Goal: Task Accomplishment & Management: Complete application form

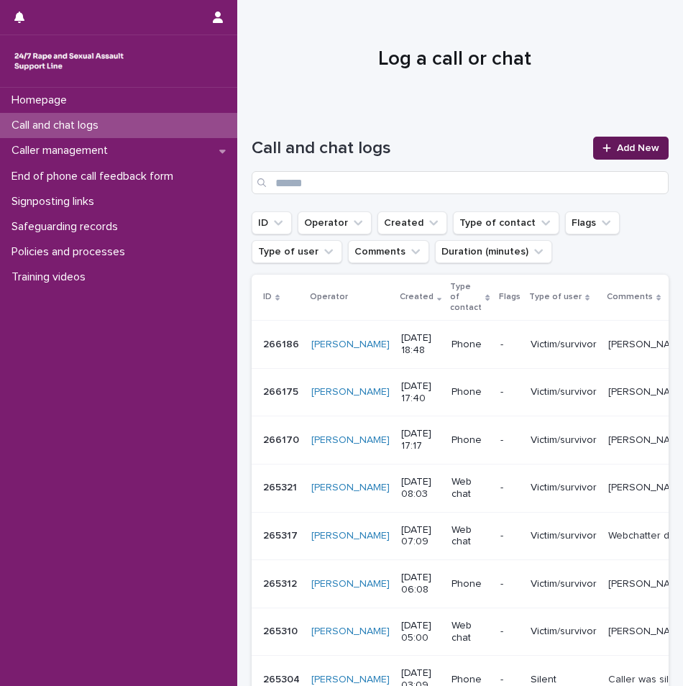
click at [624, 142] on link "Add New" at bounding box center [631, 148] width 76 height 23
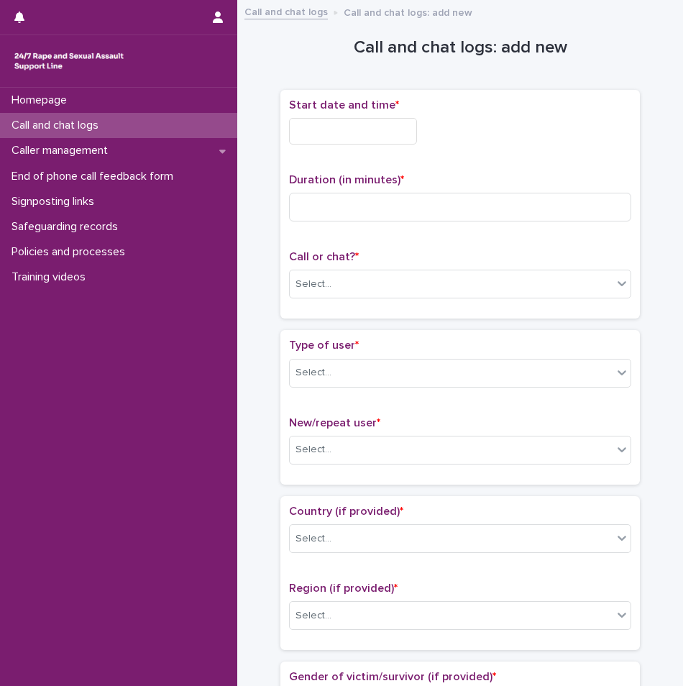
click at [385, 130] on input "text" at bounding box center [353, 131] width 128 height 27
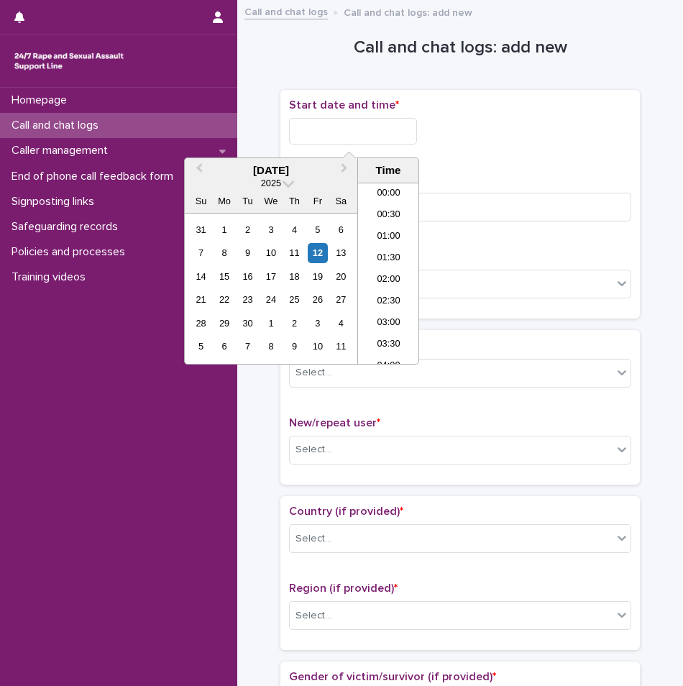
scroll to position [806, 0]
click at [384, 280] on li "20:30" at bounding box center [388, 274] width 61 height 22
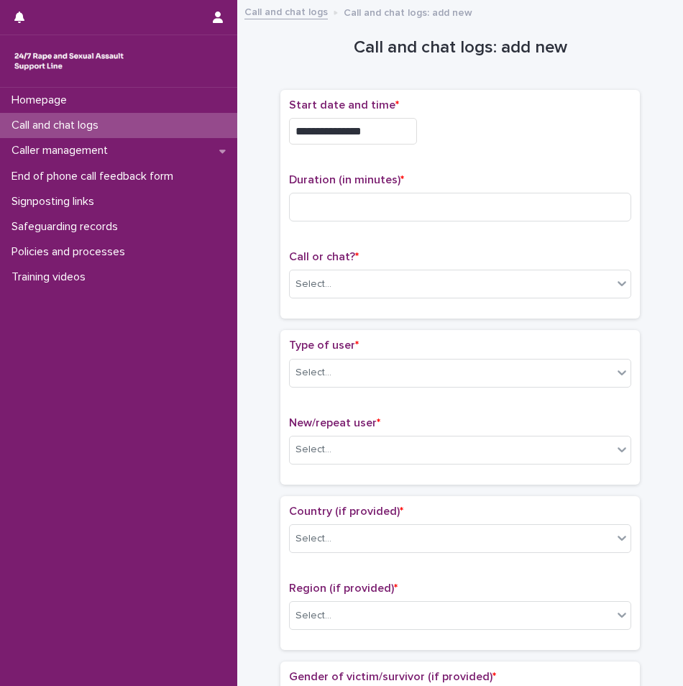
click at [369, 137] on input "**********" at bounding box center [353, 131] width 128 height 27
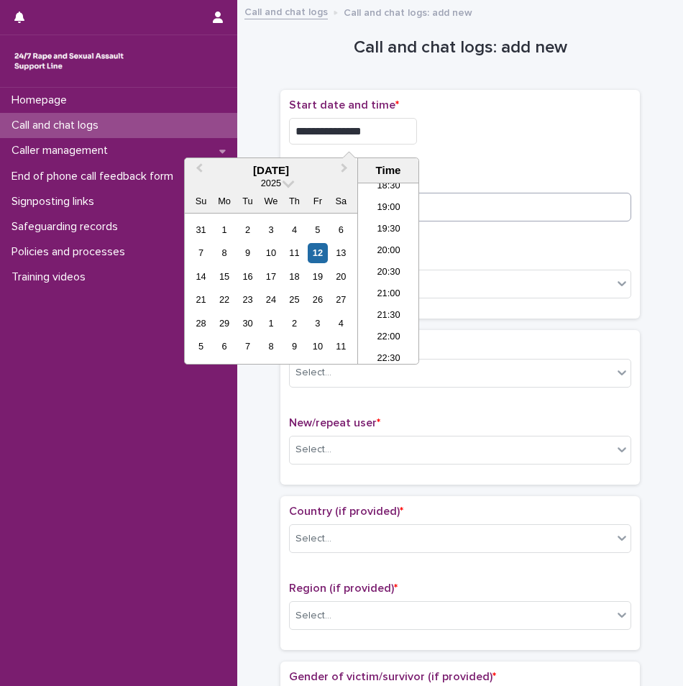
type input "**********"
click at [473, 200] on input at bounding box center [460, 207] width 342 height 29
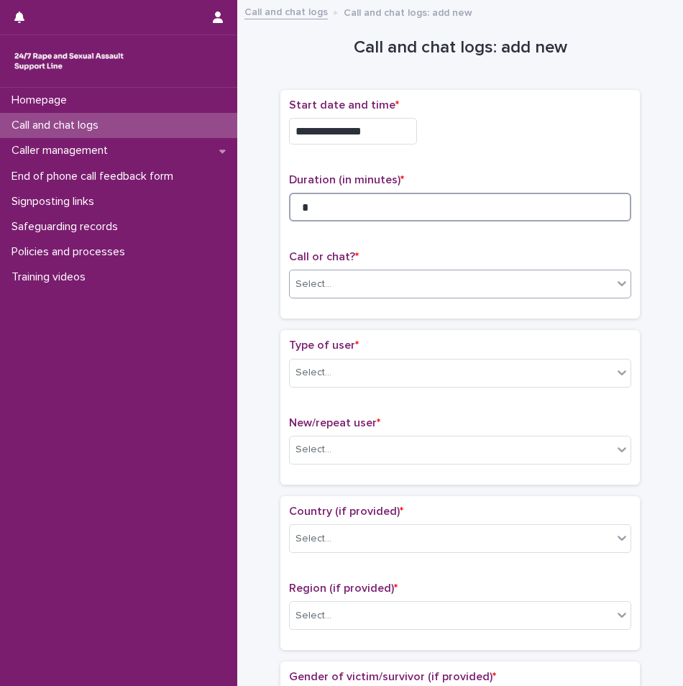
type input "*"
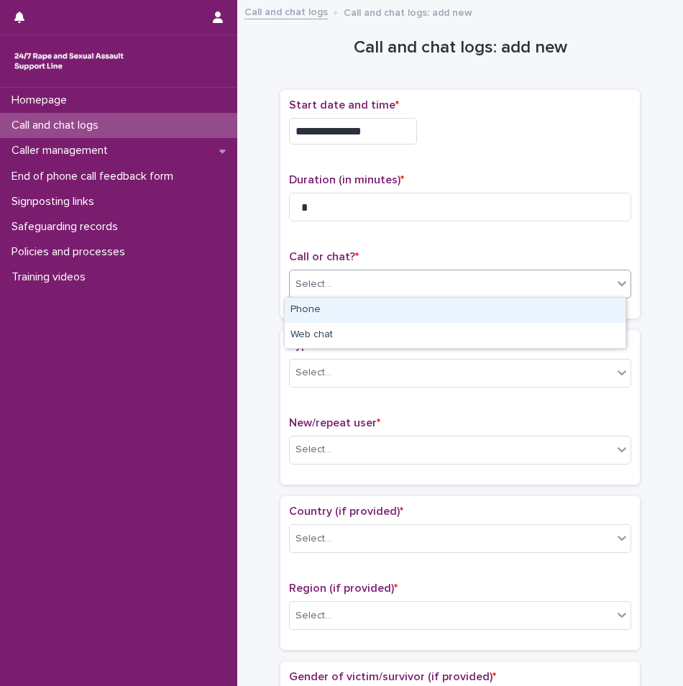
click at [369, 288] on div "Select..." at bounding box center [451, 285] width 323 height 24
click at [350, 310] on div "Phone" at bounding box center [455, 310] width 341 height 25
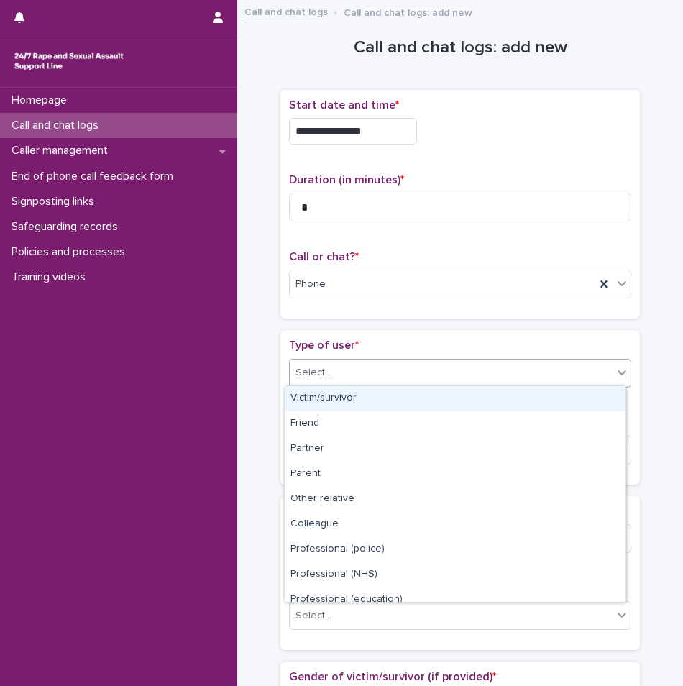
click at [342, 379] on div "Select..." at bounding box center [451, 373] width 323 height 24
click at [335, 394] on div "Victim/survivor" at bounding box center [455, 398] width 341 height 25
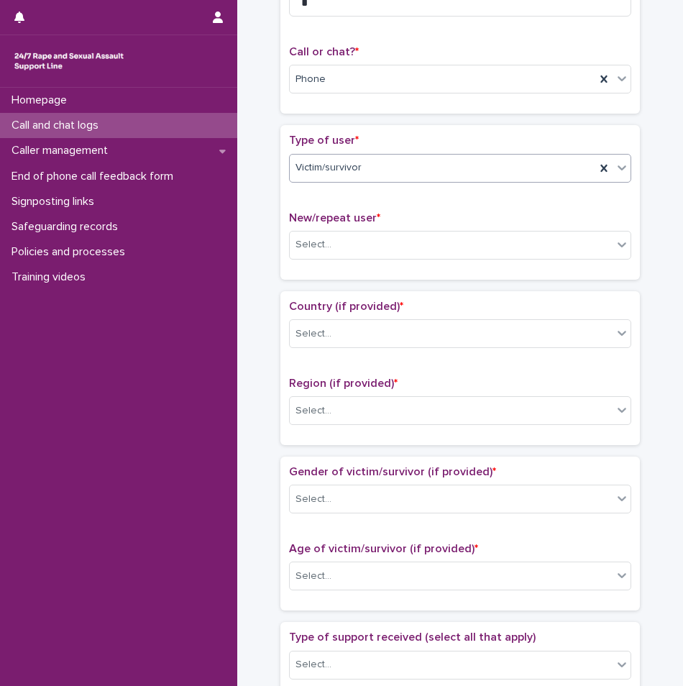
scroll to position [216, 0]
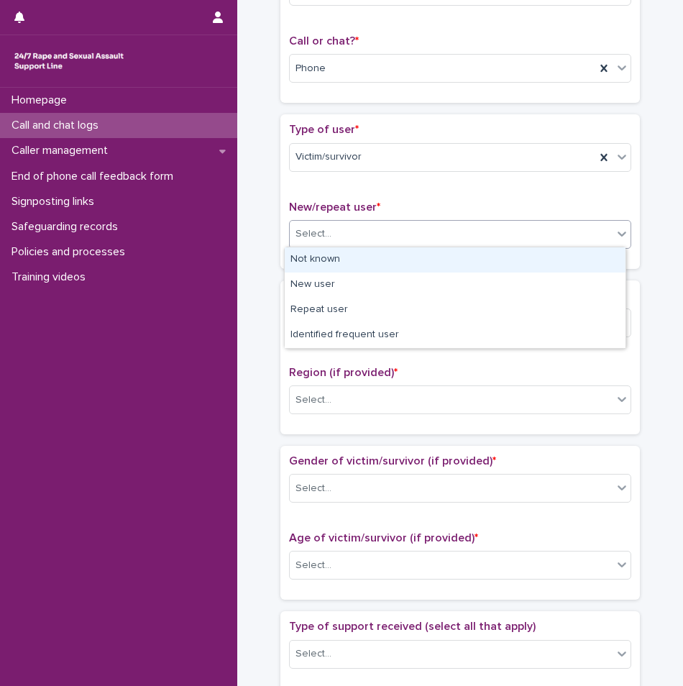
click at [345, 231] on div "Select..." at bounding box center [451, 234] width 323 height 24
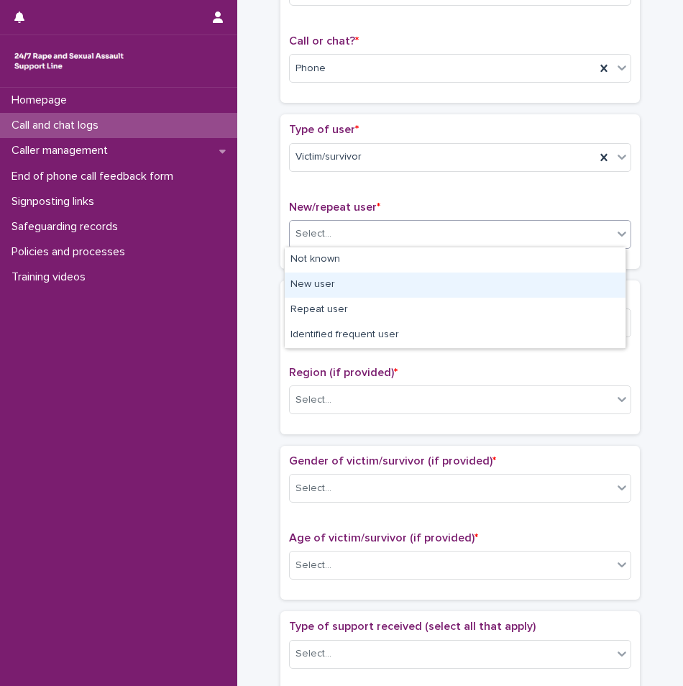
click at [334, 283] on div "New user" at bounding box center [455, 285] width 341 height 25
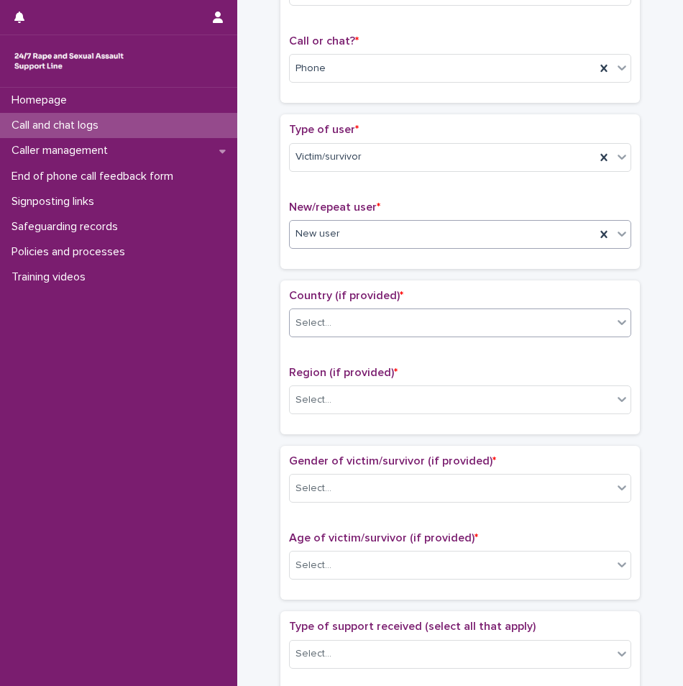
click at [352, 311] on div "Select..." at bounding box center [451, 323] width 323 height 24
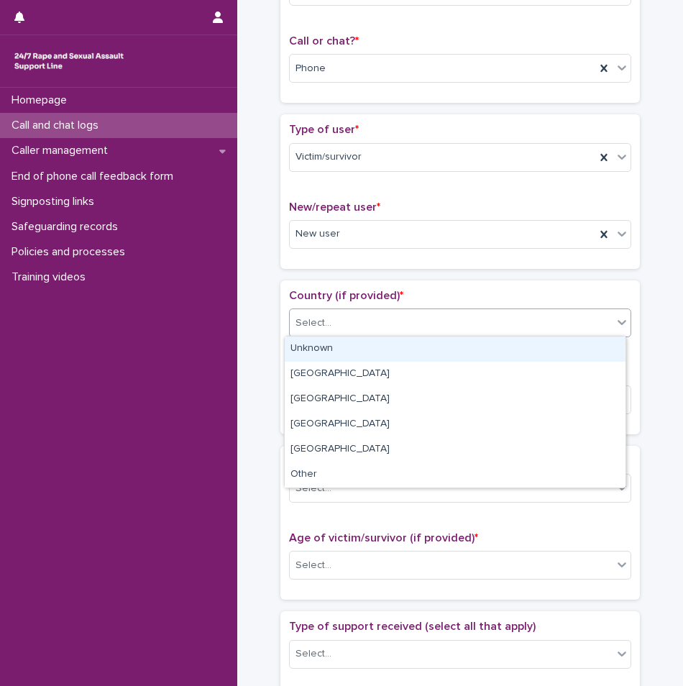
click at [332, 347] on div "Unknown" at bounding box center [455, 349] width 341 height 25
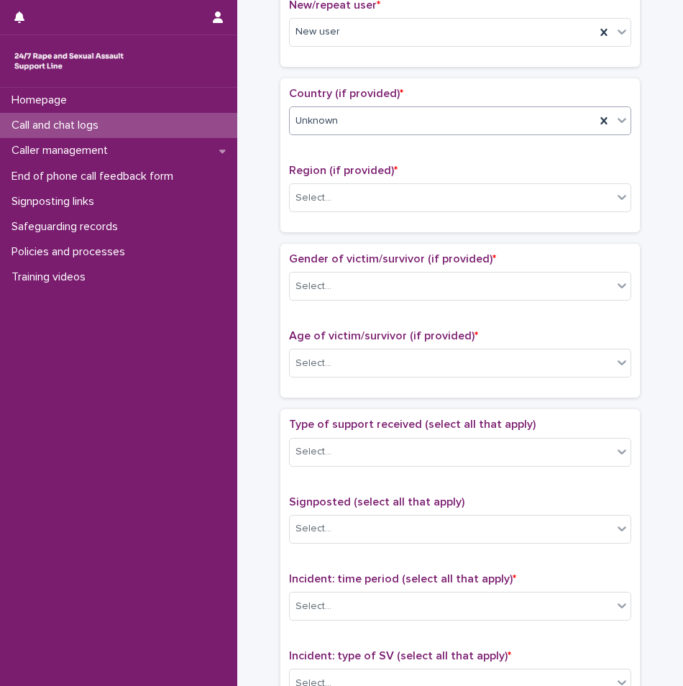
scroll to position [432, 0]
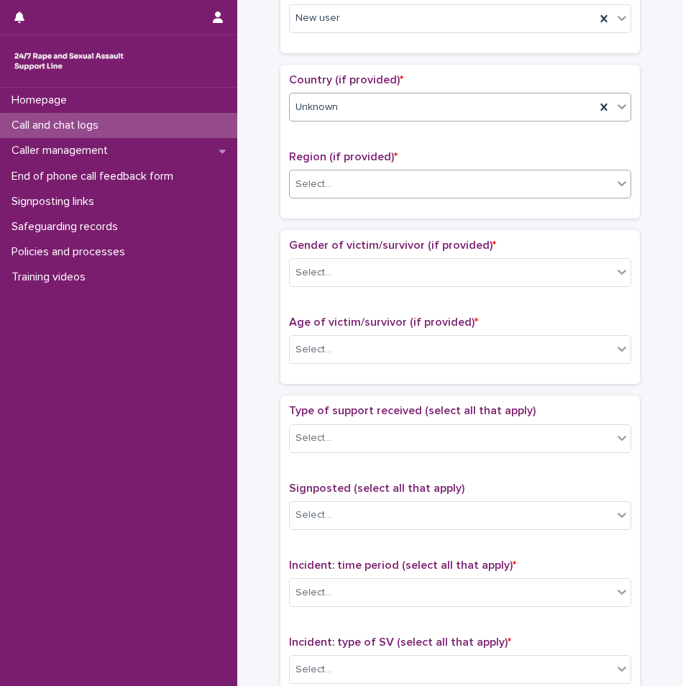
click at [338, 188] on div "Select..." at bounding box center [451, 185] width 323 height 24
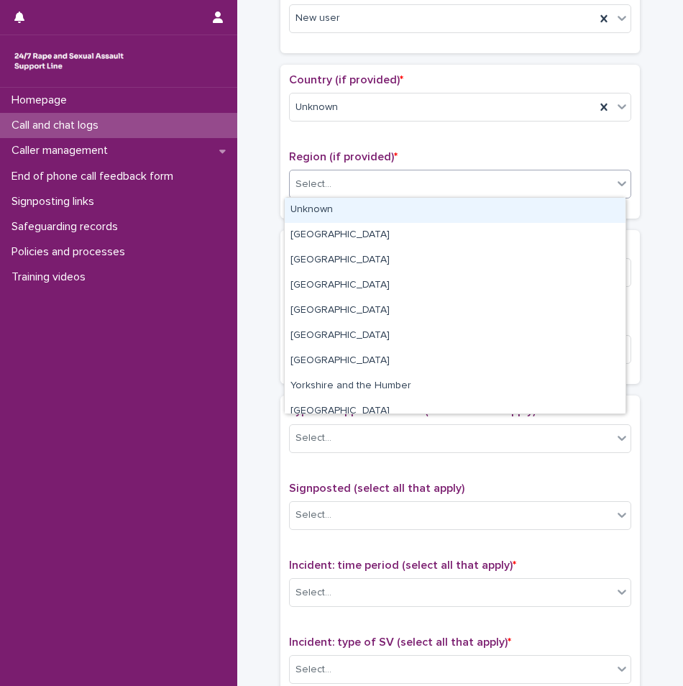
click at [327, 213] on div "Unknown" at bounding box center [455, 210] width 341 height 25
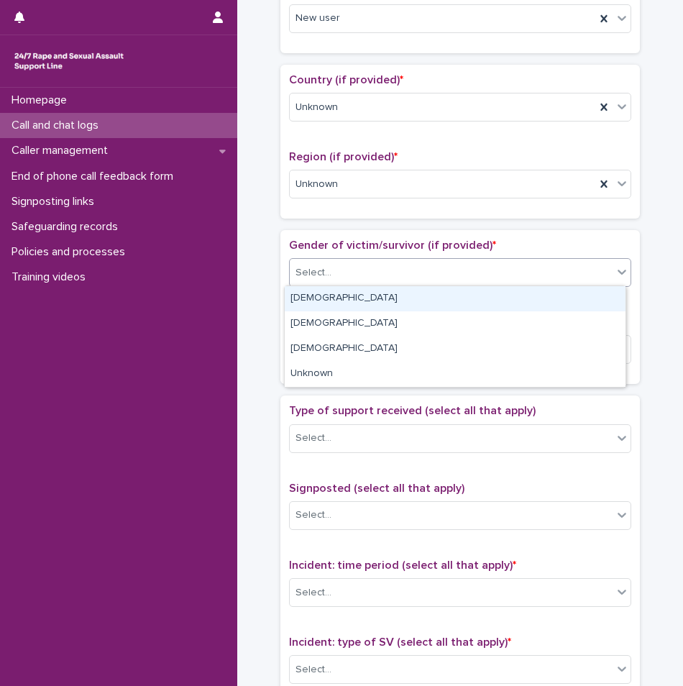
click at [338, 266] on div "Select..." at bounding box center [451, 273] width 323 height 24
click at [330, 304] on div "[DEMOGRAPHIC_DATA]" at bounding box center [455, 298] width 341 height 25
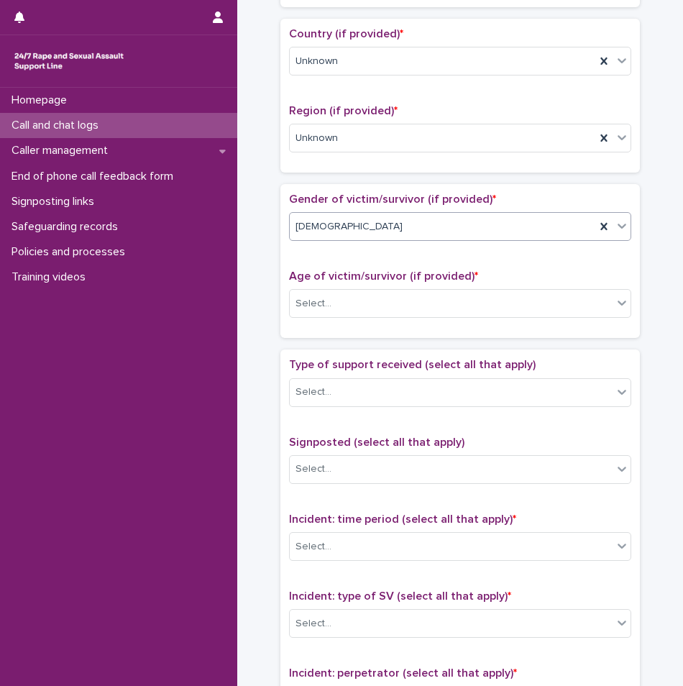
scroll to position [504, 0]
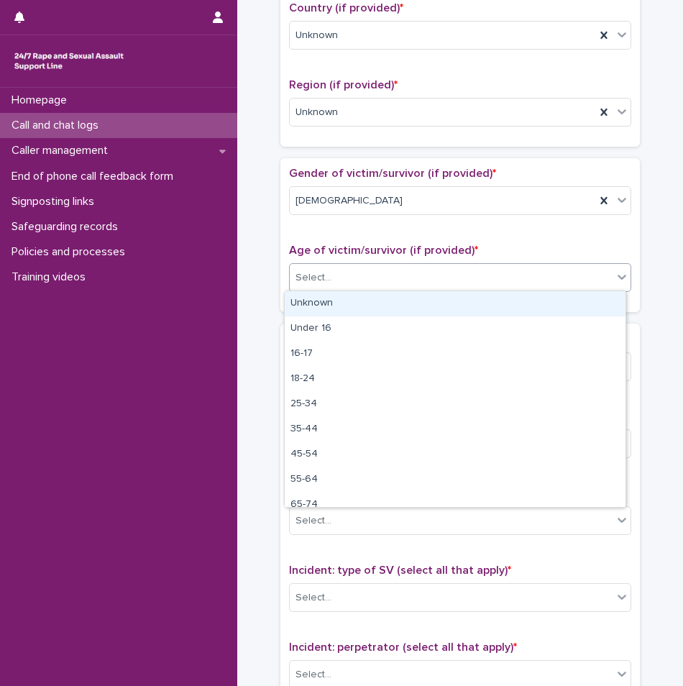
click at [329, 281] on div "Select..." at bounding box center [451, 278] width 323 height 24
click at [320, 309] on div "Unknown" at bounding box center [455, 303] width 341 height 25
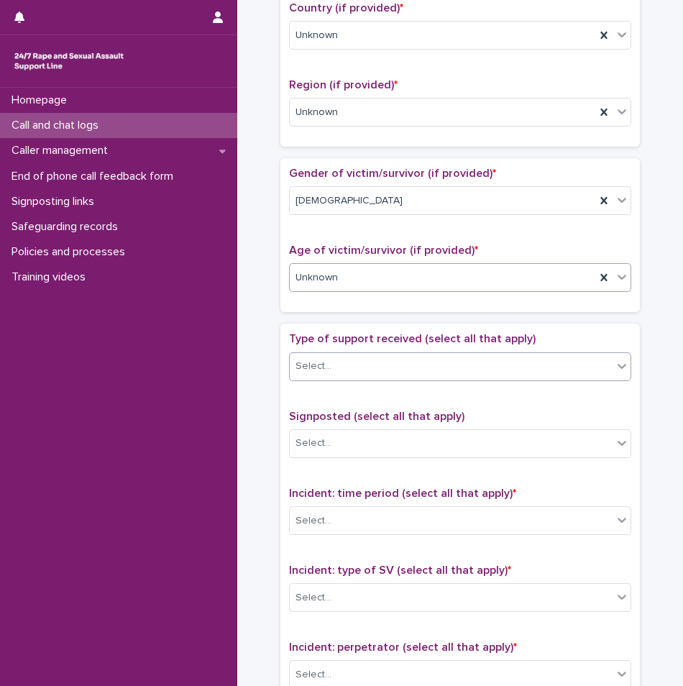
click at [342, 365] on div "Select..." at bounding box center [451, 367] width 323 height 24
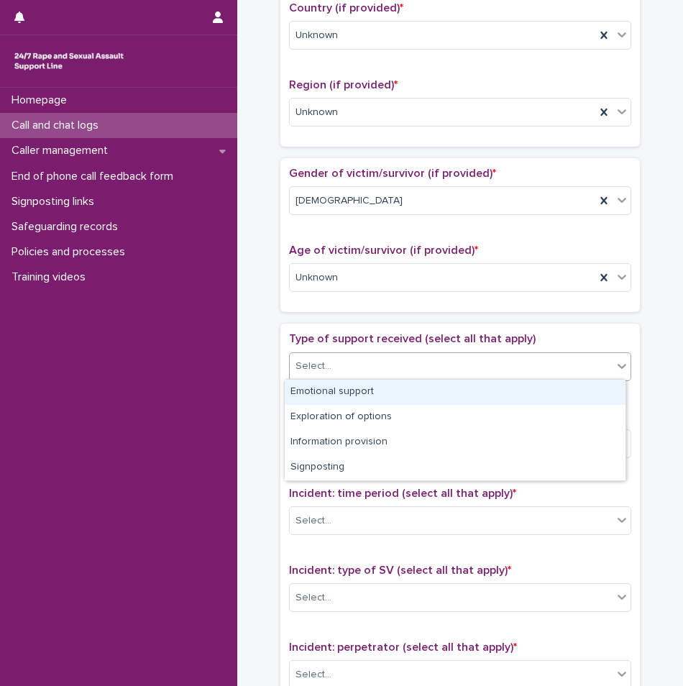
click at [352, 391] on div "Emotional support" at bounding box center [455, 392] width 341 height 25
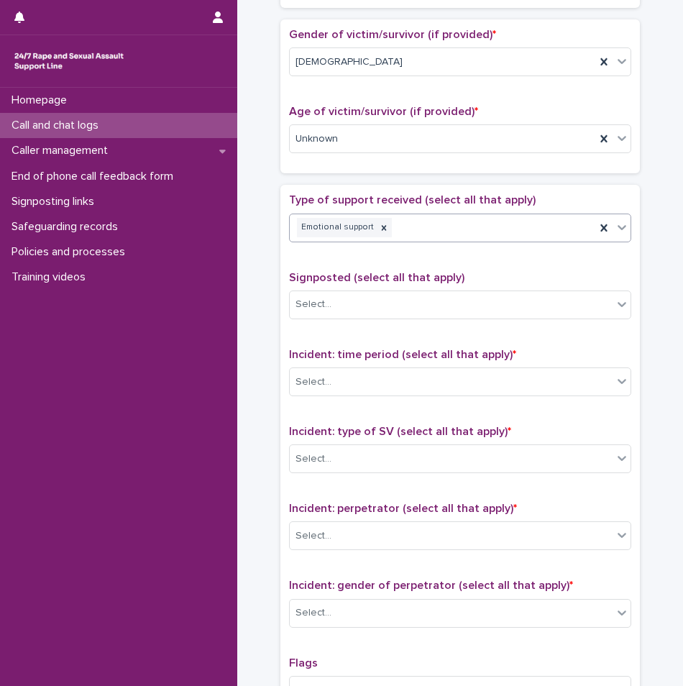
scroll to position [647, 0]
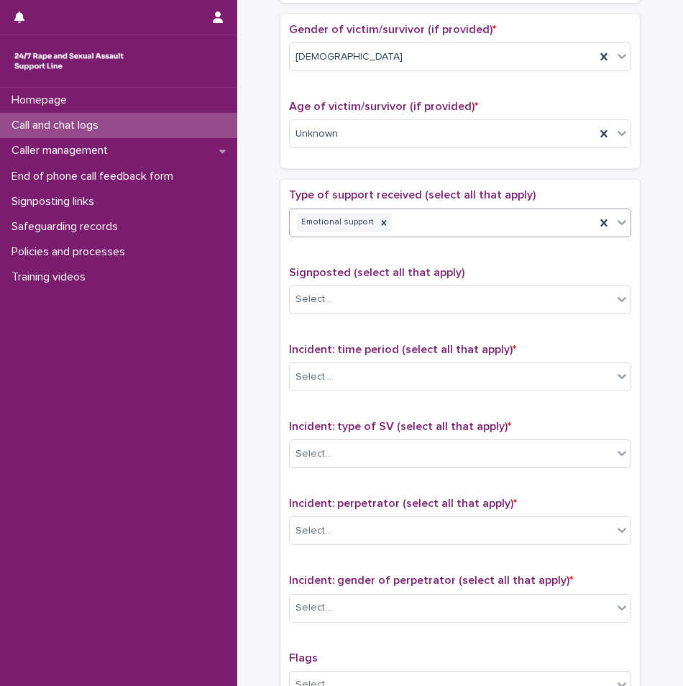
click at [421, 224] on div "Emotional support" at bounding box center [443, 222] width 306 height 25
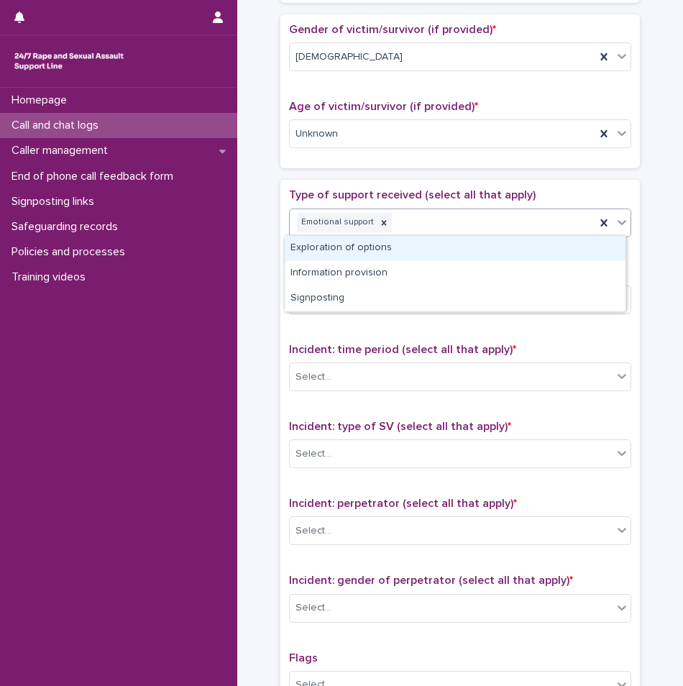
click at [421, 224] on div "Emotional support" at bounding box center [443, 222] width 306 height 25
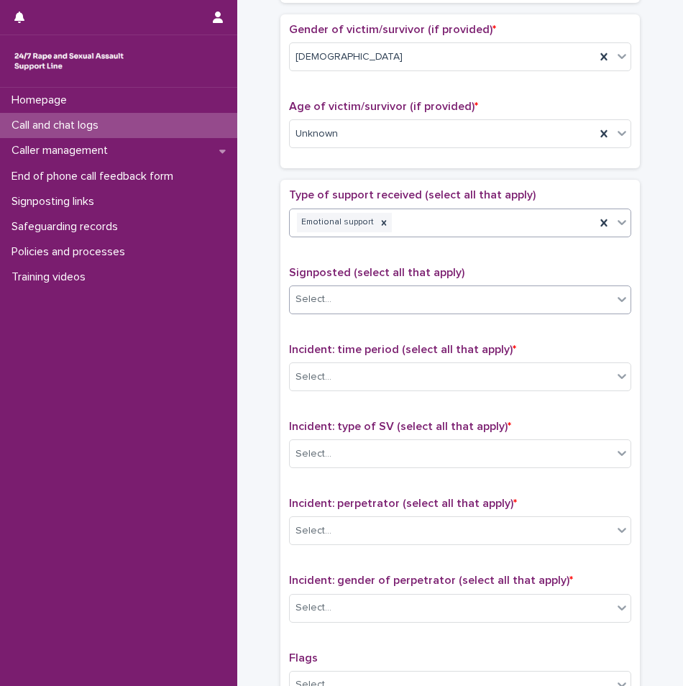
click at [388, 309] on div "Select..." at bounding box center [451, 300] width 323 height 24
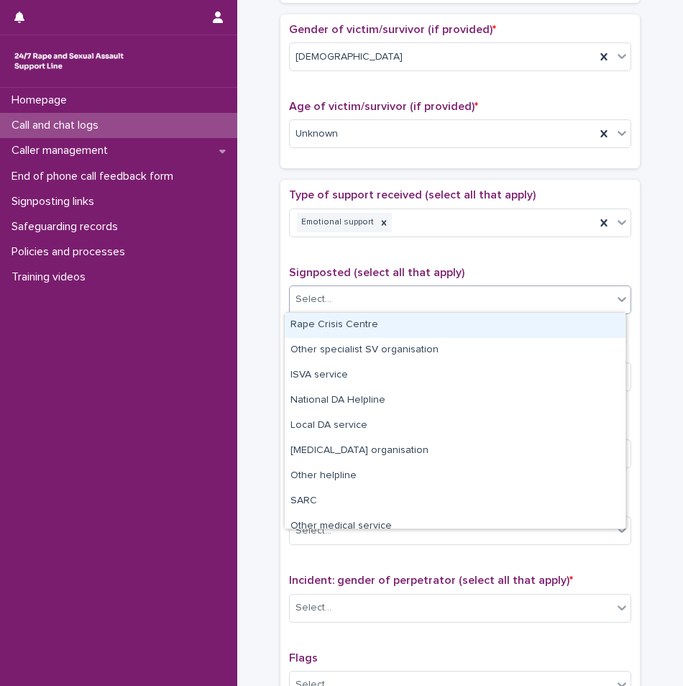
click at [362, 259] on div "Type of support received (select all that apply) Emotional support Signposted (…" at bounding box center [460, 489] width 342 height 602
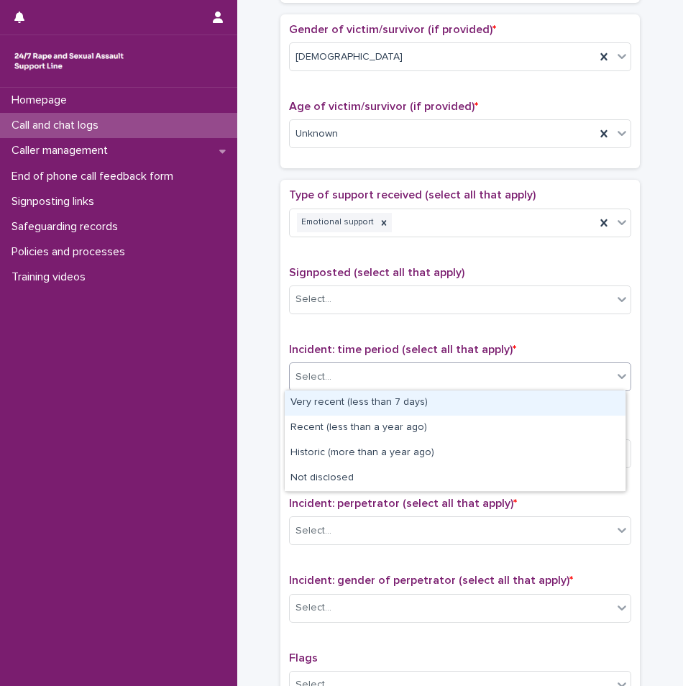
click at [385, 388] on div "Select..." at bounding box center [460, 377] width 342 height 29
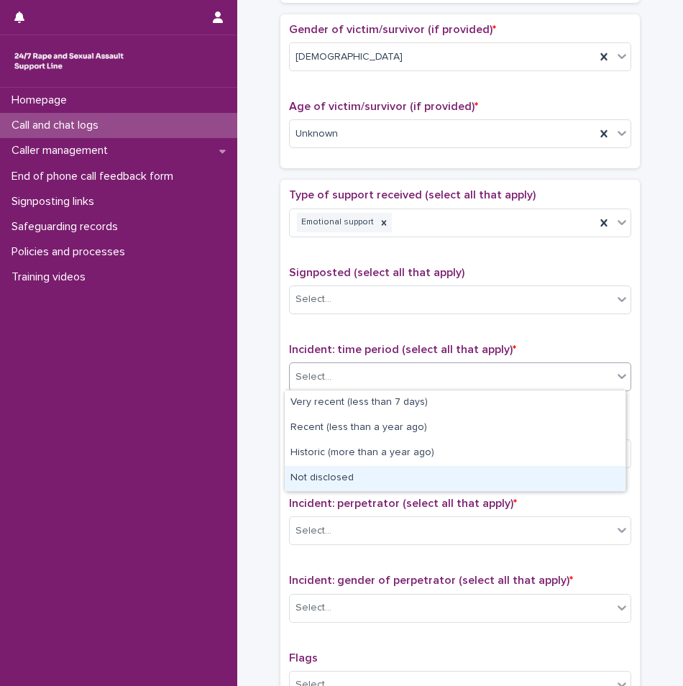
click at [335, 474] on div "Not disclosed" at bounding box center [455, 478] width 341 height 25
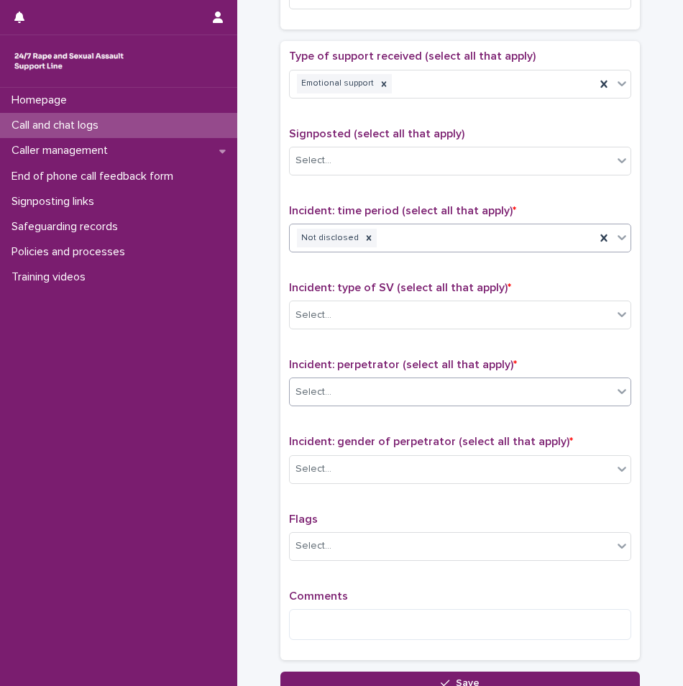
scroll to position [791, 0]
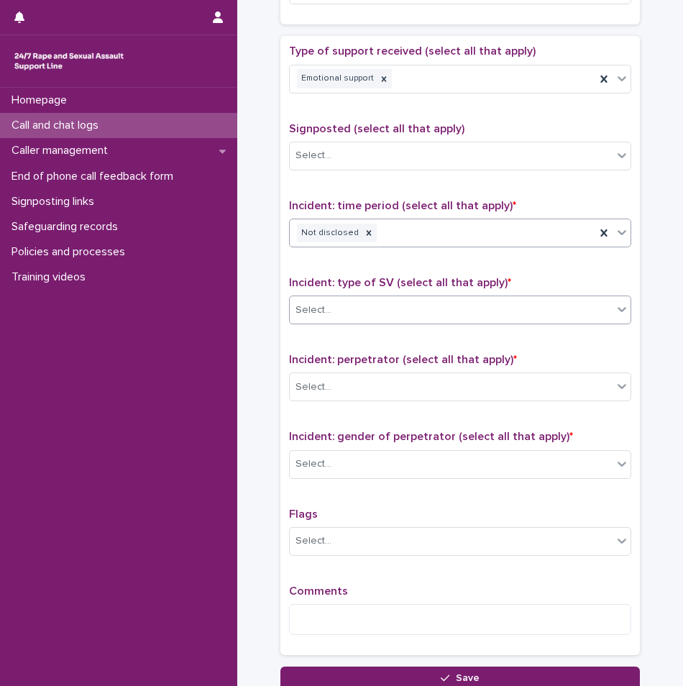
click at [342, 312] on div "Select..." at bounding box center [451, 311] width 323 height 24
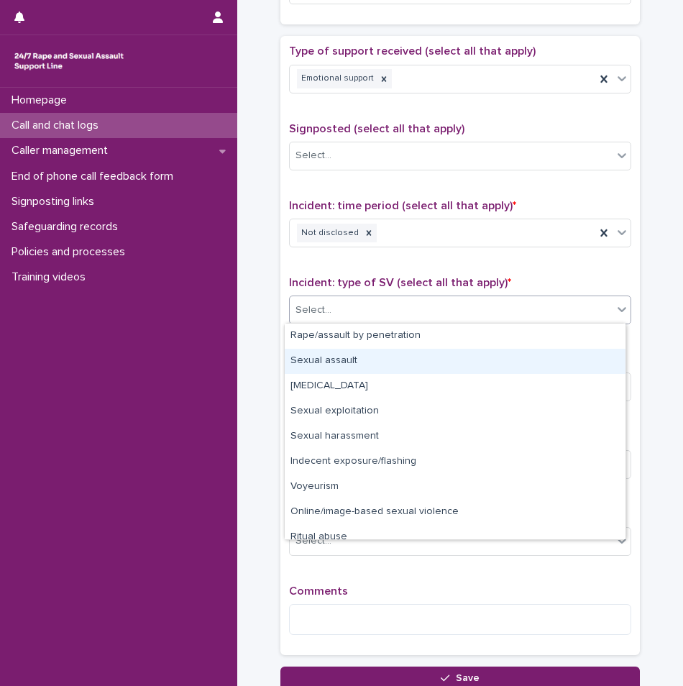
click at [333, 363] on div "Sexual assault" at bounding box center [455, 361] width 341 height 25
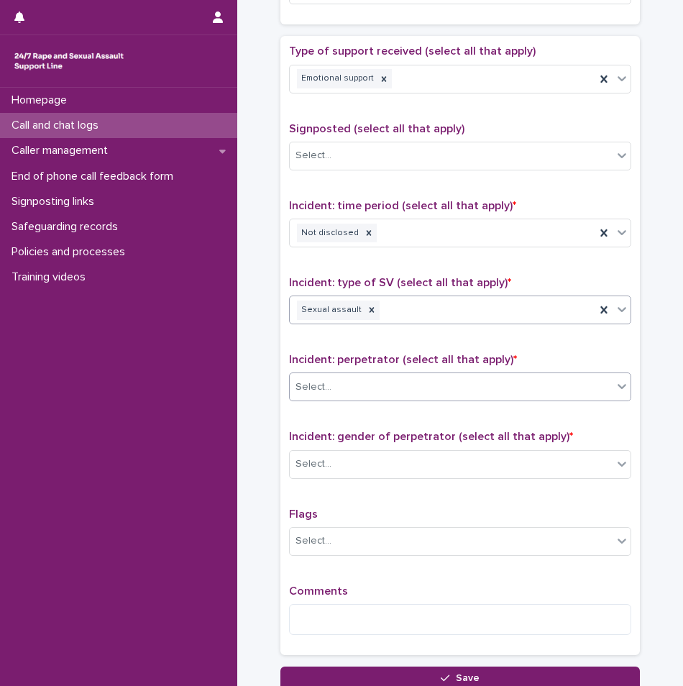
click at [332, 387] on div "Select..." at bounding box center [451, 388] width 323 height 24
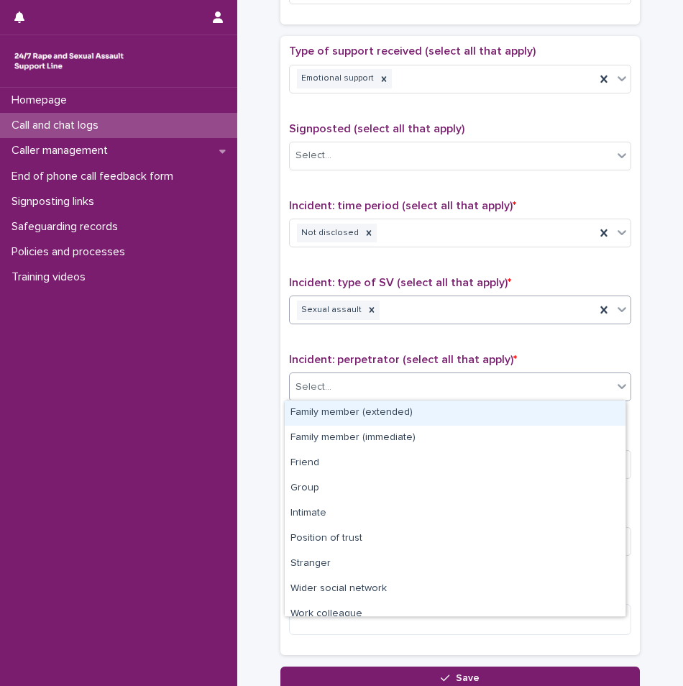
click at [411, 310] on div "Sexual assault" at bounding box center [443, 310] width 306 height 25
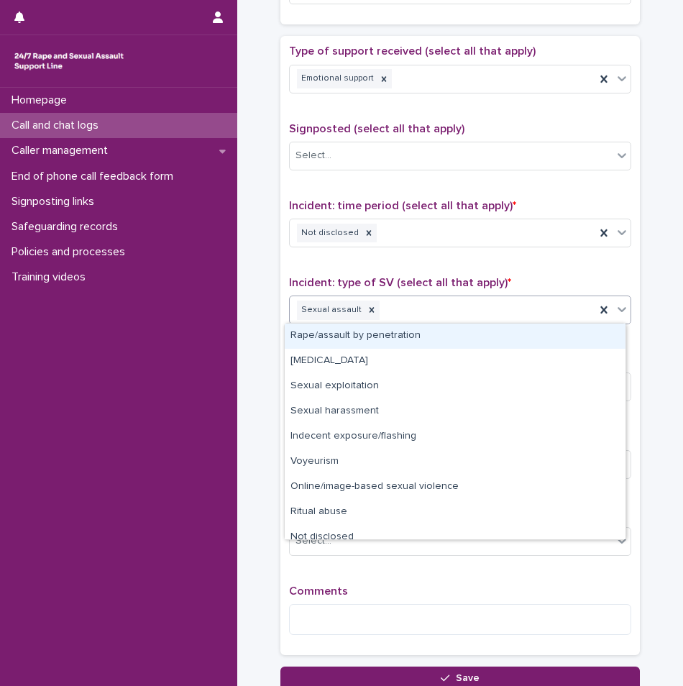
click at [411, 310] on div "Sexual assault" at bounding box center [443, 310] width 306 height 25
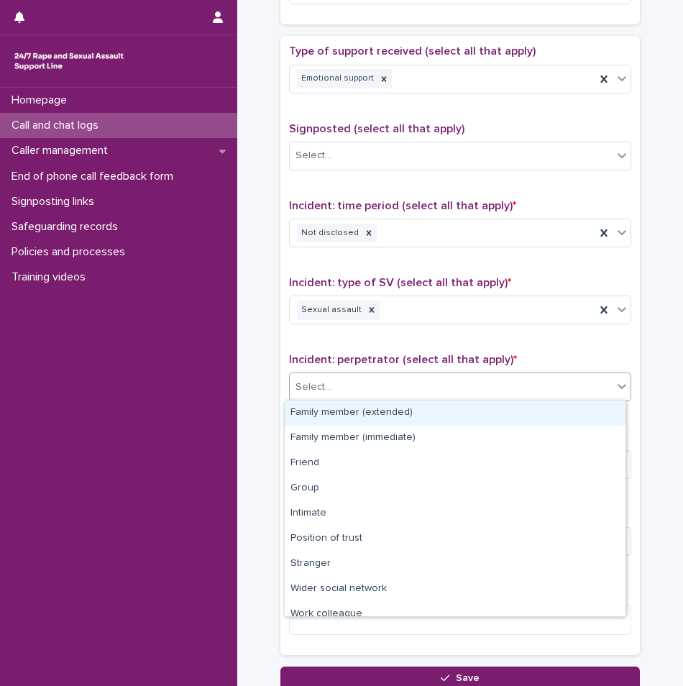
click at [364, 388] on div "Select..." at bounding box center [451, 388] width 323 height 24
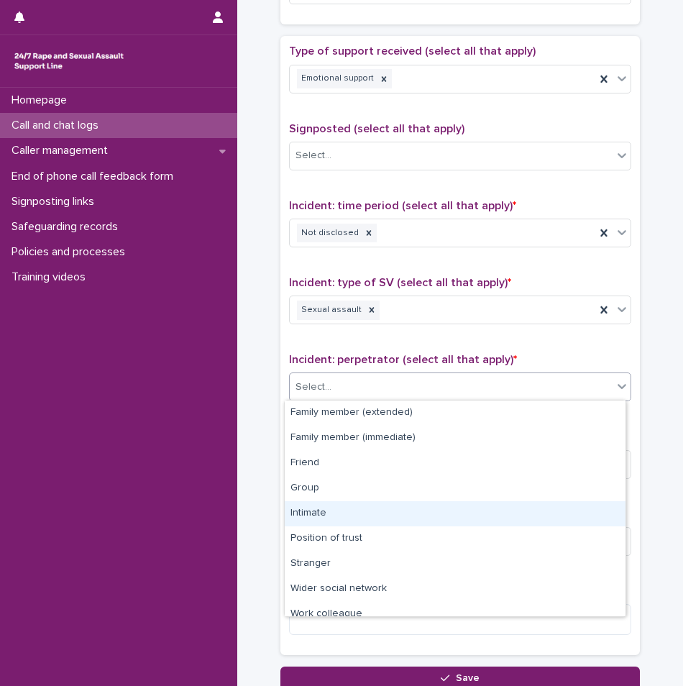
click at [339, 504] on div "Intimate" at bounding box center [455, 513] width 341 height 25
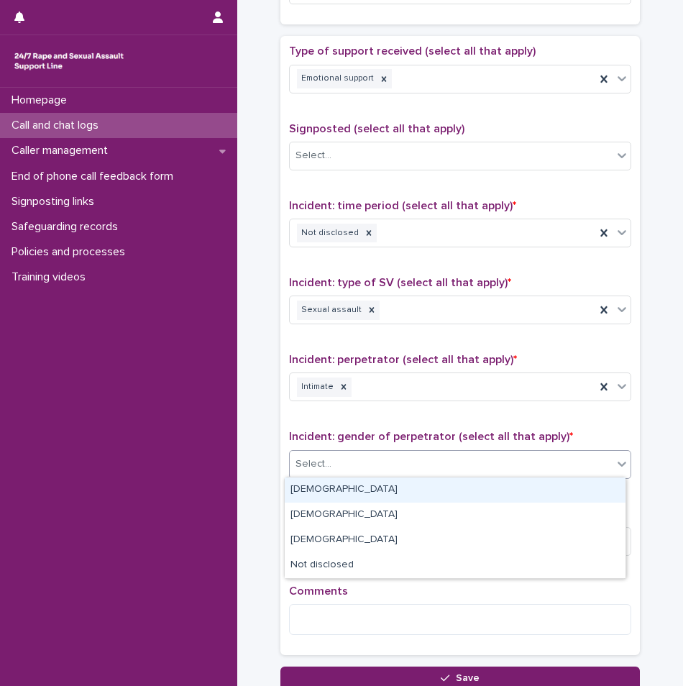
click at [353, 463] on div "Select..." at bounding box center [451, 464] width 323 height 24
click at [342, 491] on div "[DEMOGRAPHIC_DATA]" at bounding box center [455, 490] width 341 height 25
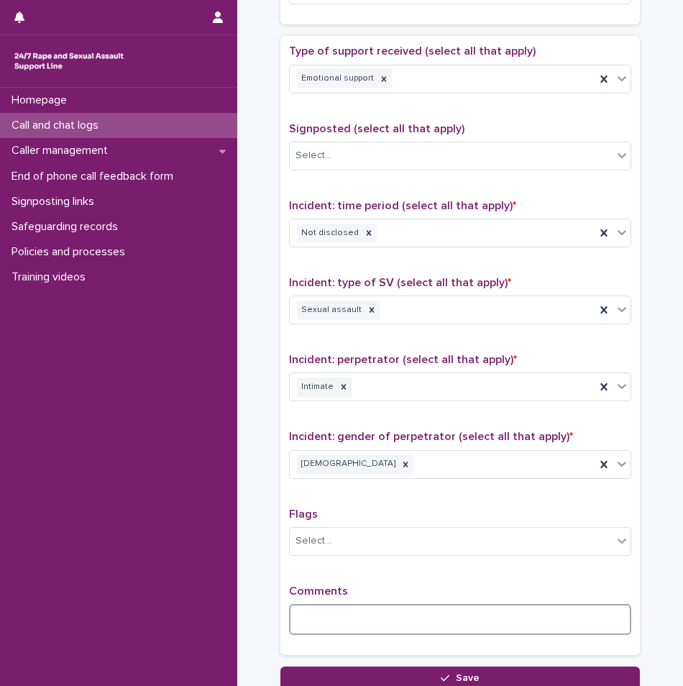
click at [335, 612] on textarea at bounding box center [460, 619] width 342 height 31
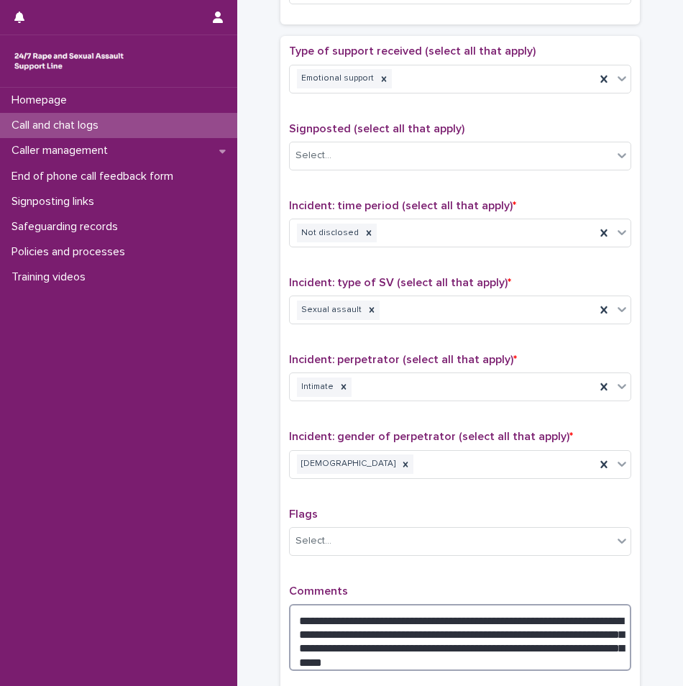
click at [399, 659] on textarea "**********" at bounding box center [460, 637] width 342 height 67
type textarea "**********"
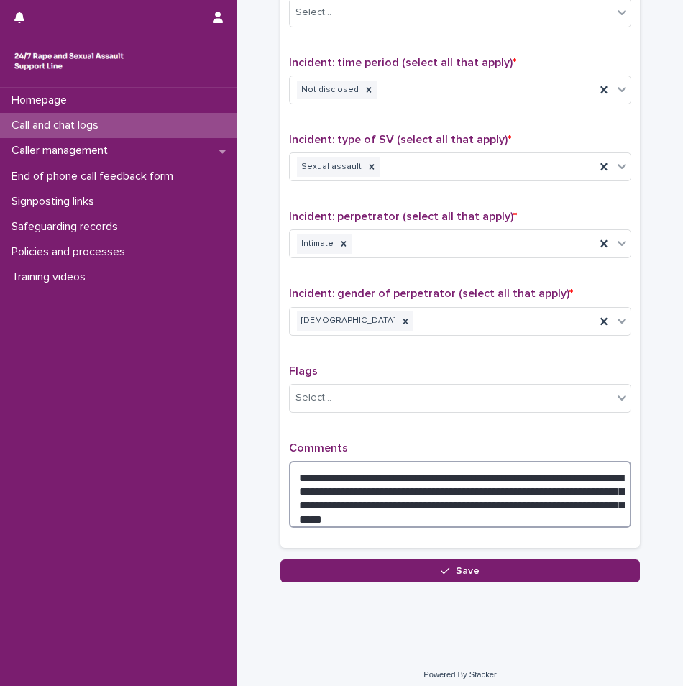
scroll to position [935, 0]
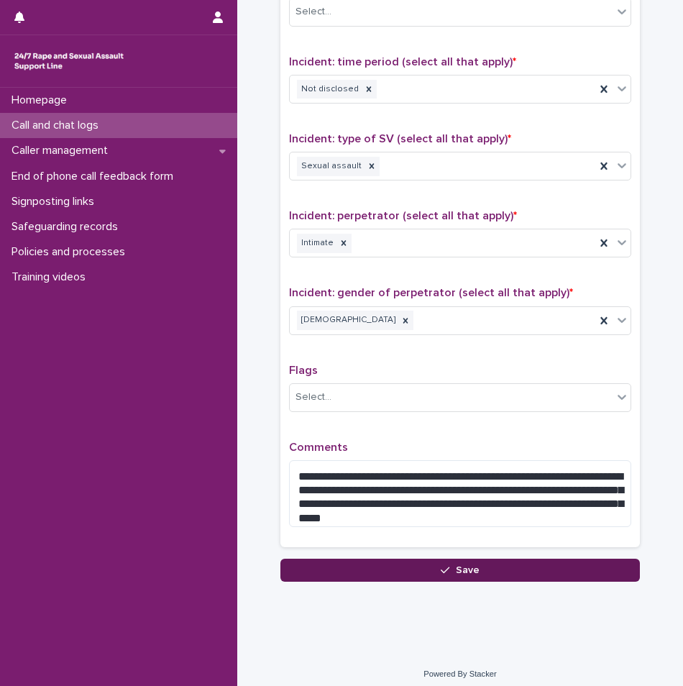
click at [445, 575] on button "Save" at bounding box center [461, 570] width 360 height 23
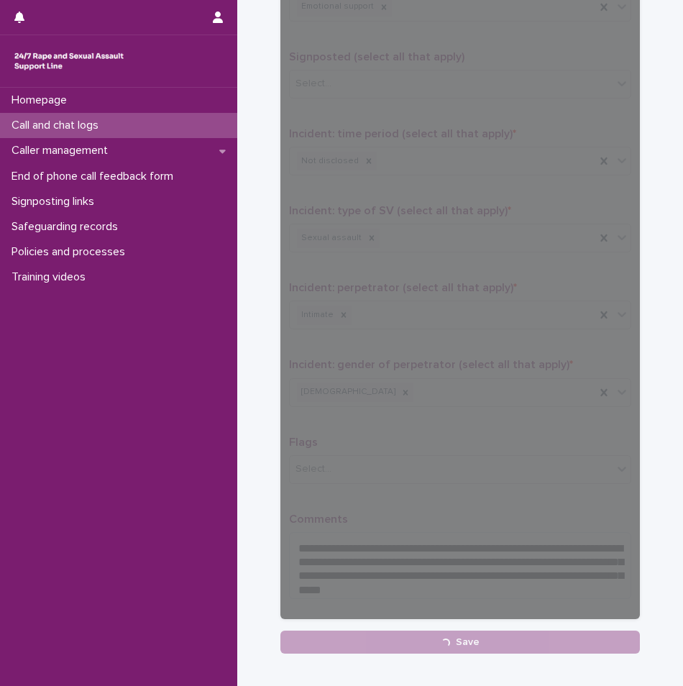
scroll to position [942, 0]
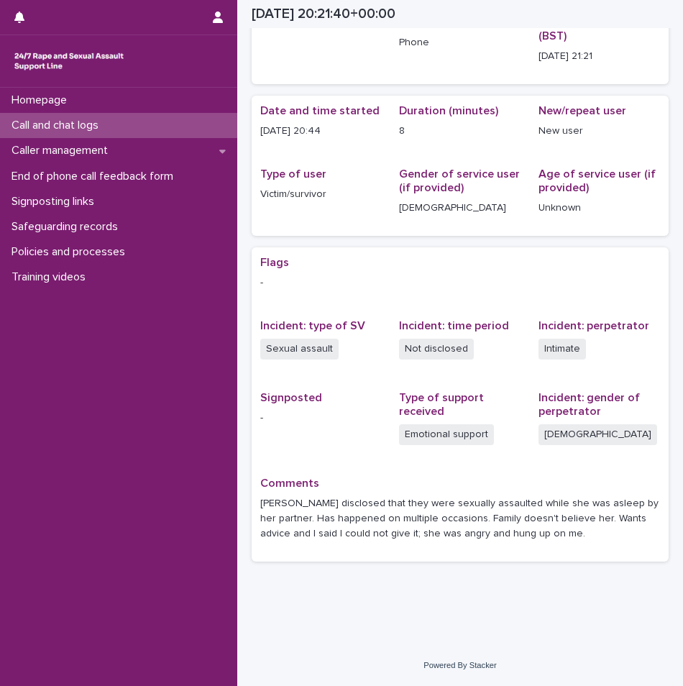
scroll to position [79, 0]
click at [65, 132] on p "Call and chat logs" at bounding box center [58, 126] width 104 height 14
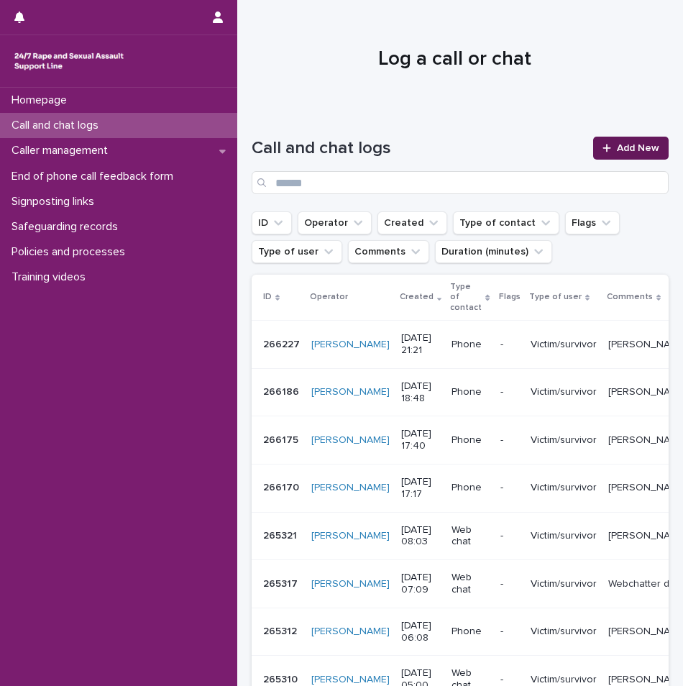
click at [617, 152] on span "Add New" at bounding box center [638, 148] width 42 height 10
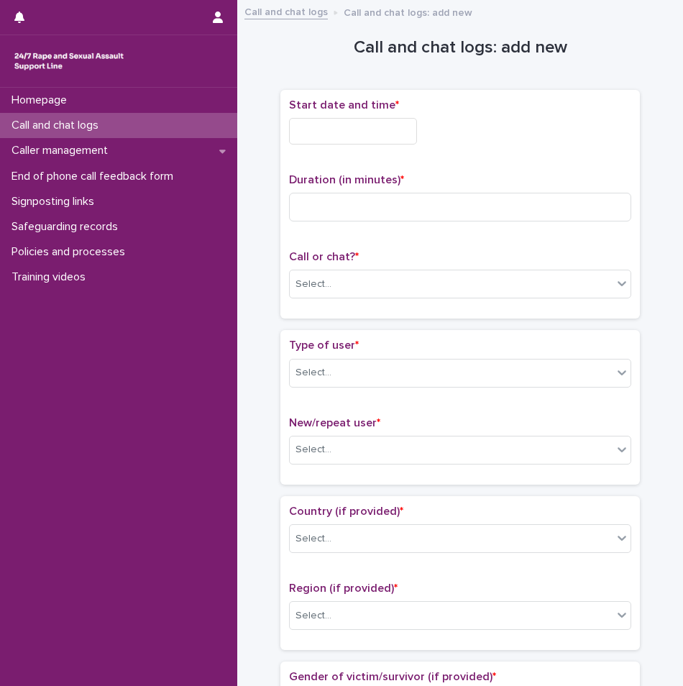
click at [383, 126] on input "text" at bounding box center [353, 131] width 128 height 27
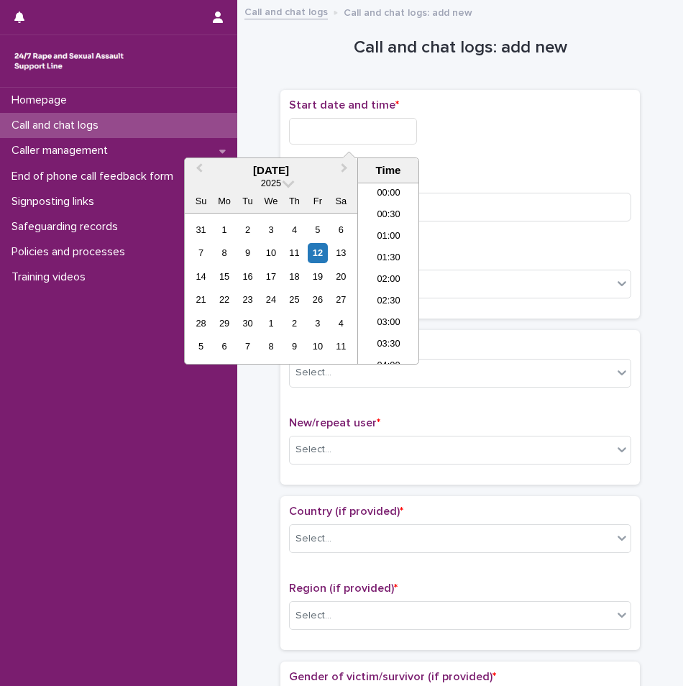
scroll to position [827, 0]
drag, startPoint x: 395, startPoint y: 272, endPoint x: 401, endPoint y: 235, distance: 38.0
click at [396, 272] on li "21:00" at bounding box center [388, 274] width 61 height 22
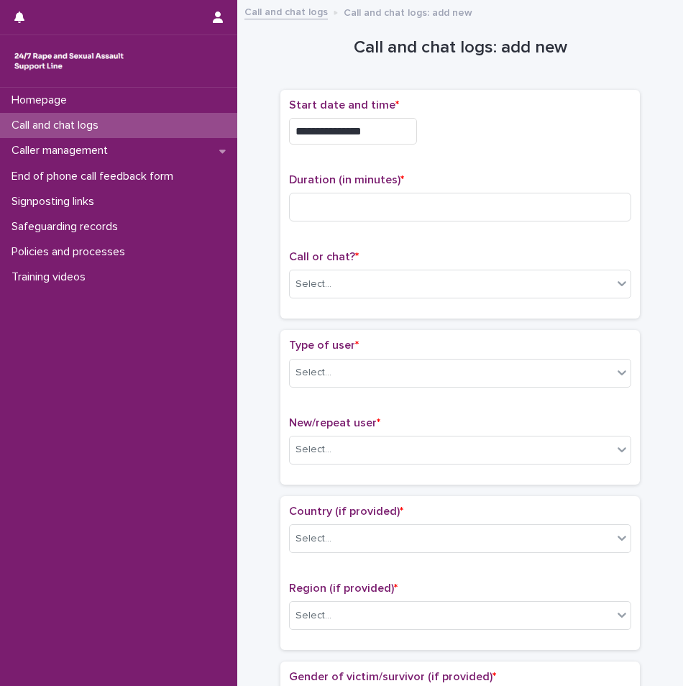
click at [401, 135] on input "**********" at bounding box center [353, 131] width 128 height 27
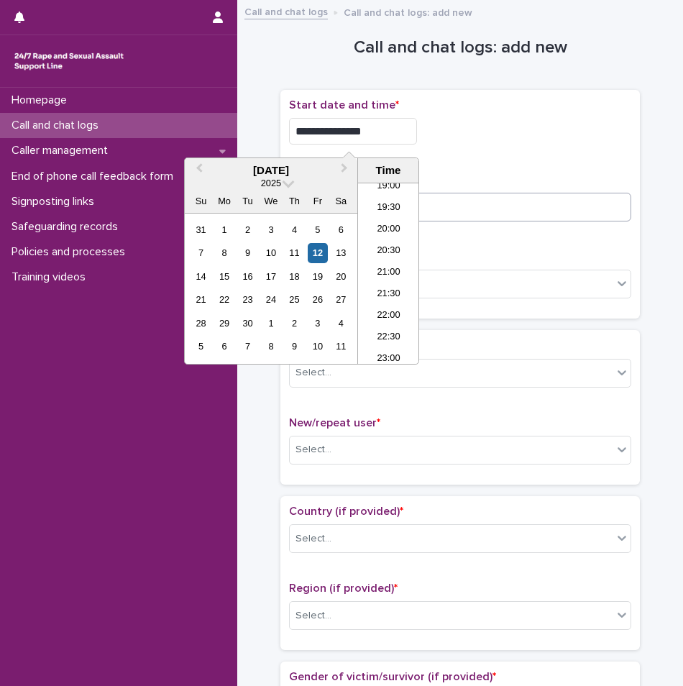
type input "**********"
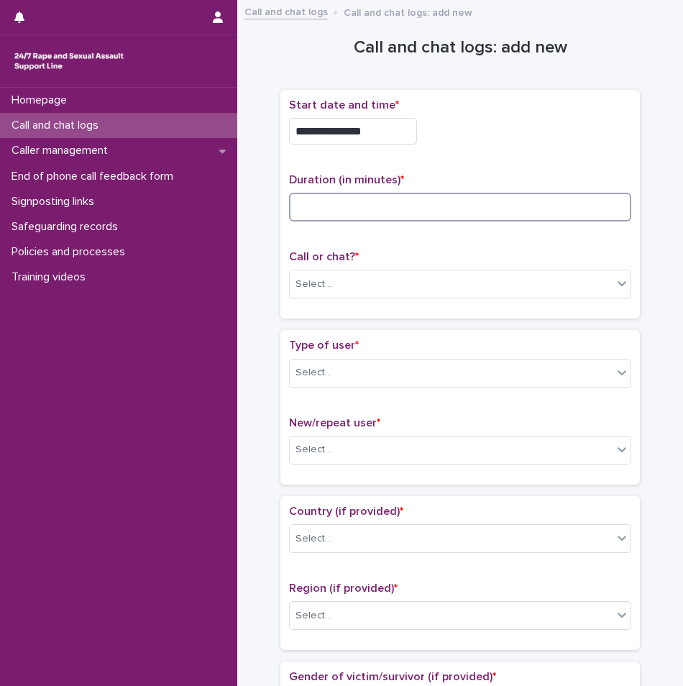
click at [448, 214] on input at bounding box center [460, 207] width 342 height 29
type input "**"
click at [383, 275] on div "Select..." at bounding box center [451, 285] width 323 height 24
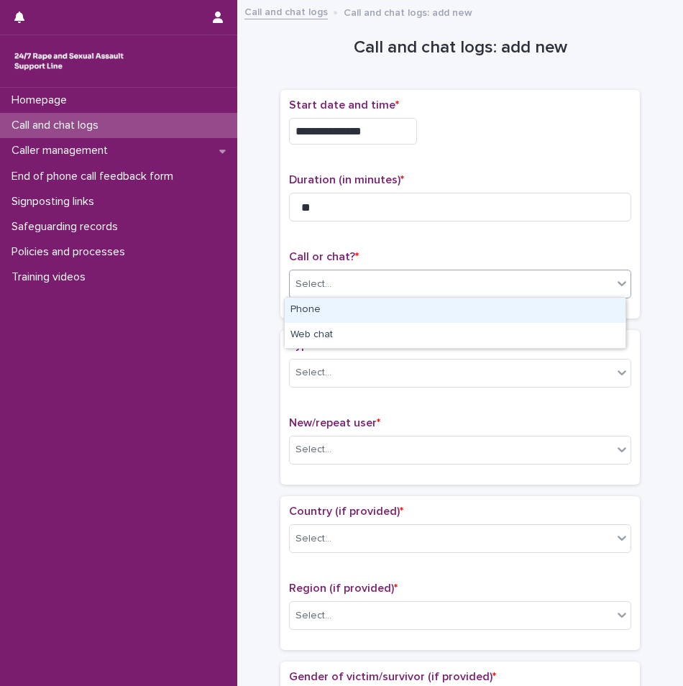
click at [348, 316] on div "Phone" at bounding box center [455, 310] width 341 height 25
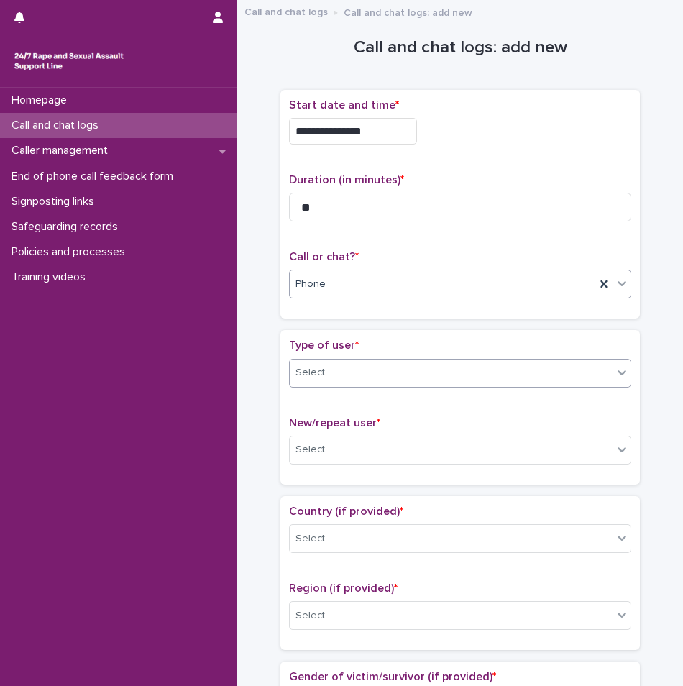
click at [360, 381] on div "Select..." at bounding box center [451, 373] width 323 height 24
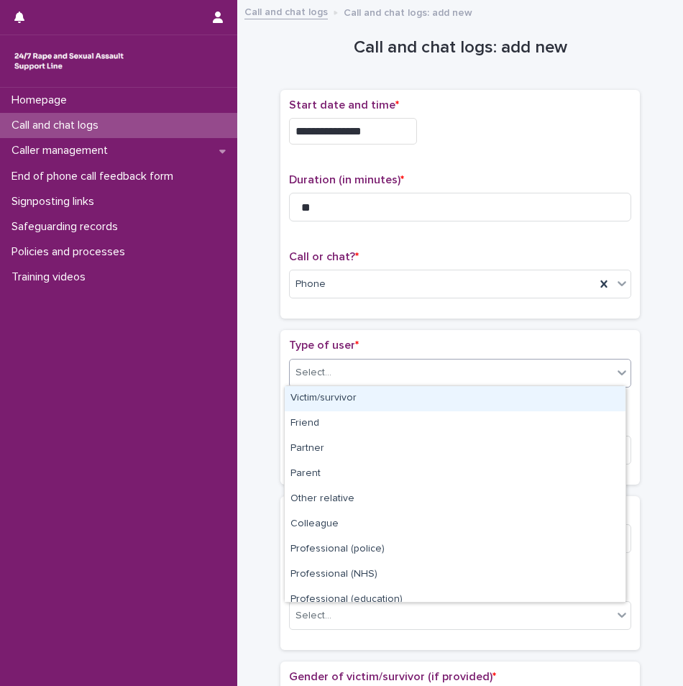
click at [345, 401] on div "Victim/survivor" at bounding box center [455, 398] width 341 height 25
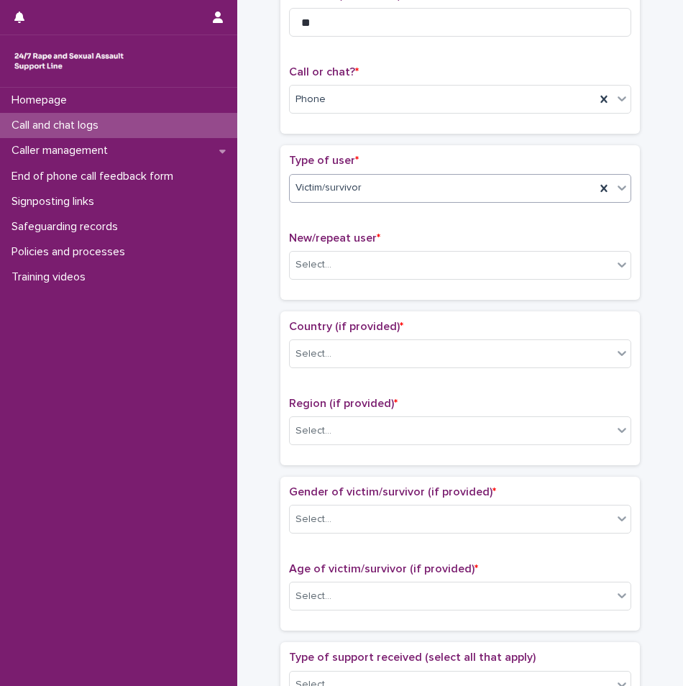
scroll to position [216, 0]
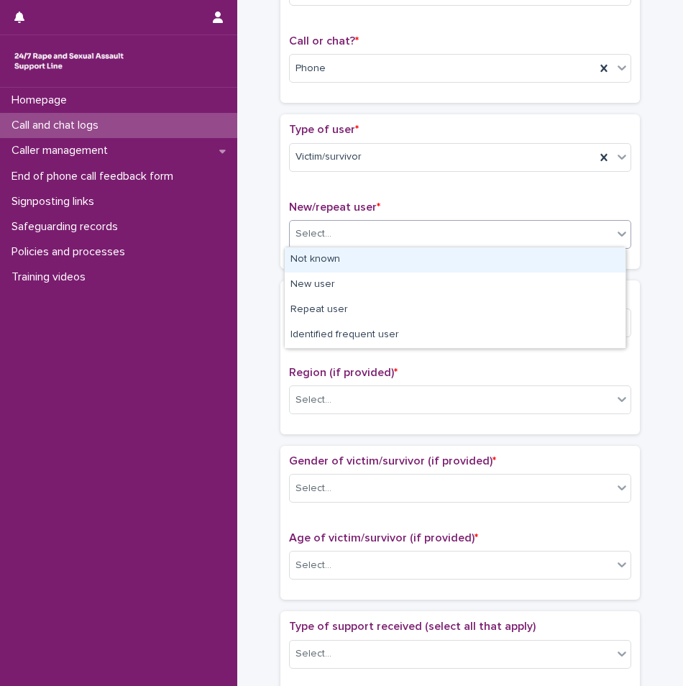
click at [367, 227] on div "Select..." at bounding box center [451, 234] width 323 height 24
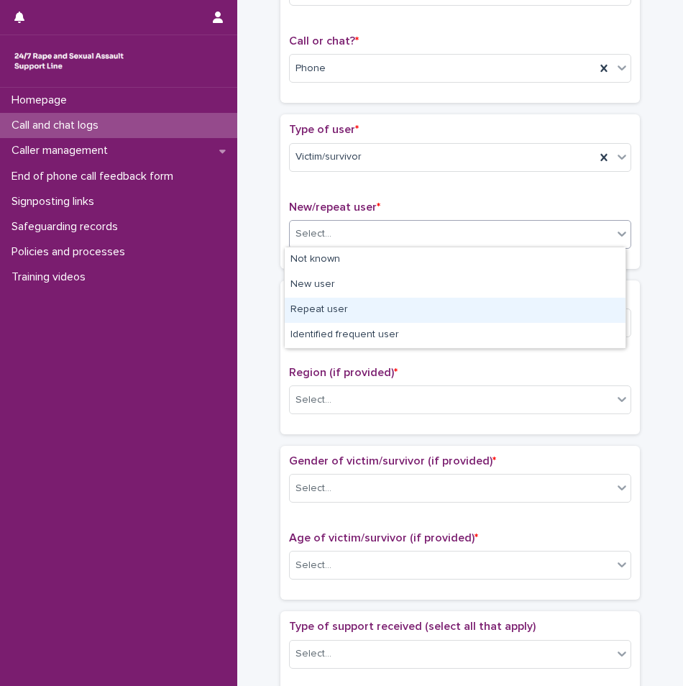
drag, startPoint x: 352, startPoint y: 268, endPoint x: 331, endPoint y: 311, distance: 48.6
click at [331, 311] on div "Repeat user" at bounding box center [455, 310] width 341 height 25
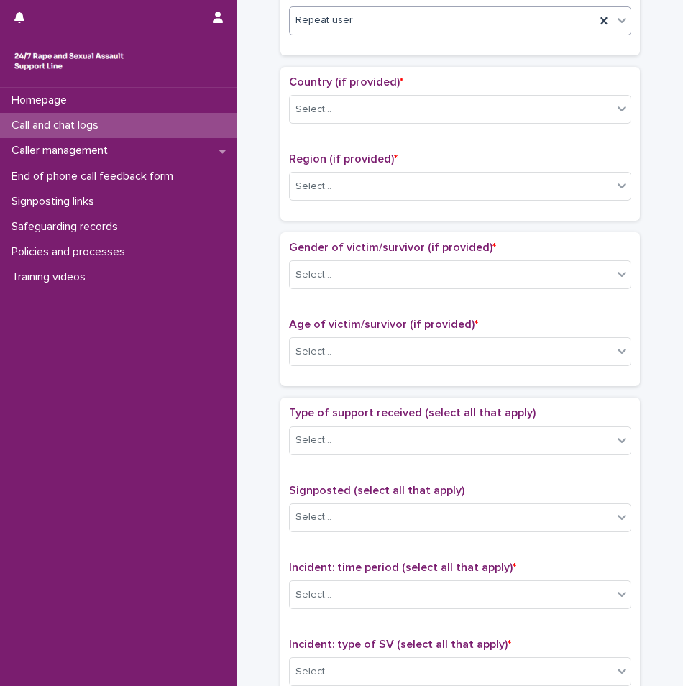
scroll to position [432, 0]
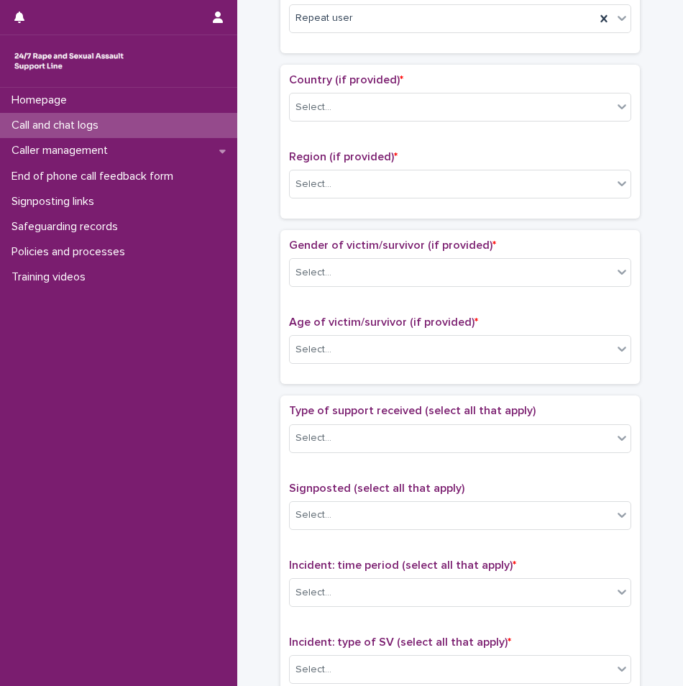
click at [319, 120] on div "Country (if provided) * Select..." at bounding box center [460, 103] width 342 height 60
click at [322, 114] on div "Select..." at bounding box center [451, 108] width 323 height 24
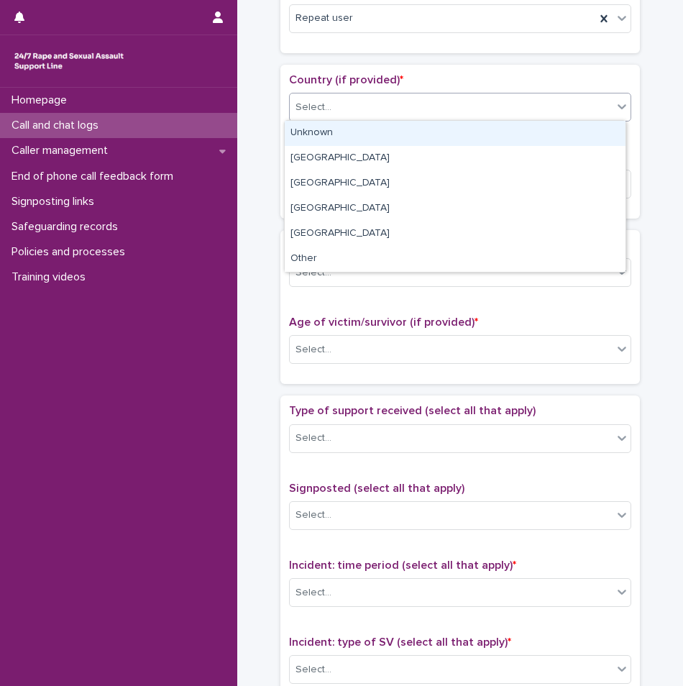
click at [323, 133] on div "Unknown" at bounding box center [455, 133] width 341 height 25
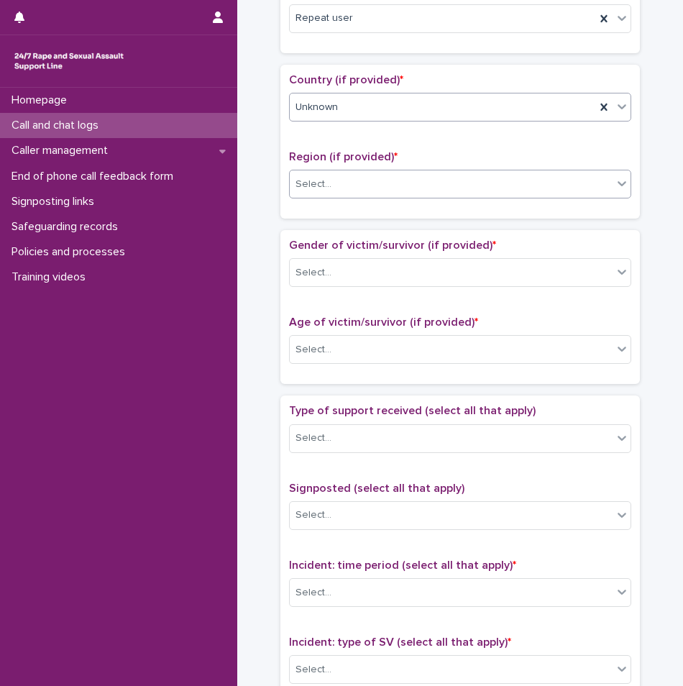
click at [357, 187] on div "Select..." at bounding box center [451, 185] width 323 height 24
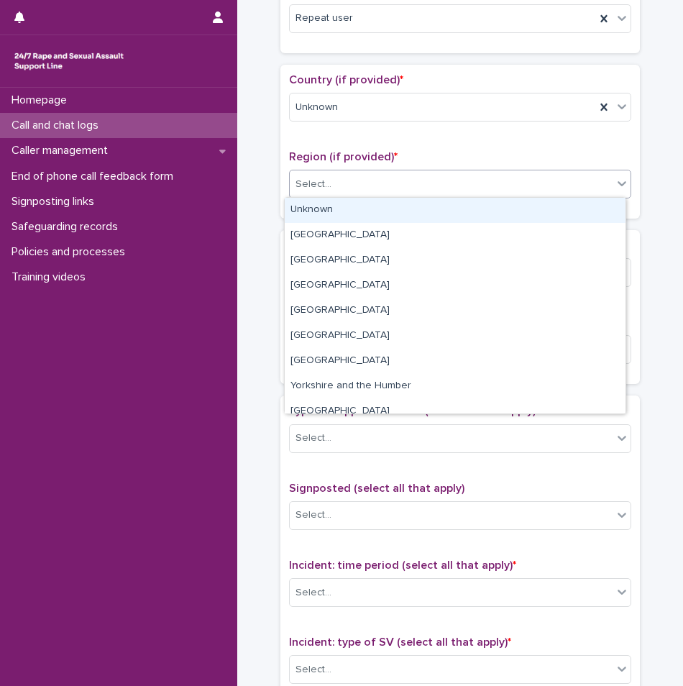
click at [342, 217] on div "Unknown" at bounding box center [455, 210] width 341 height 25
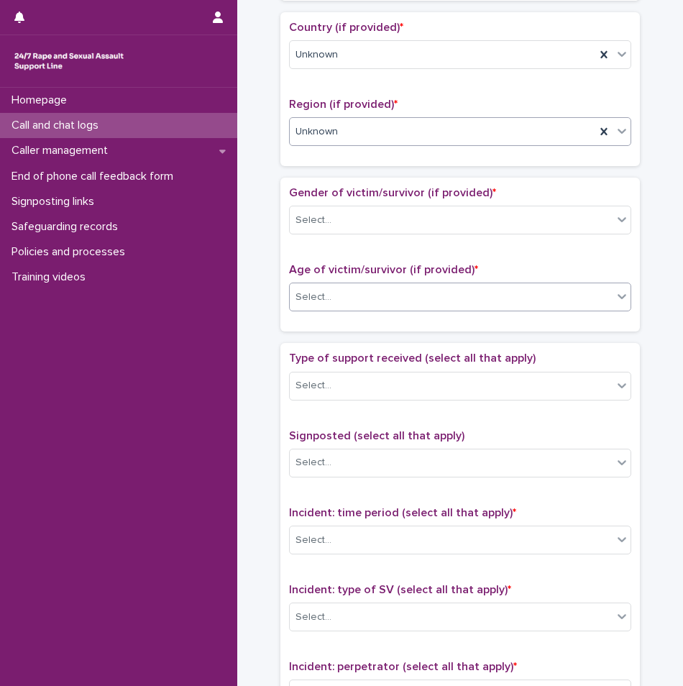
scroll to position [504, 0]
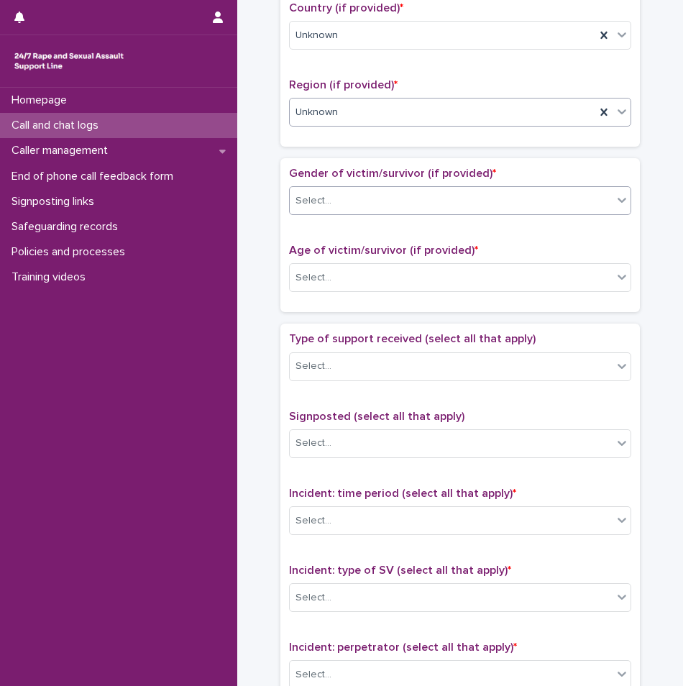
click at [391, 204] on div "Select..." at bounding box center [451, 201] width 323 height 24
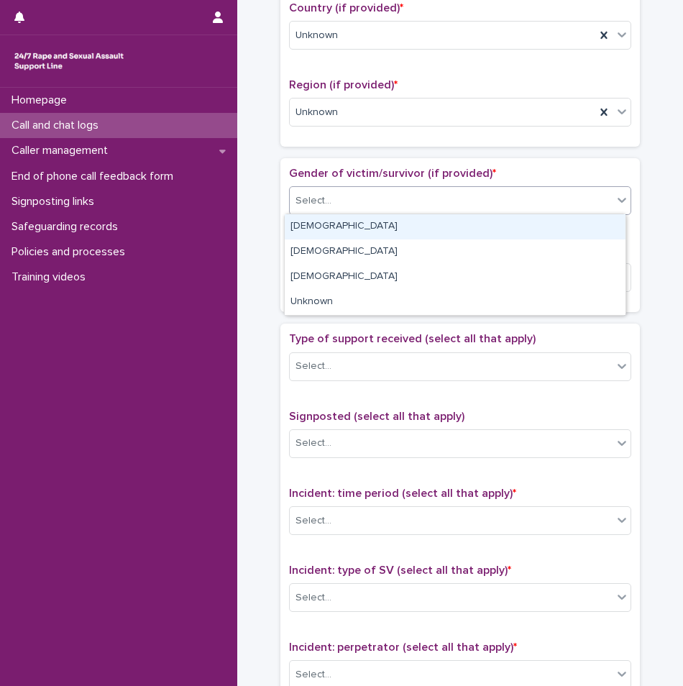
click at [350, 229] on div "[DEMOGRAPHIC_DATA]" at bounding box center [455, 226] width 341 height 25
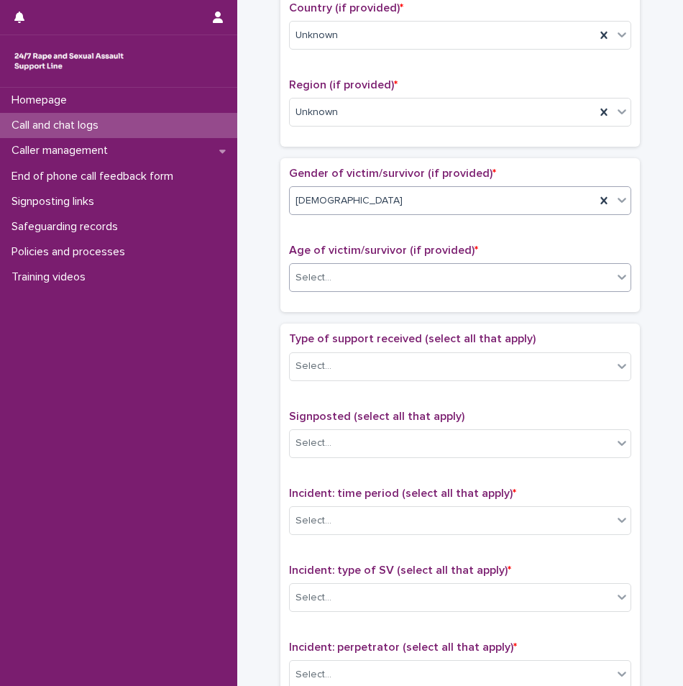
click at [383, 267] on div "Select..." at bounding box center [451, 278] width 323 height 24
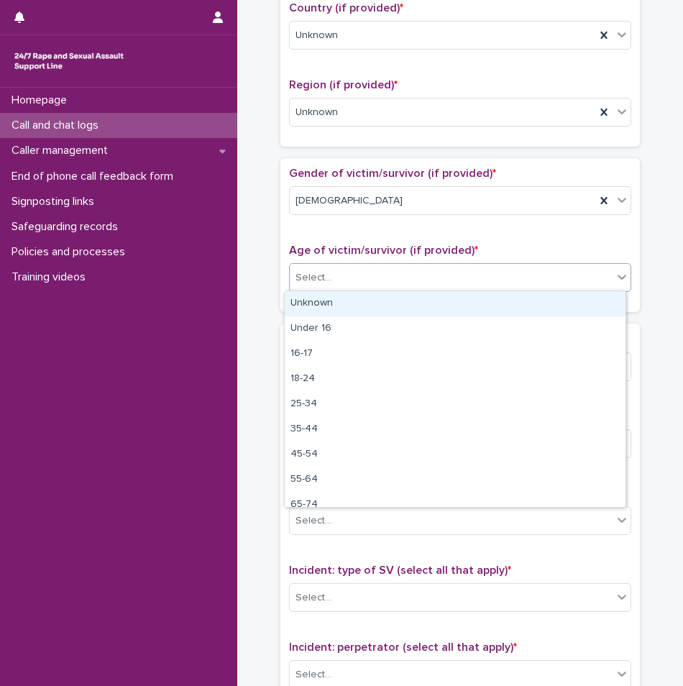
click at [353, 301] on div "Unknown" at bounding box center [455, 303] width 341 height 25
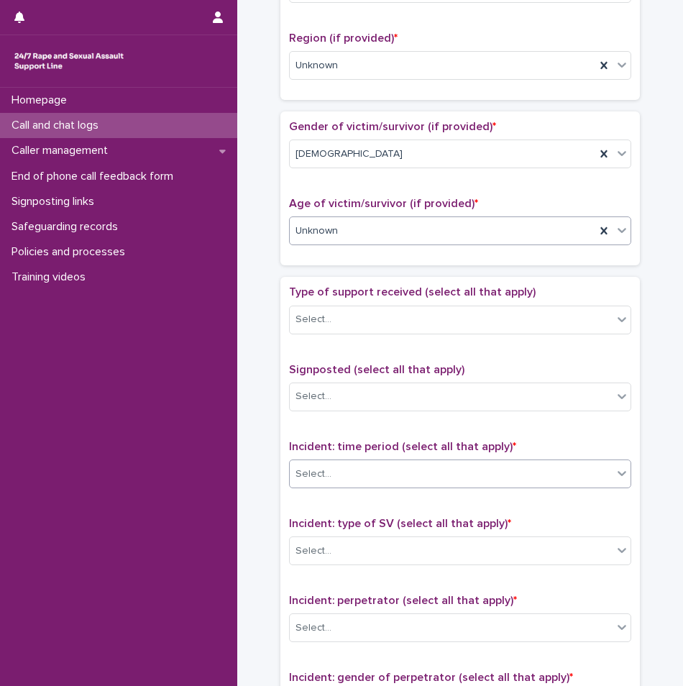
scroll to position [575, 0]
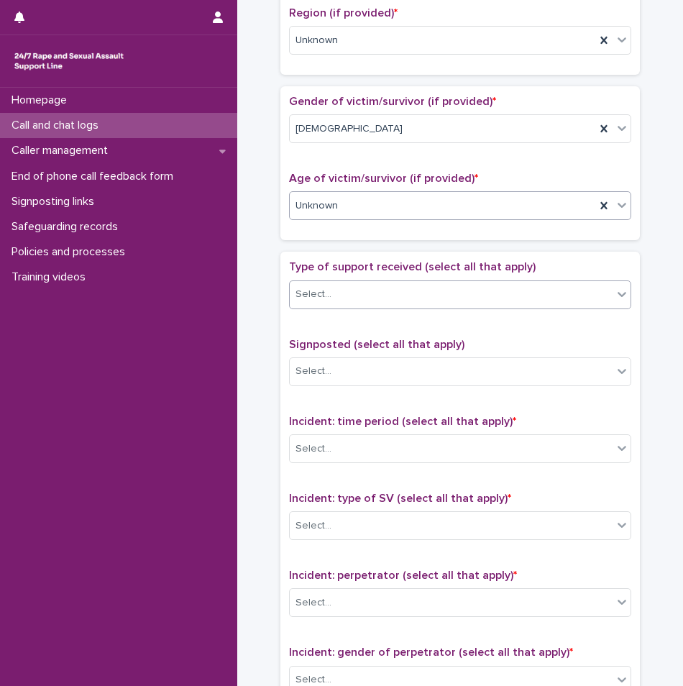
click at [406, 288] on div "Select..." at bounding box center [451, 295] width 323 height 24
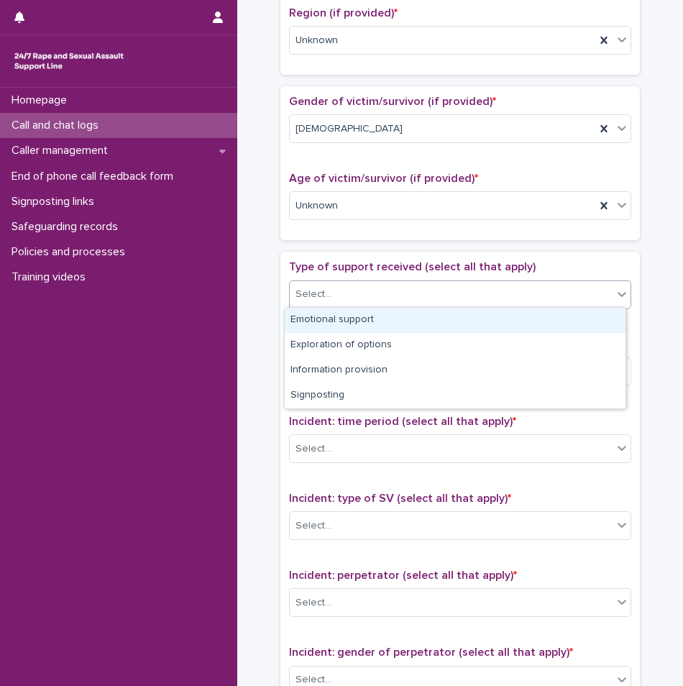
click at [386, 319] on div "Emotional support" at bounding box center [455, 320] width 341 height 25
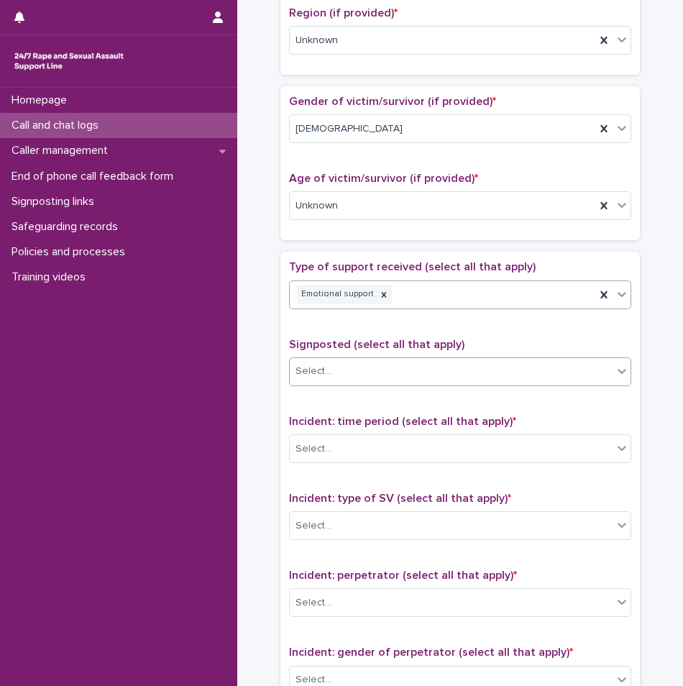
click at [386, 375] on div "Select..." at bounding box center [451, 372] width 323 height 24
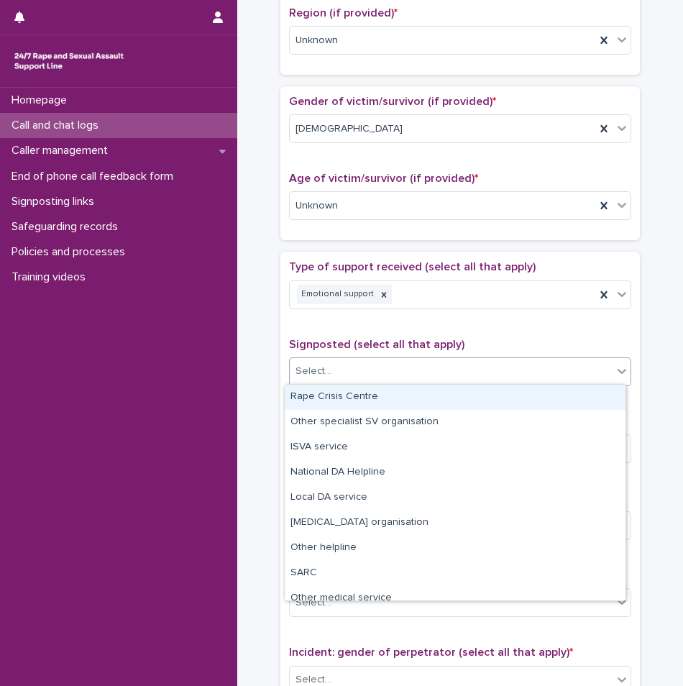
click at [406, 335] on div "Type of support received (select all that apply) Emotional support Signposted (…" at bounding box center [460, 561] width 342 height 602
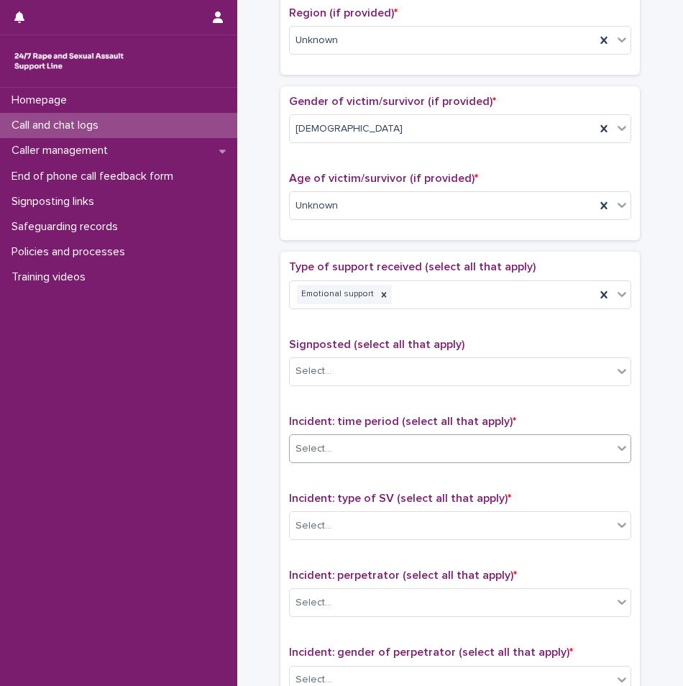
click at [347, 447] on div "Select..." at bounding box center [451, 449] width 323 height 24
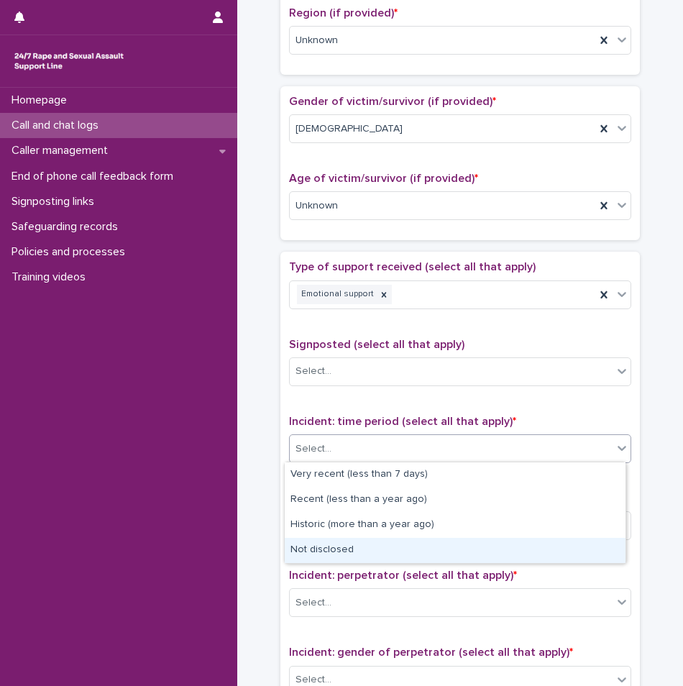
click at [344, 555] on div "Not disclosed" at bounding box center [455, 550] width 341 height 25
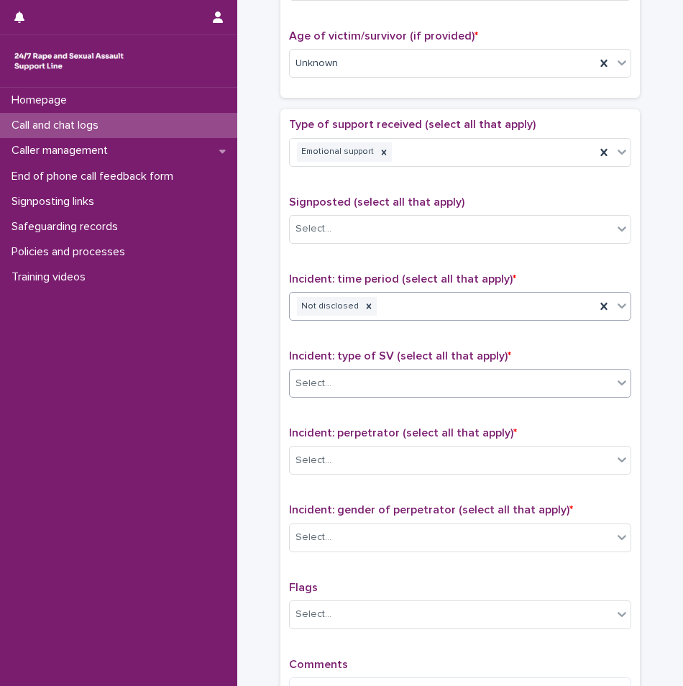
scroll to position [719, 0]
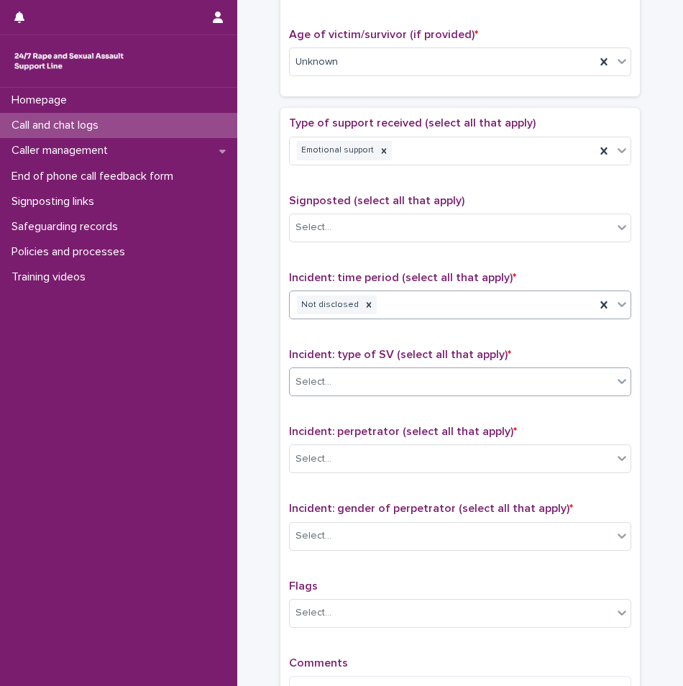
click at [405, 393] on div "Select..." at bounding box center [460, 382] width 342 height 29
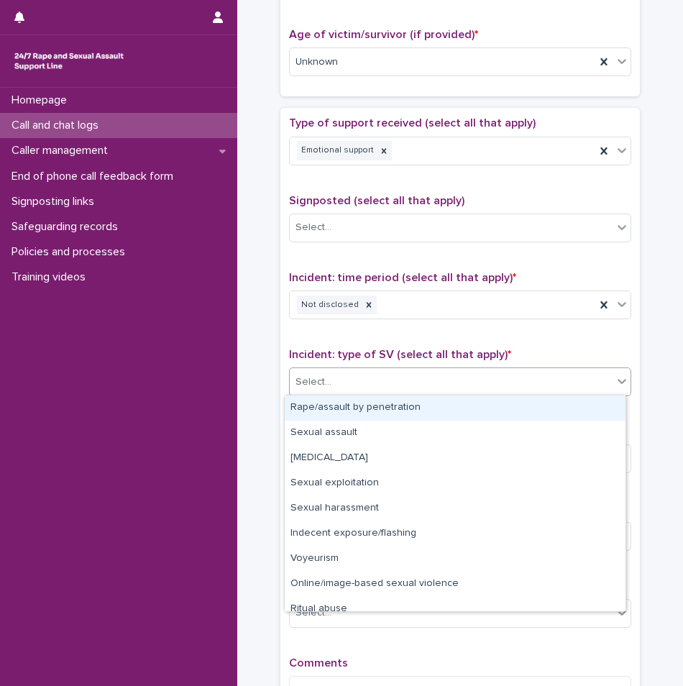
click at [556, 341] on div "Type of support received (select all that apply) Emotional support Signposted (…" at bounding box center [460, 418] width 342 height 602
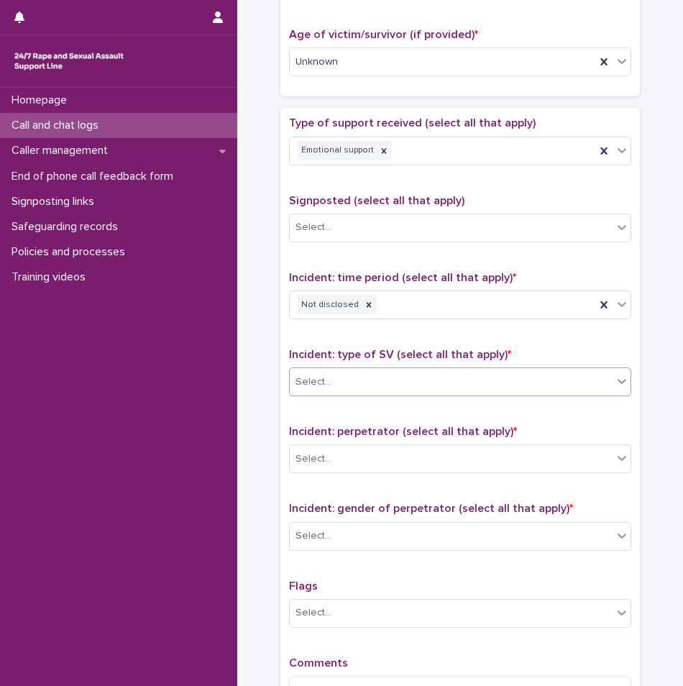
click at [422, 381] on div "Select..." at bounding box center [451, 382] width 323 height 24
click at [522, 340] on div "Type of support received (select all that apply) Emotional support Signposted (…" at bounding box center [460, 418] width 342 height 602
click at [414, 392] on div "Select..." at bounding box center [451, 382] width 323 height 24
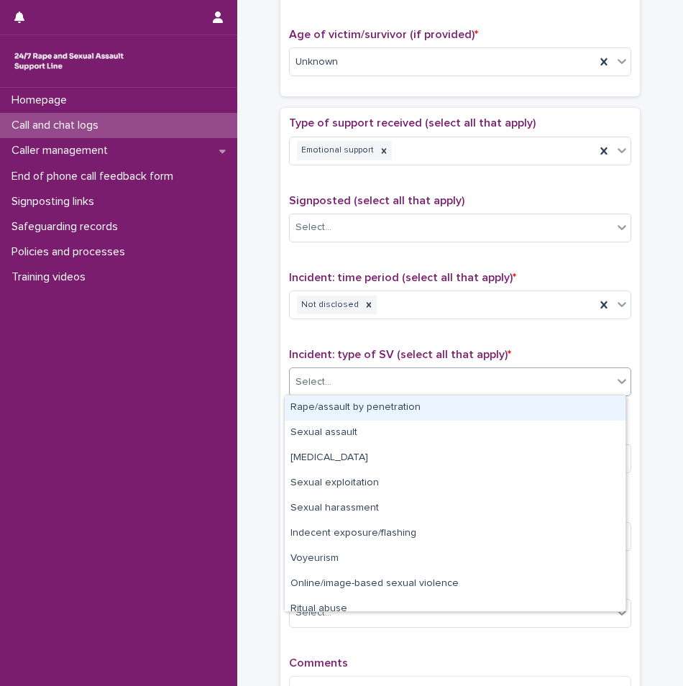
scroll to position [36, 0]
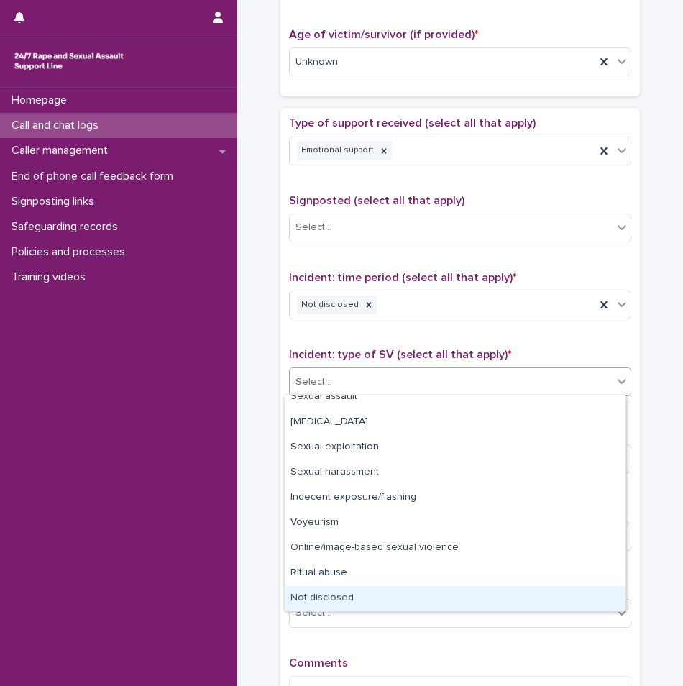
click at [370, 606] on div "Not disclosed" at bounding box center [455, 598] width 341 height 25
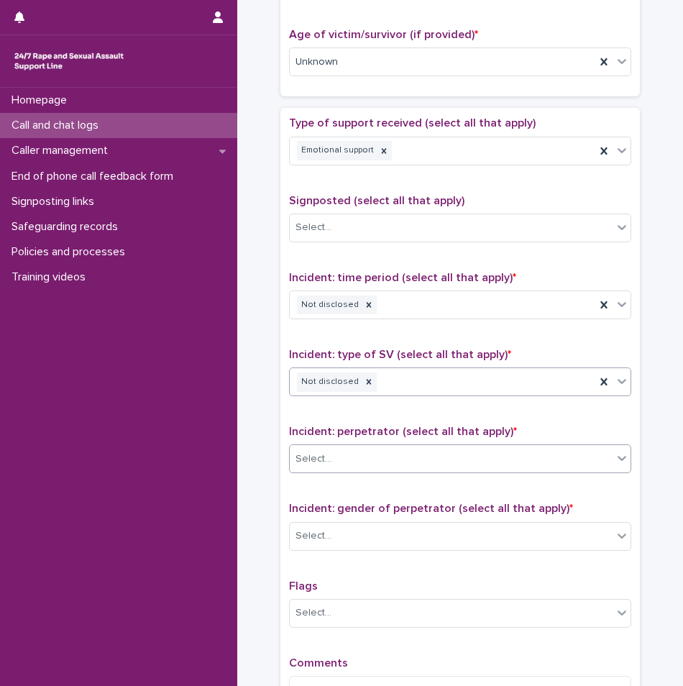
click at [368, 462] on div "Select..." at bounding box center [451, 459] width 323 height 24
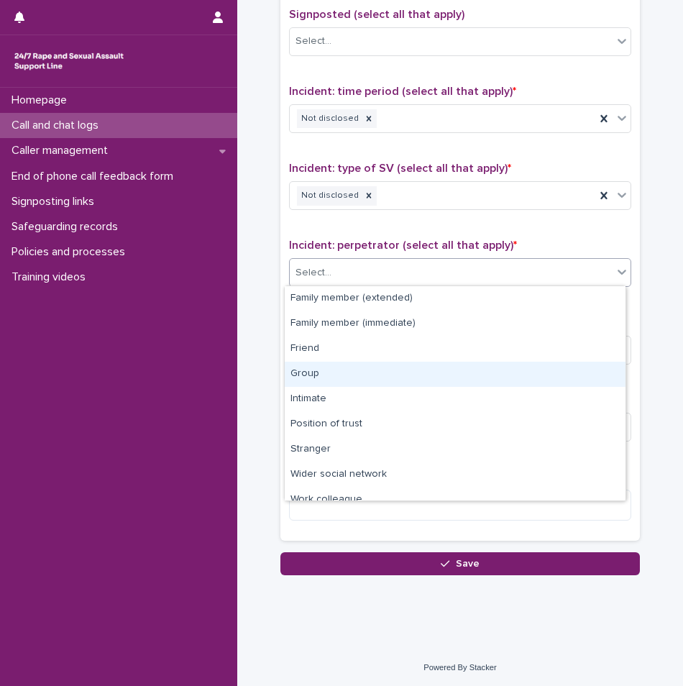
scroll to position [63, 0]
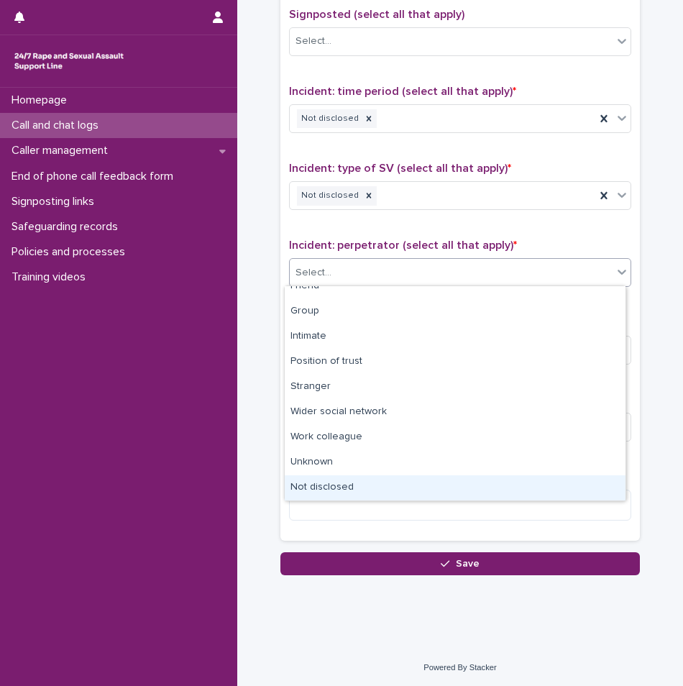
click at [400, 494] on div "Not disclosed" at bounding box center [455, 488] width 341 height 25
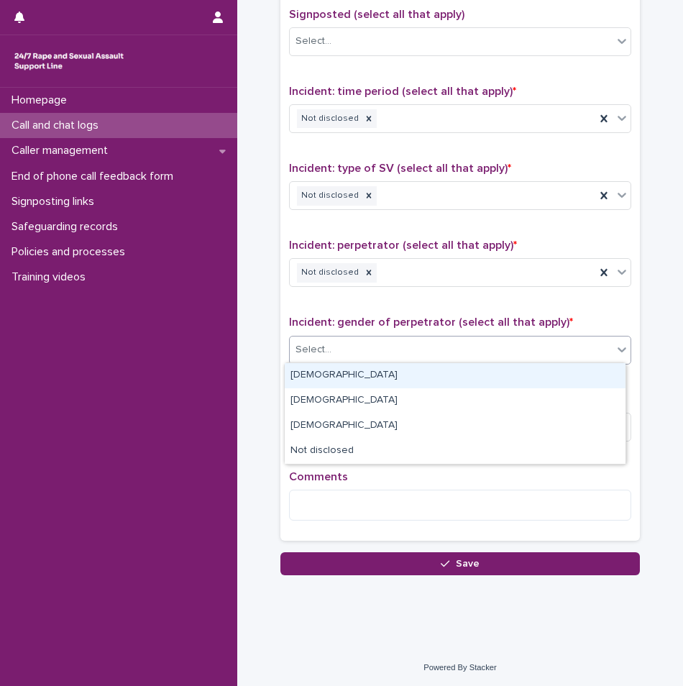
click at [390, 351] on div "Select..." at bounding box center [451, 350] width 323 height 24
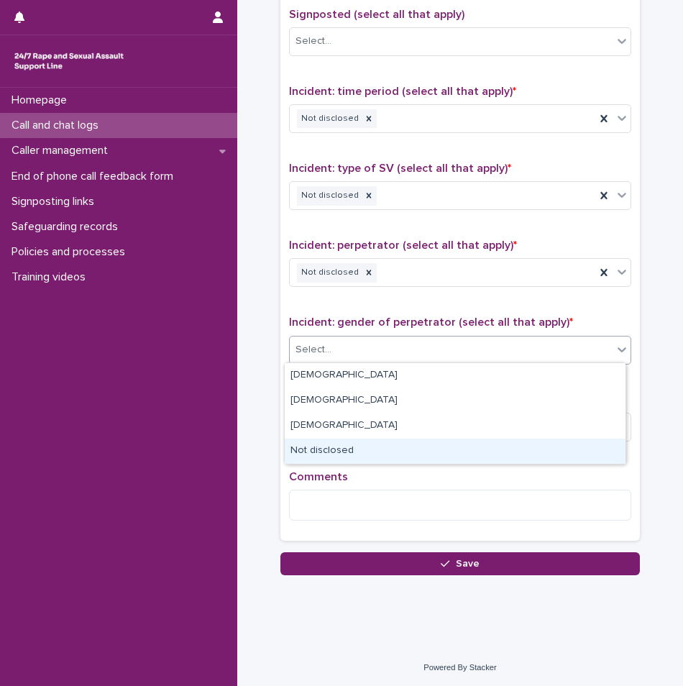
click at [339, 450] on div "Not disclosed" at bounding box center [455, 451] width 341 height 25
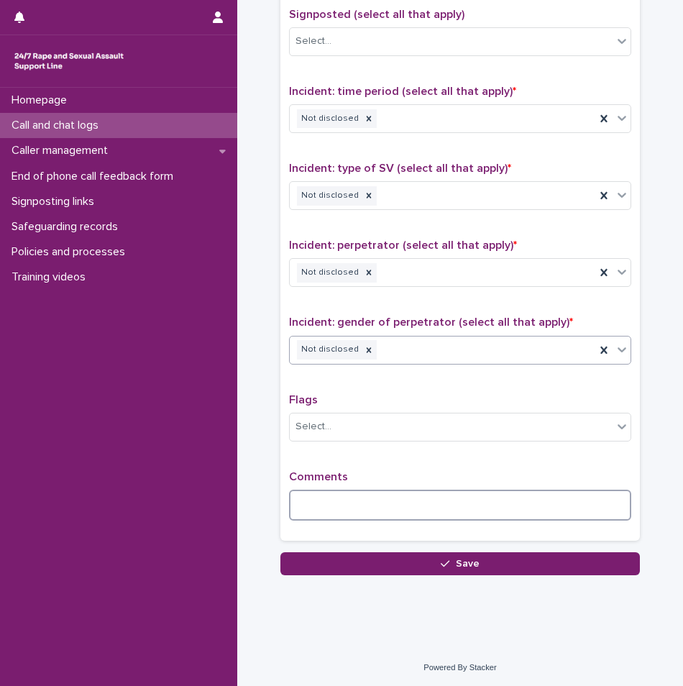
click at [352, 496] on textarea at bounding box center [460, 505] width 342 height 31
click at [375, 509] on textarea at bounding box center [460, 505] width 342 height 31
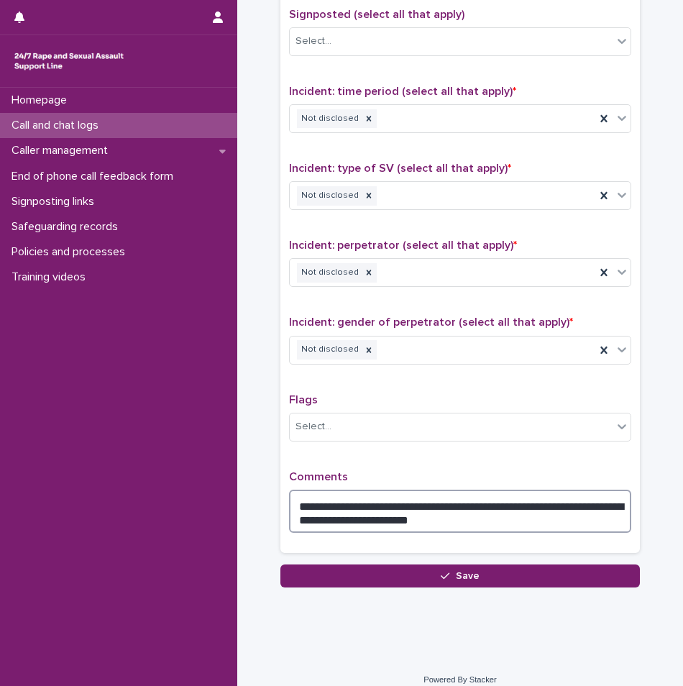
click at [419, 516] on textarea "**********" at bounding box center [460, 511] width 342 height 43
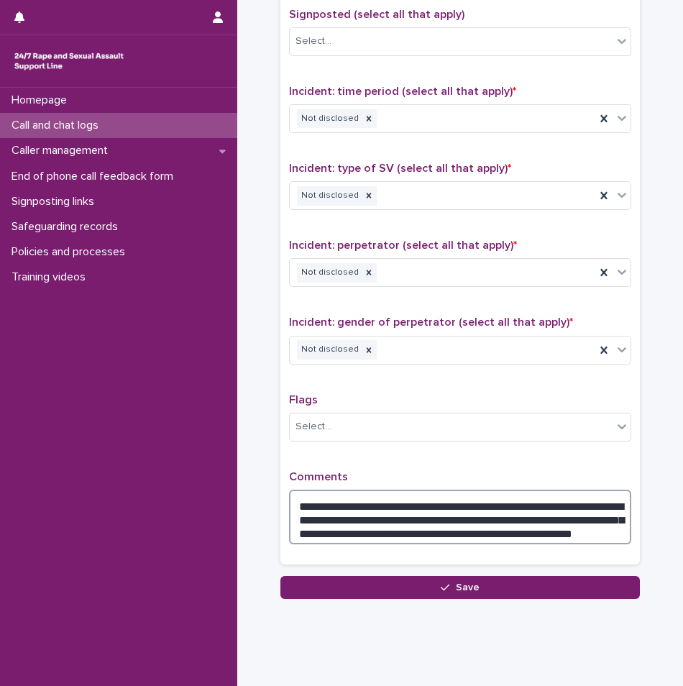
click at [378, 514] on textarea "**********" at bounding box center [460, 517] width 342 height 55
click at [594, 535] on textarea "**********" at bounding box center [460, 517] width 342 height 55
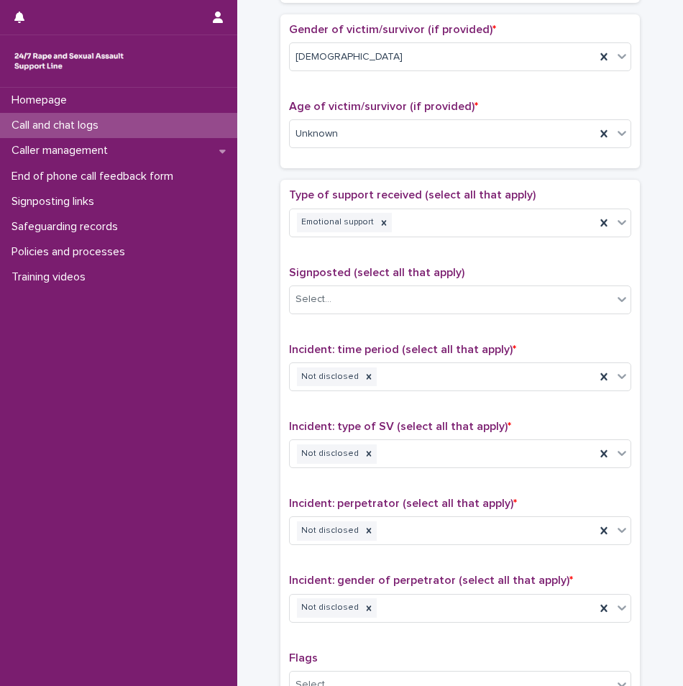
scroll to position [929, 0]
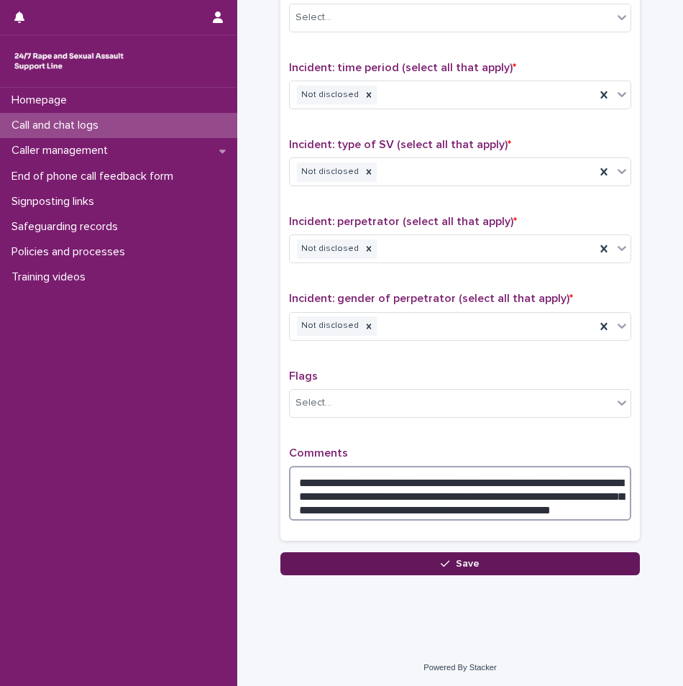
type textarea "**********"
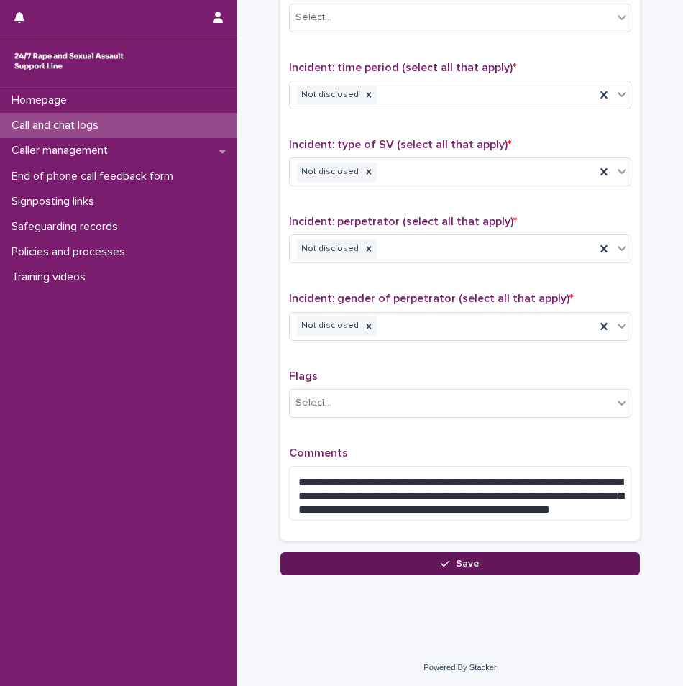
click at [497, 565] on button "Save" at bounding box center [461, 563] width 360 height 23
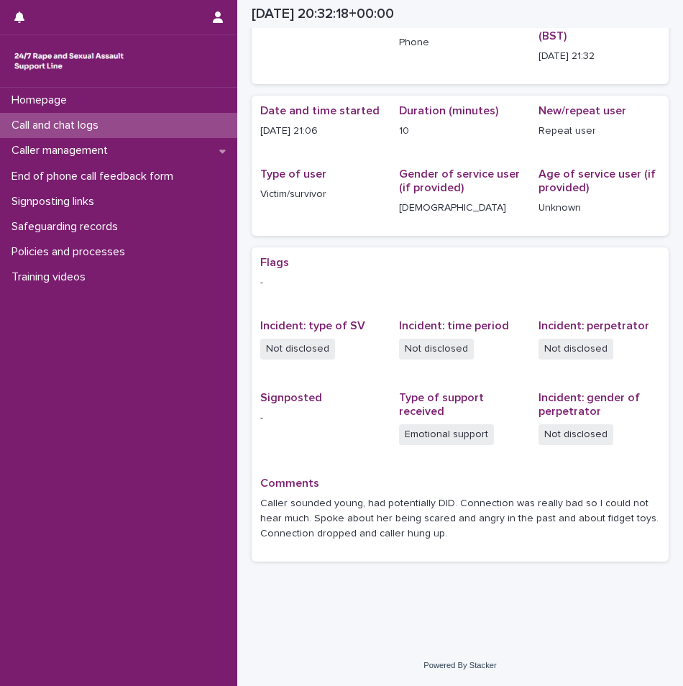
scroll to position [79, 0]
click at [96, 119] on p "Call and chat logs" at bounding box center [58, 126] width 104 height 14
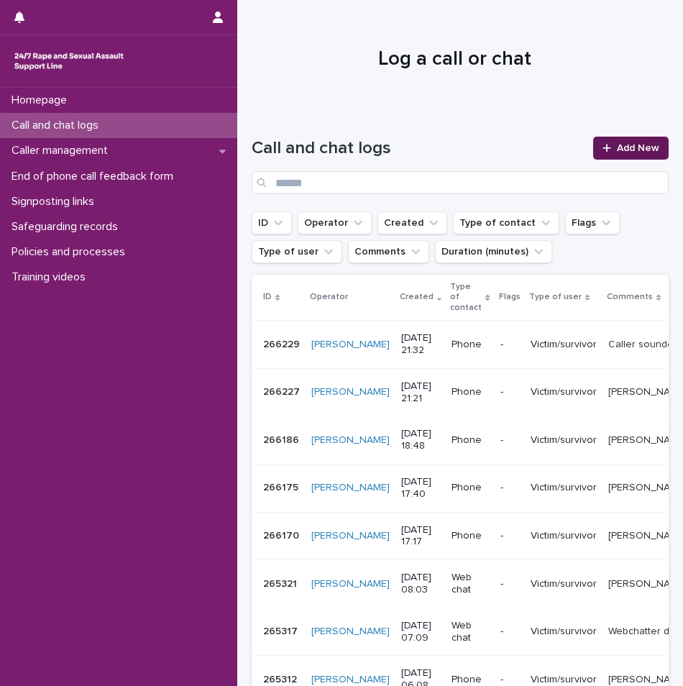
click at [593, 158] on link "Add New" at bounding box center [631, 148] width 76 height 23
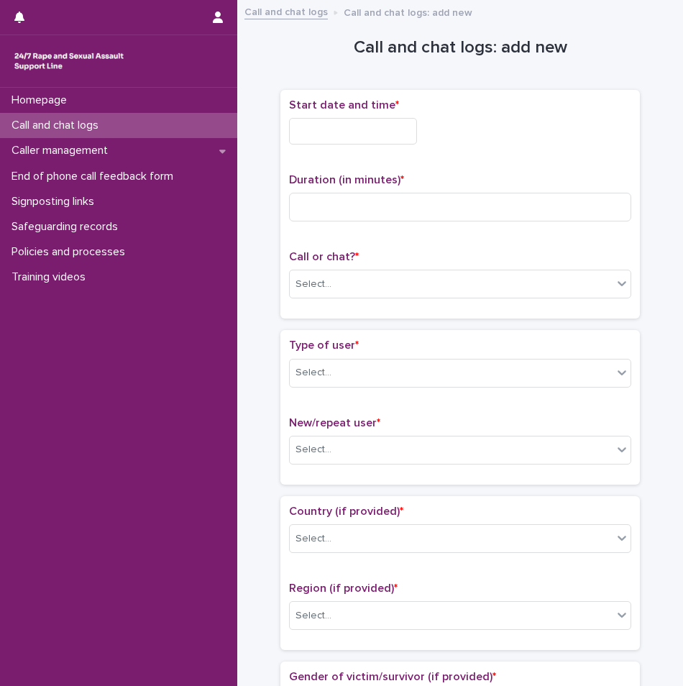
click at [362, 132] on input "text" at bounding box center [353, 131] width 128 height 27
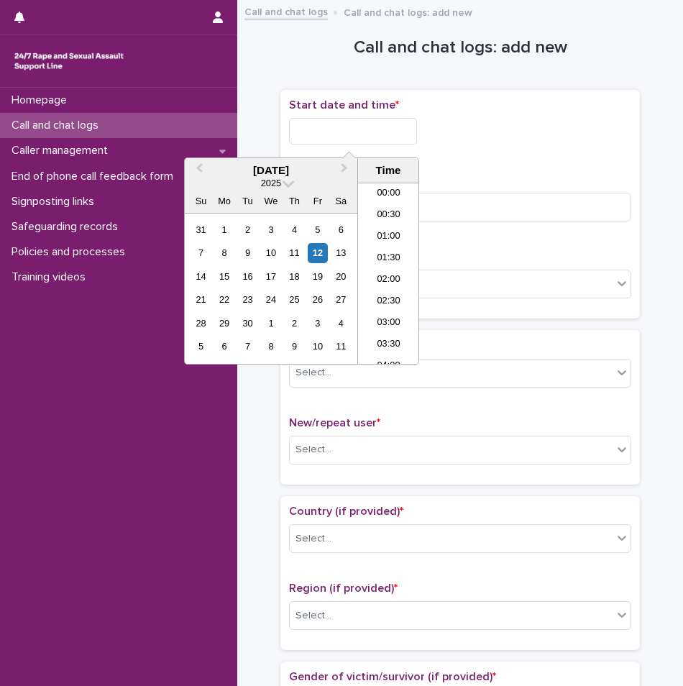
scroll to position [849, 0]
click at [387, 260] on li "21:00" at bounding box center [388, 252] width 61 height 22
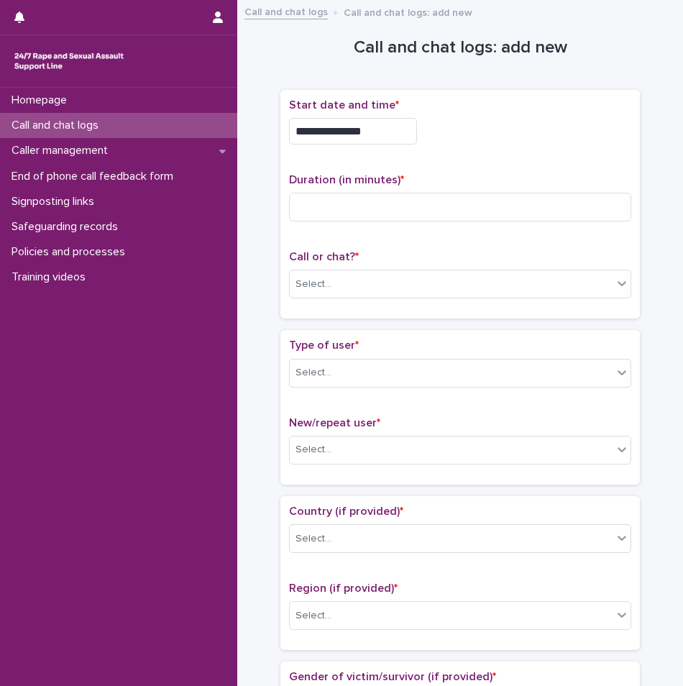
click at [370, 127] on input "**********" at bounding box center [353, 131] width 128 height 27
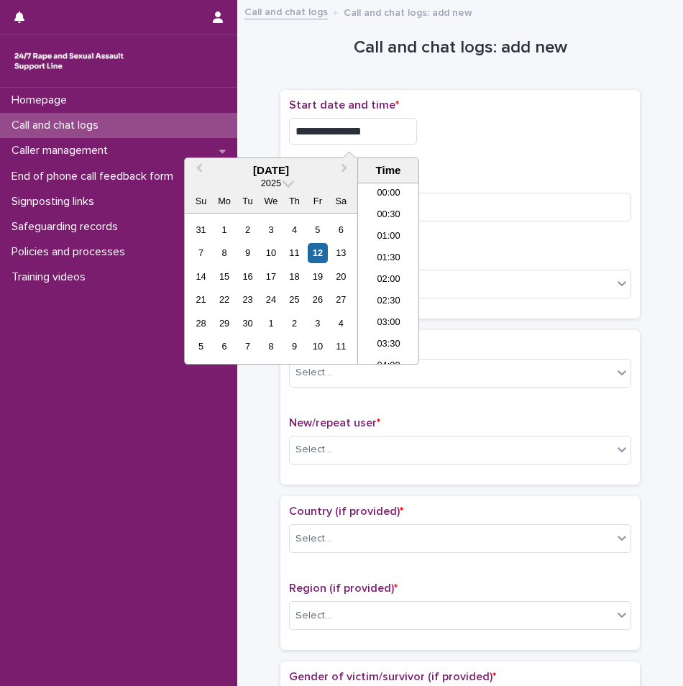
scroll to position [827, 0]
type input "**********"
click at [478, 200] on input at bounding box center [460, 207] width 342 height 29
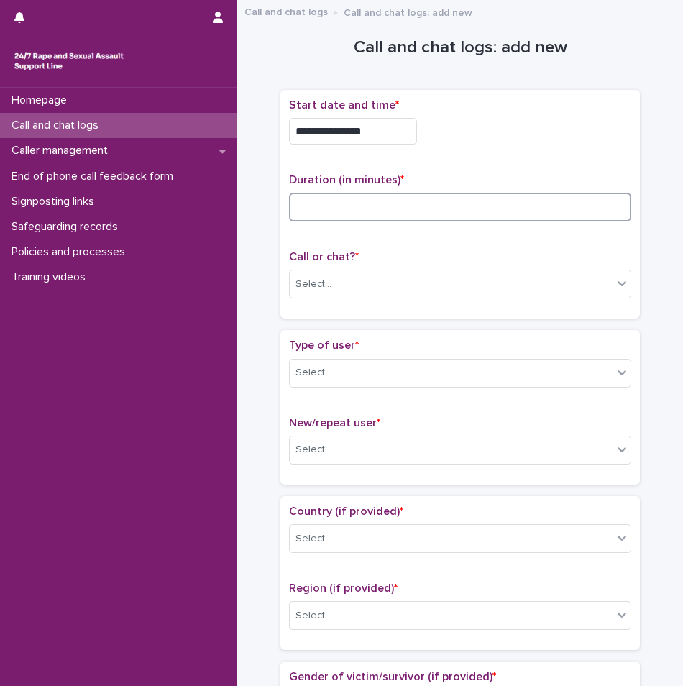
type input "*"
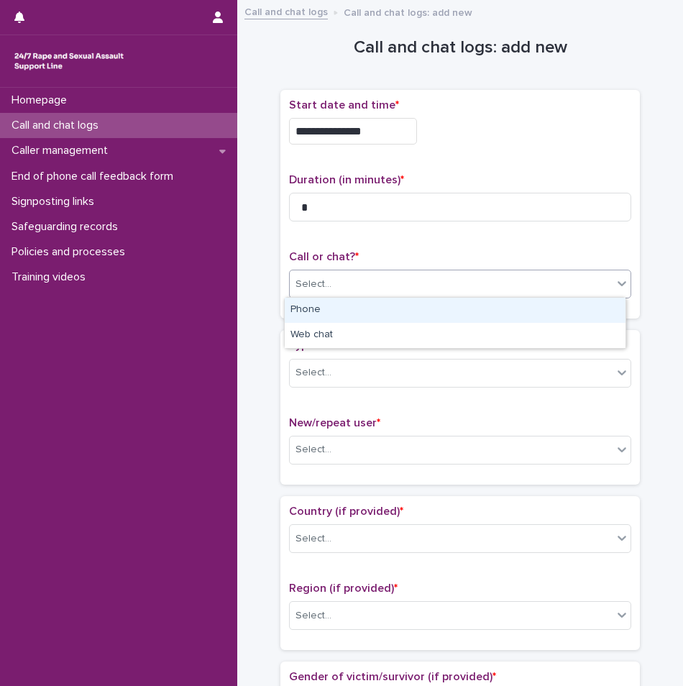
click at [428, 278] on div "Select..." at bounding box center [451, 285] width 323 height 24
click at [366, 314] on div "Phone" at bounding box center [455, 310] width 341 height 25
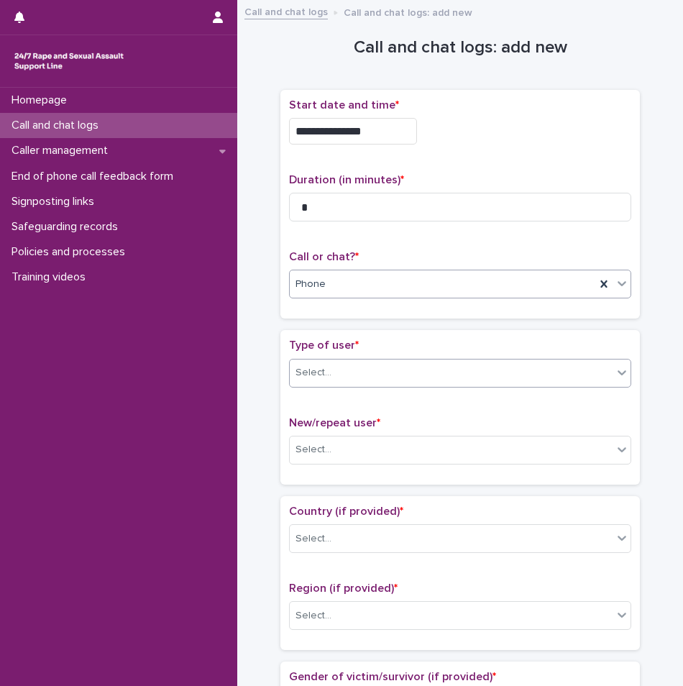
click at [373, 368] on div "Select..." at bounding box center [451, 373] width 323 height 24
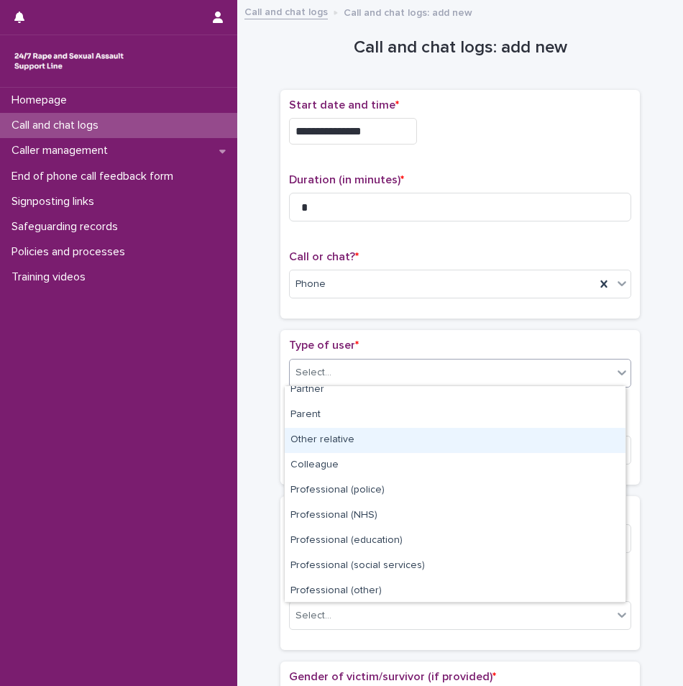
scroll to position [162, 0]
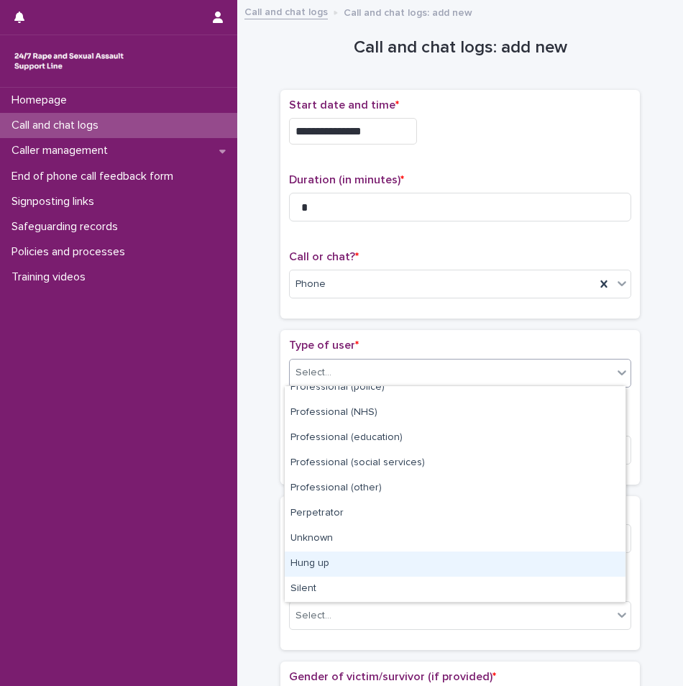
click at [361, 556] on div "Hung up" at bounding box center [455, 564] width 341 height 25
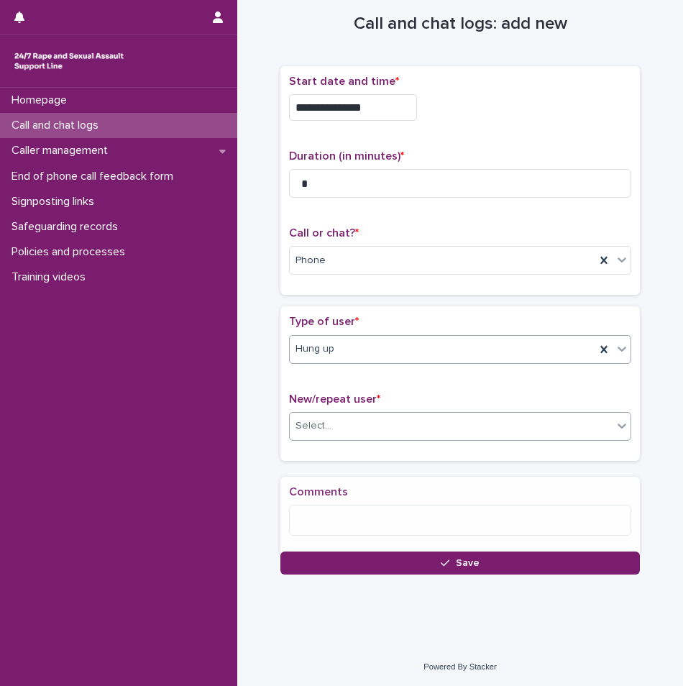
scroll to position [24, 0]
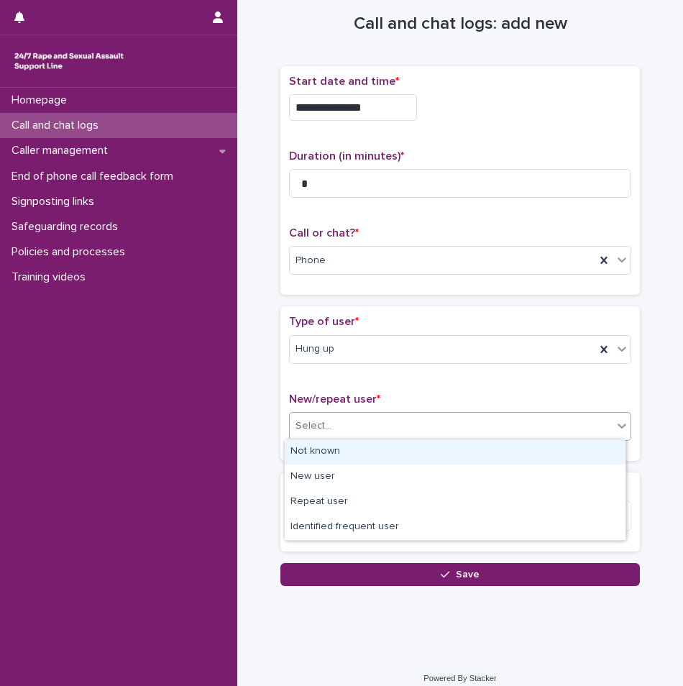
click at [365, 424] on div "Select..." at bounding box center [451, 426] width 323 height 24
click at [359, 461] on div "Not known" at bounding box center [455, 452] width 341 height 25
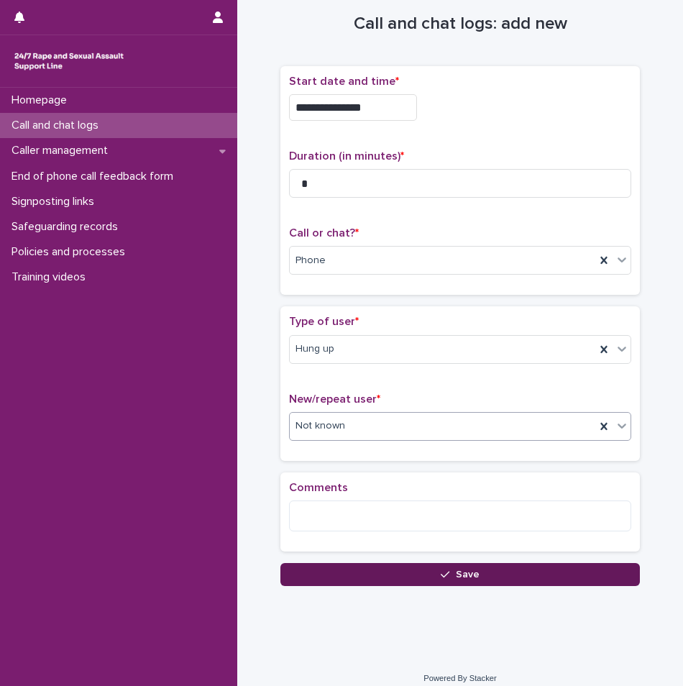
click at [372, 576] on button "Save" at bounding box center [461, 574] width 360 height 23
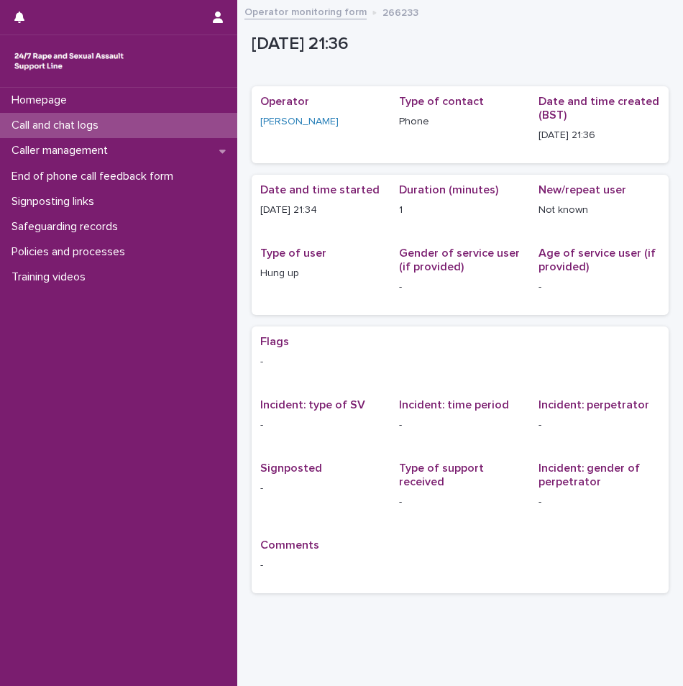
click at [102, 128] on p "Call and chat logs" at bounding box center [58, 126] width 104 height 14
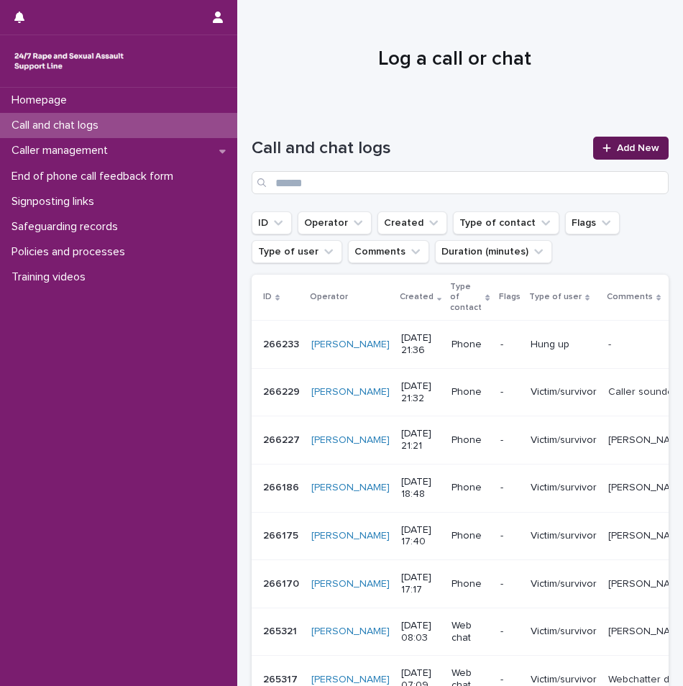
click at [627, 154] on link "Add New" at bounding box center [631, 148] width 76 height 23
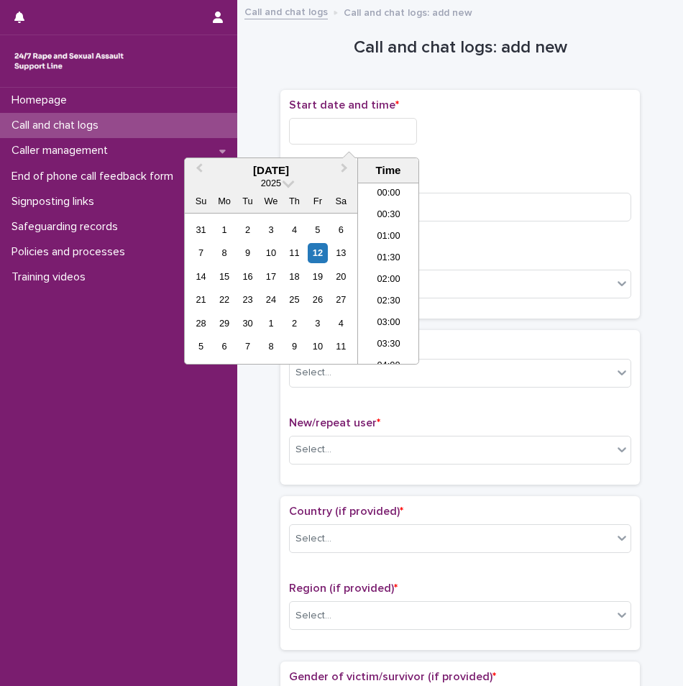
click at [329, 141] on input "text" at bounding box center [353, 131] width 128 height 27
click at [383, 272] on li "21:30" at bounding box center [388, 267] width 61 height 22
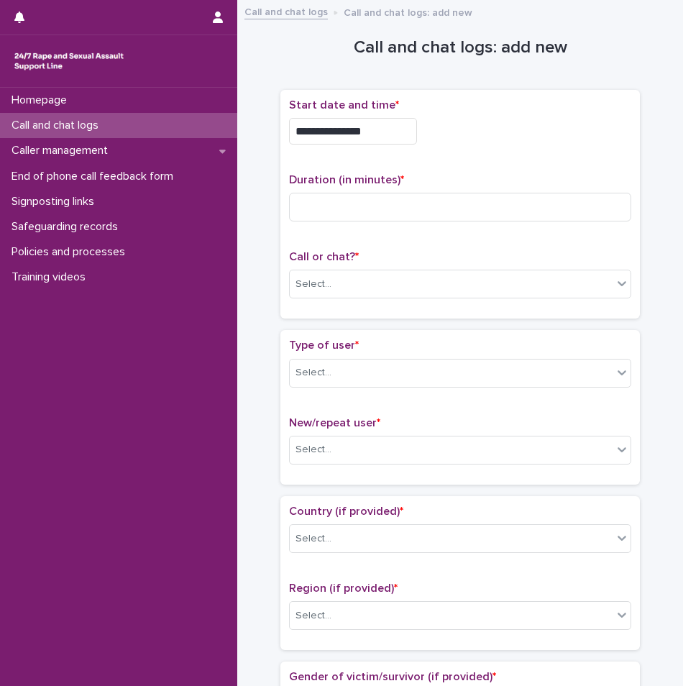
click at [375, 129] on input "**********" at bounding box center [353, 131] width 128 height 27
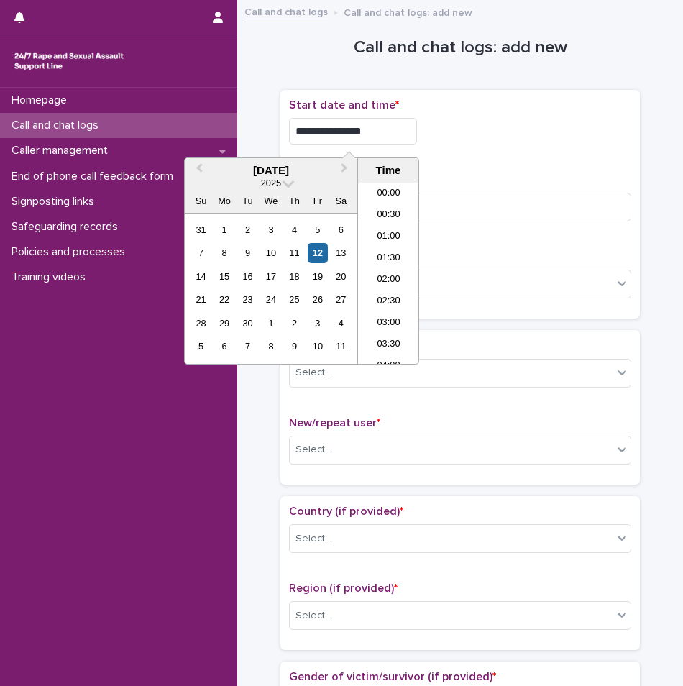
scroll to position [849, 0]
type input "**********"
click at [540, 170] on div "**********" at bounding box center [460, 205] width 342 height 212
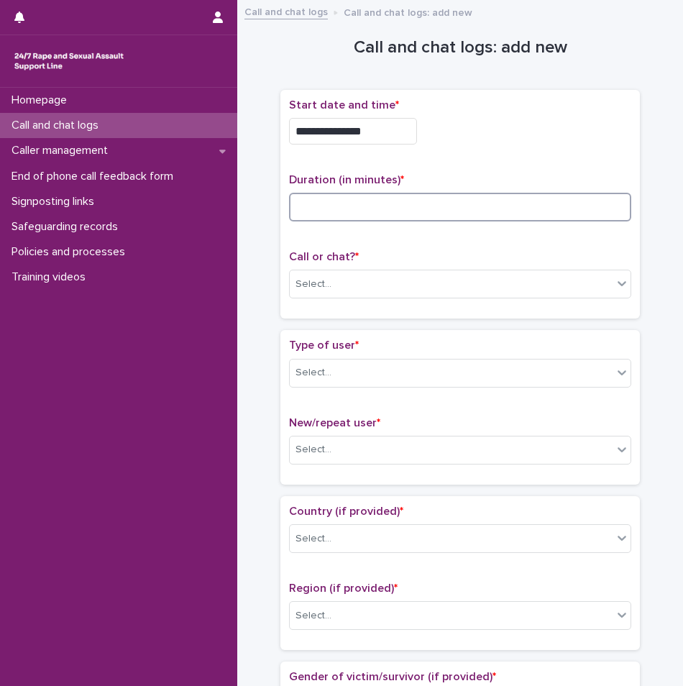
click at [482, 207] on input at bounding box center [460, 207] width 342 height 29
type input "**"
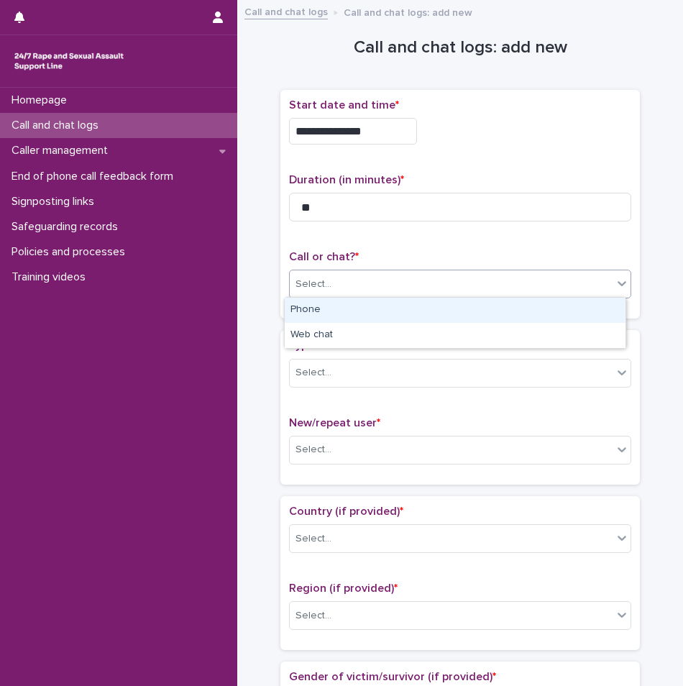
click at [384, 281] on div "Select..." at bounding box center [451, 285] width 323 height 24
click at [372, 309] on div "Phone" at bounding box center [455, 310] width 341 height 25
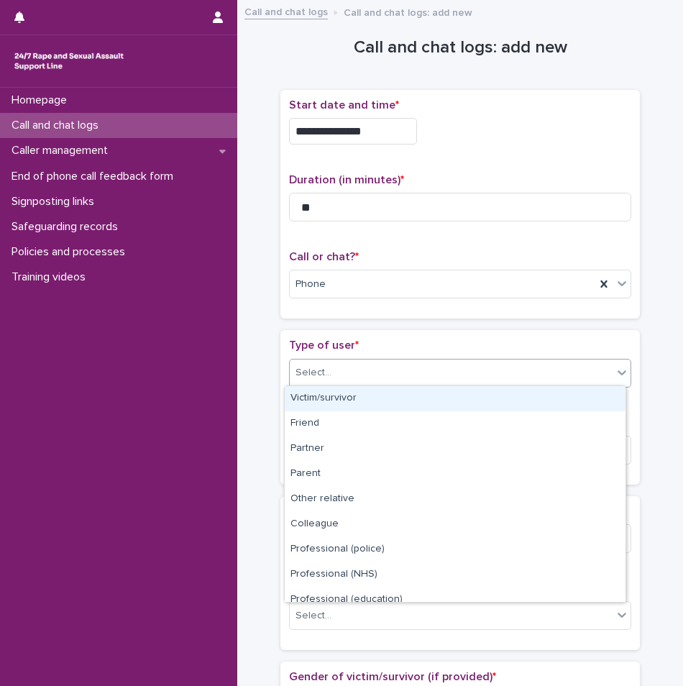
click at [372, 365] on div "Select..." at bounding box center [451, 373] width 323 height 24
click at [340, 407] on div "Victim/survivor" at bounding box center [455, 398] width 341 height 25
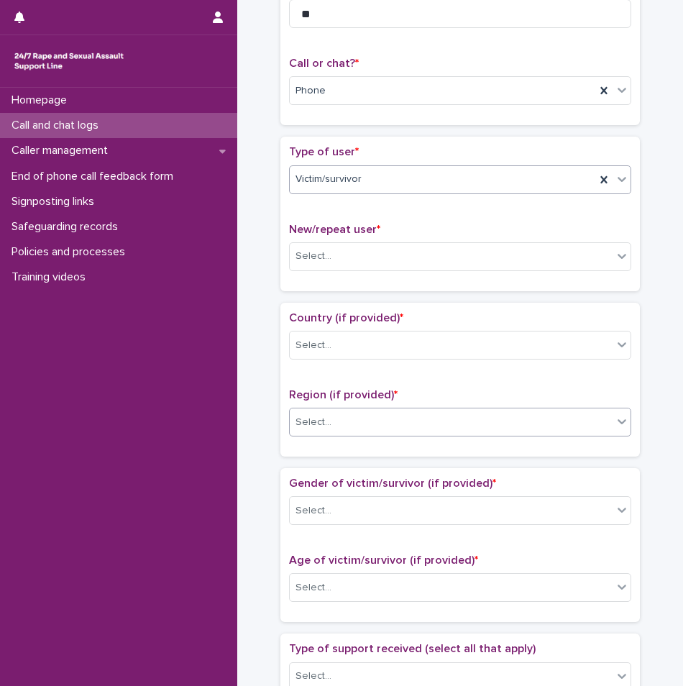
scroll to position [216, 0]
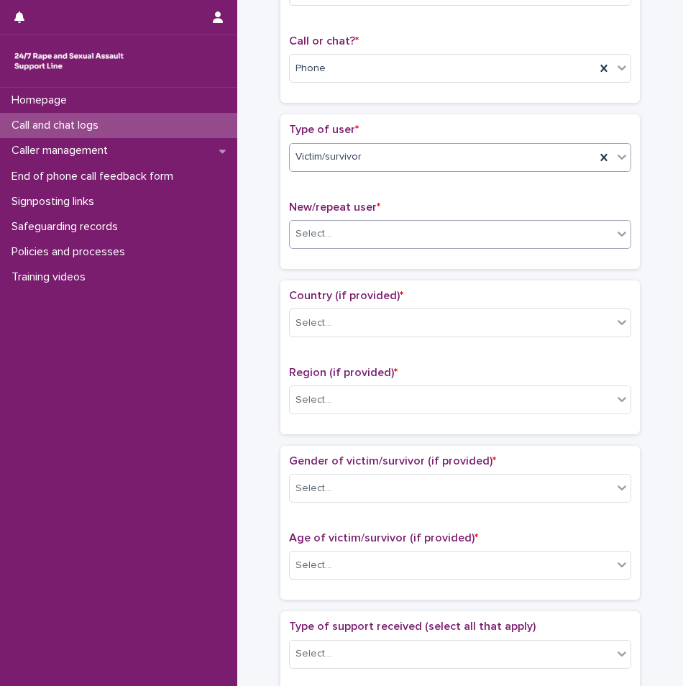
click at [350, 227] on div "Select..." at bounding box center [451, 234] width 323 height 24
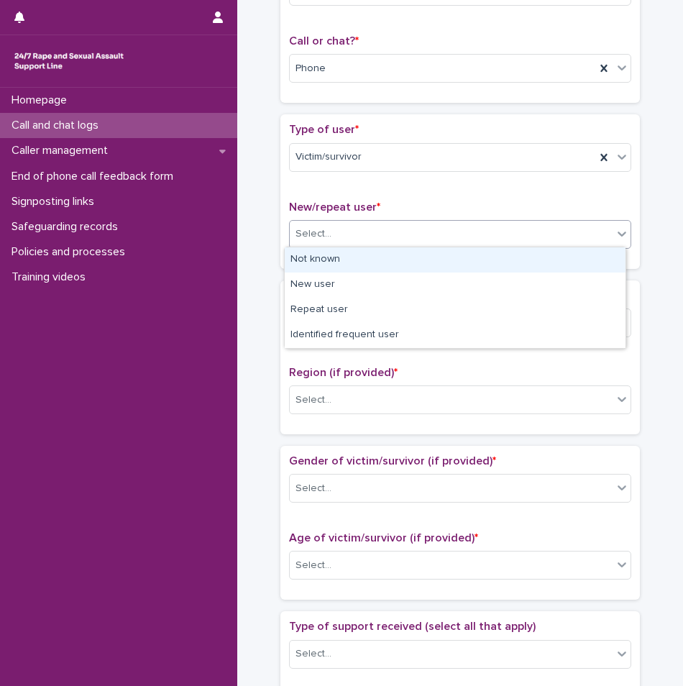
click at [332, 268] on div "Not known" at bounding box center [455, 259] width 341 height 25
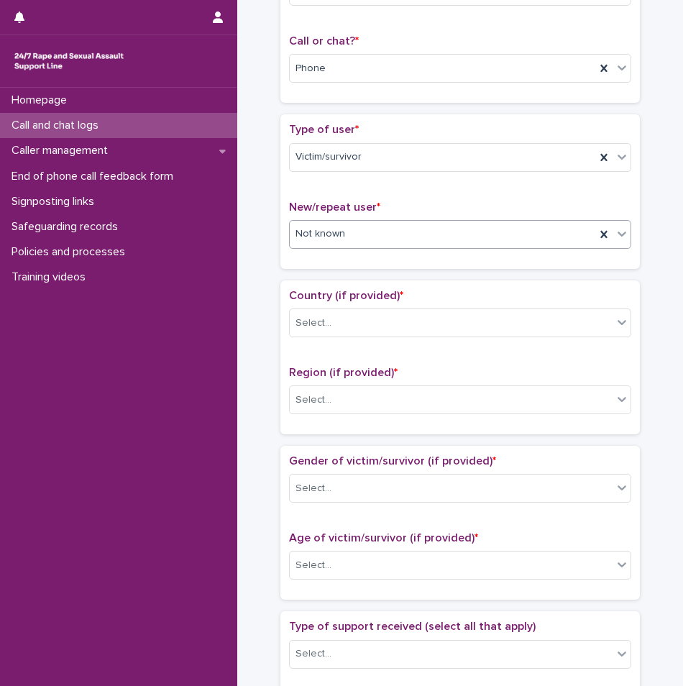
click at [380, 241] on div "Not known" at bounding box center [443, 234] width 306 height 24
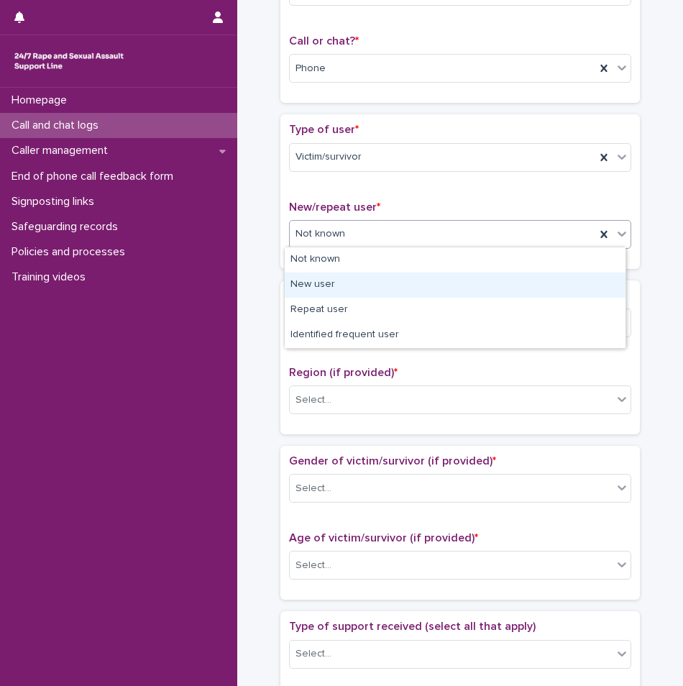
click at [339, 280] on div "New user" at bounding box center [455, 285] width 341 height 25
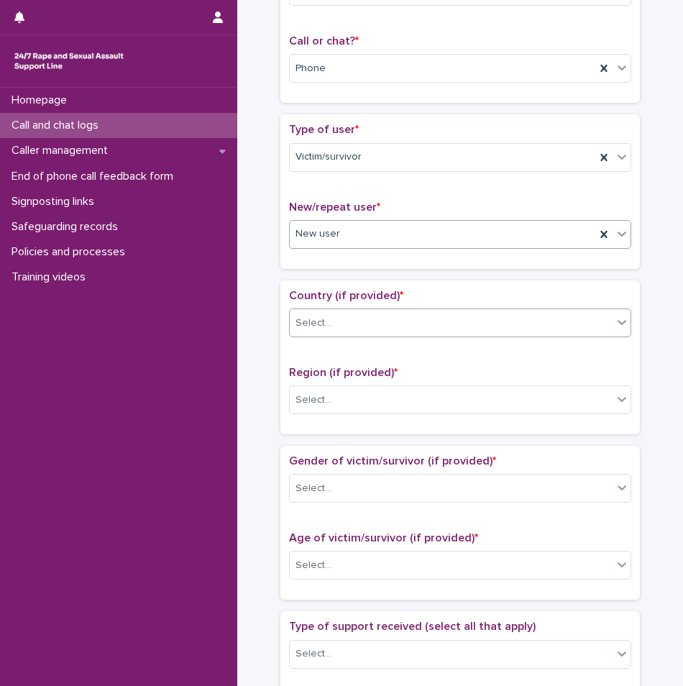
click at [360, 317] on div "Select..." at bounding box center [451, 323] width 323 height 24
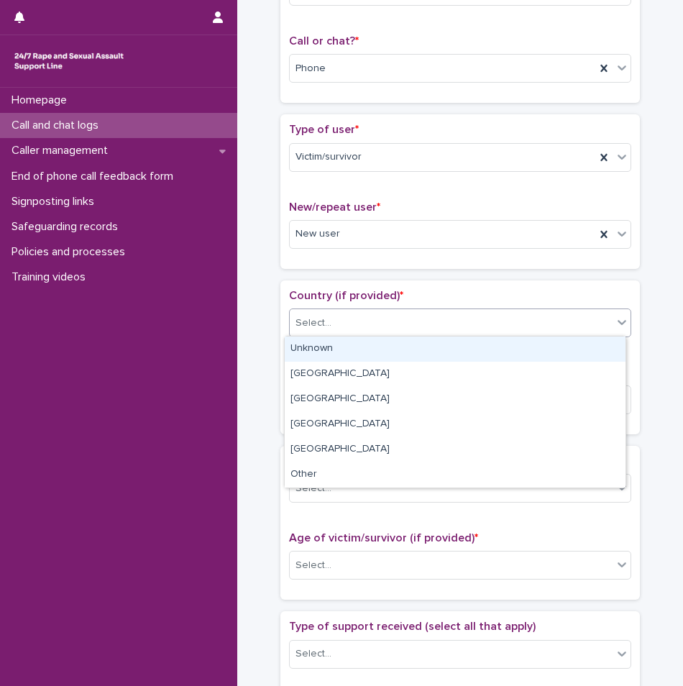
click at [346, 348] on div "Unknown" at bounding box center [455, 349] width 341 height 25
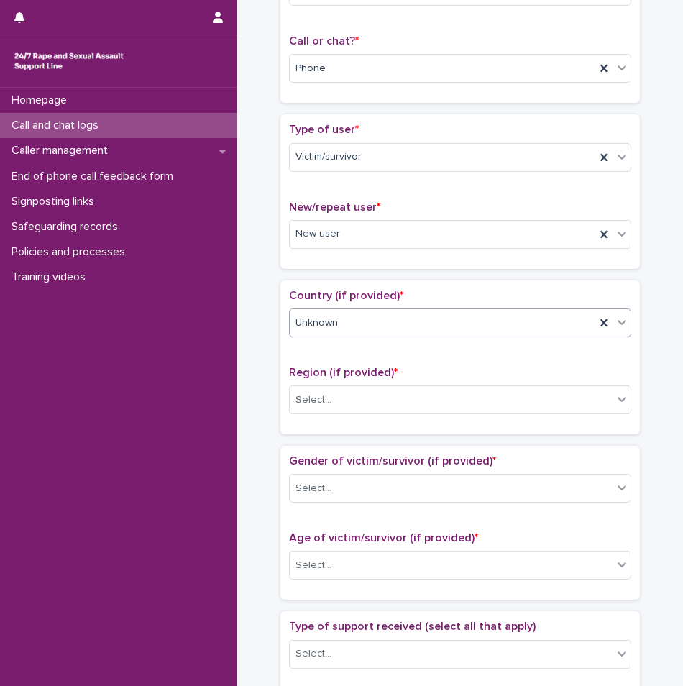
scroll to position [432, 0]
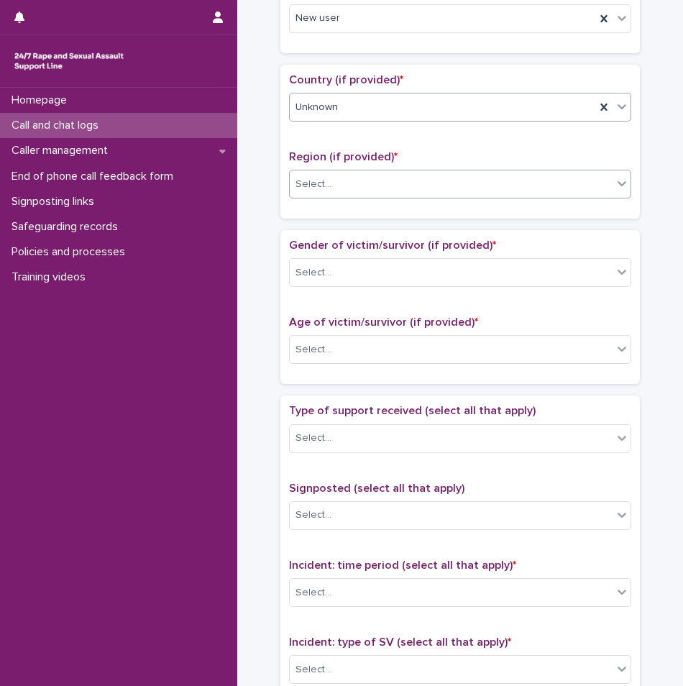
click at [351, 196] on div "Select..." at bounding box center [460, 184] width 342 height 29
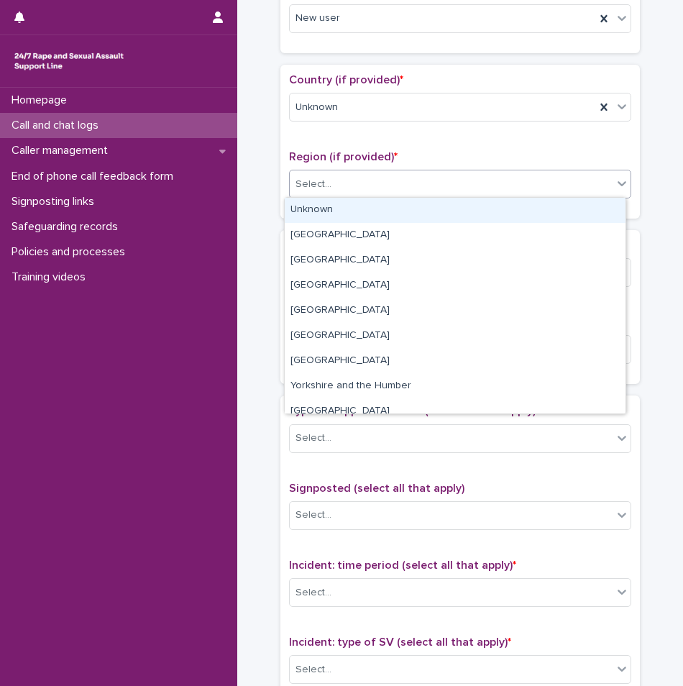
click at [345, 218] on div "Unknown" at bounding box center [455, 210] width 341 height 25
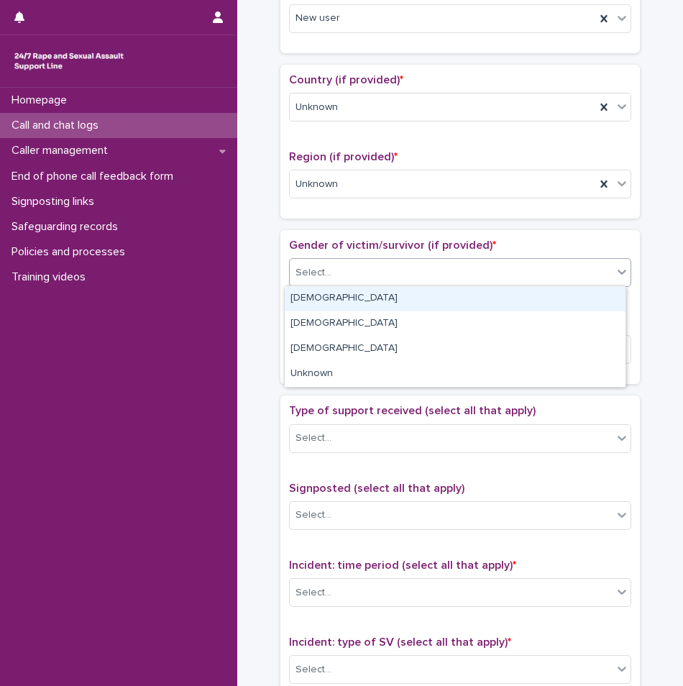
click at [360, 269] on div "Select..." at bounding box center [451, 273] width 323 height 24
click at [334, 309] on div "[DEMOGRAPHIC_DATA]" at bounding box center [455, 298] width 341 height 25
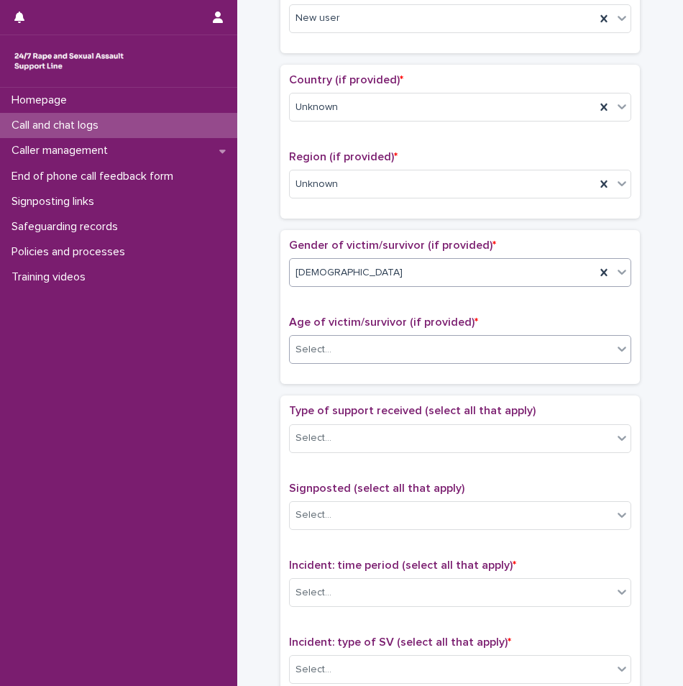
click at [327, 359] on div "Select..." at bounding box center [451, 350] width 323 height 24
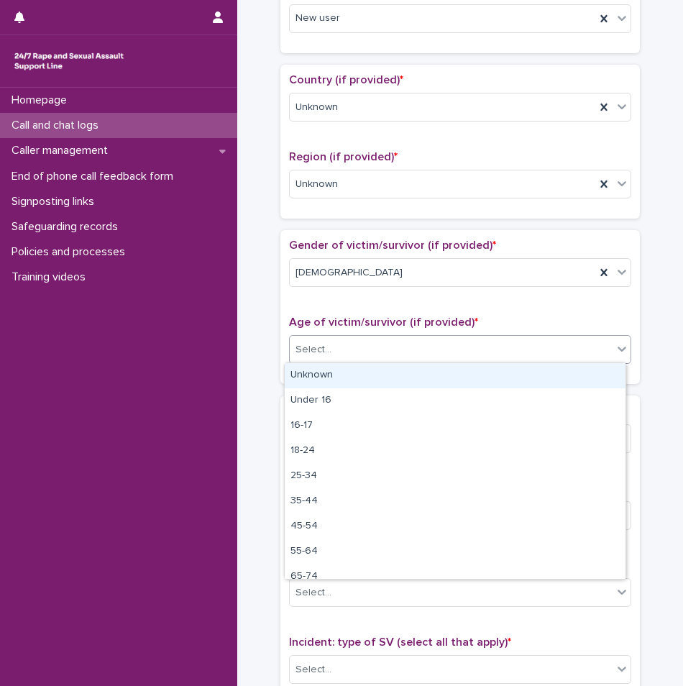
click at [319, 371] on div "Unknown" at bounding box center [455, 375] width 341 height 25
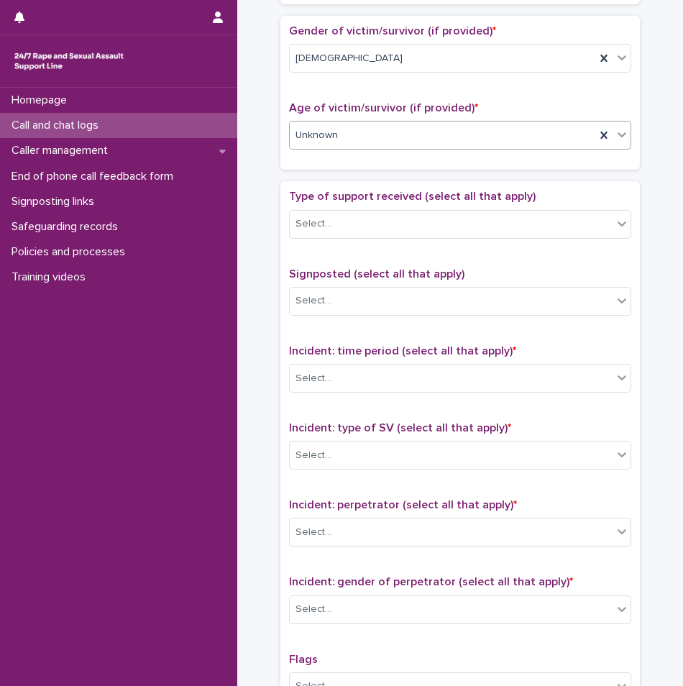
scroll to position [647, 0]
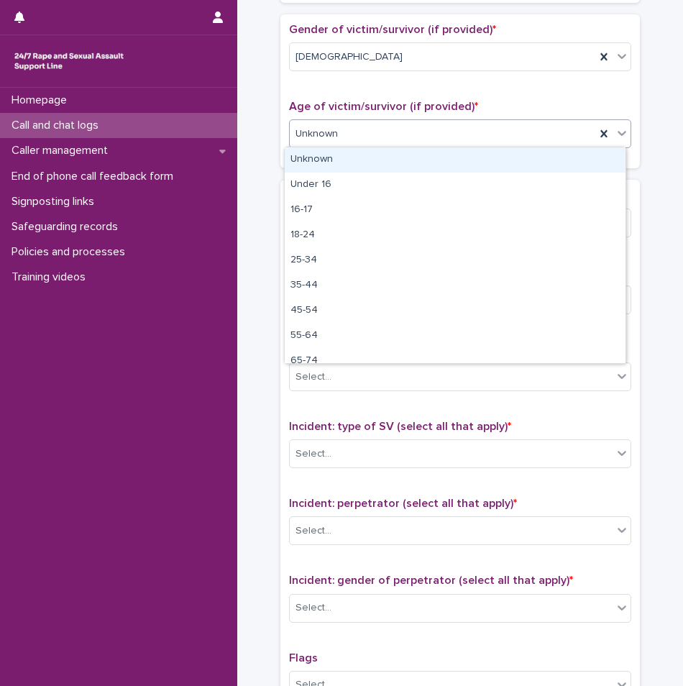
click at [353, 129] on div "Unknown" at bounding box center [443, 134] width 306 height 24
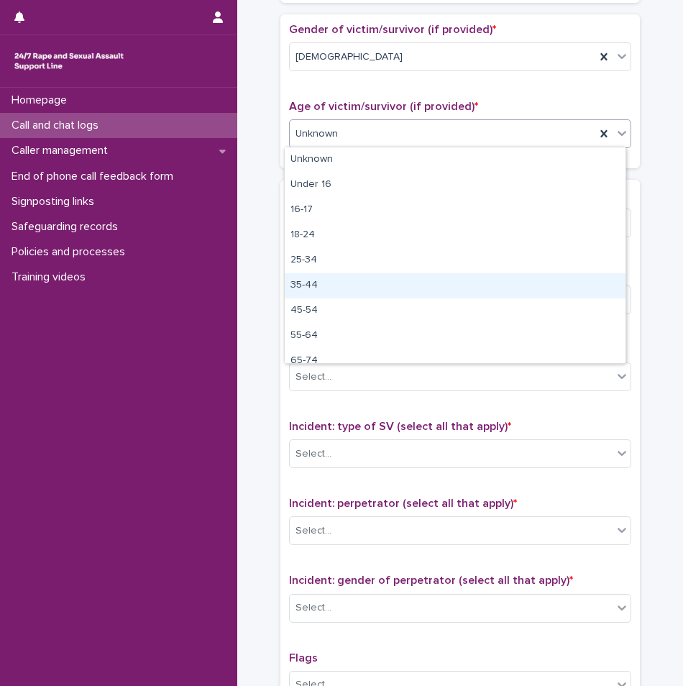
click at [313, 287] on div "35-44" at bounding box center [455, 285] width 341 height 25
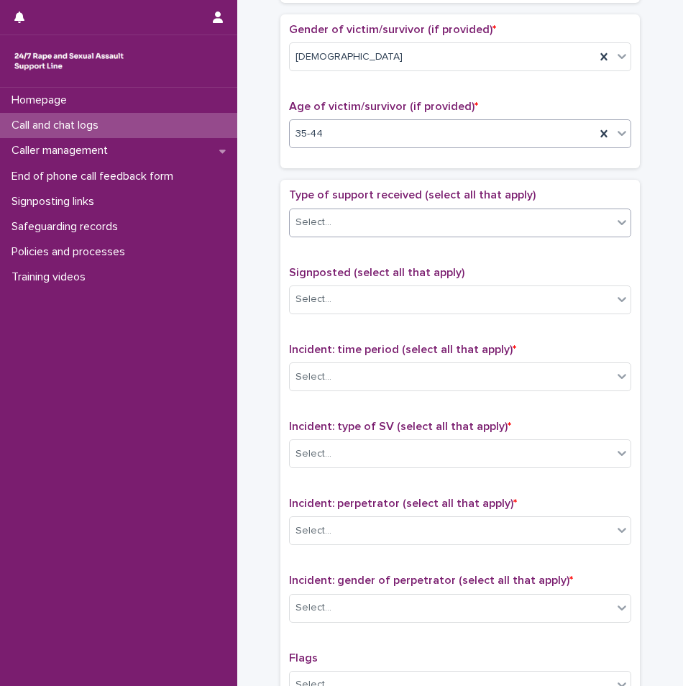
click at [343, 216] on div "Select..." at bounding box center [451, 223] width 323 height 24
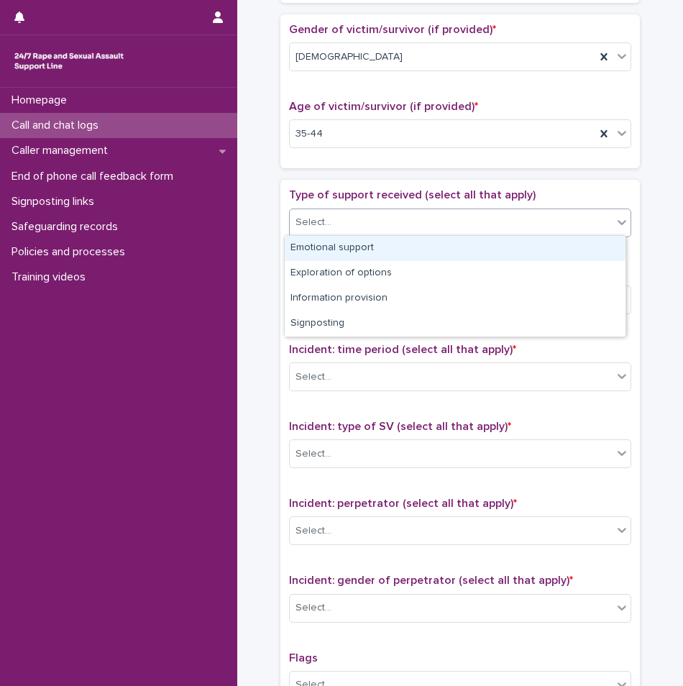
click at [335, 247] on div "Emotional support" at bounding box center [455, 248] width 341 height 25
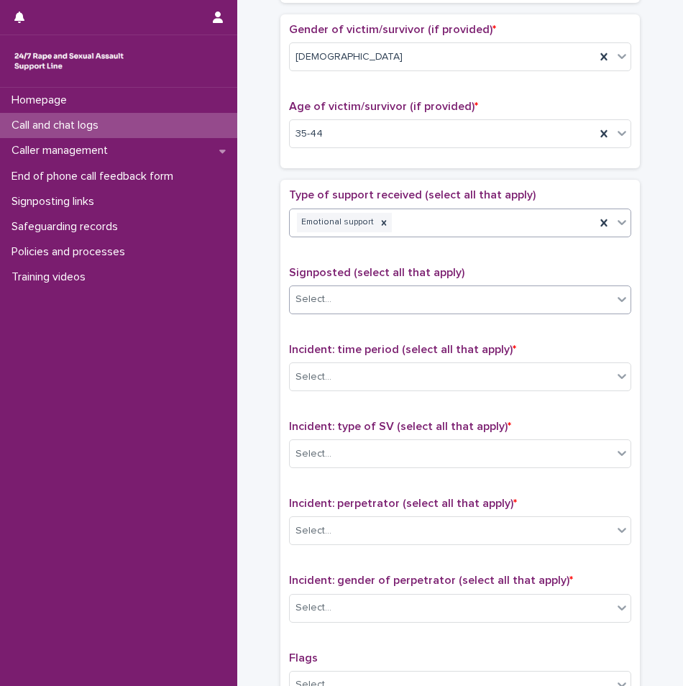
click at [335, 300] on div "Select..." at bounding box center [451, 300] width 323 height 24
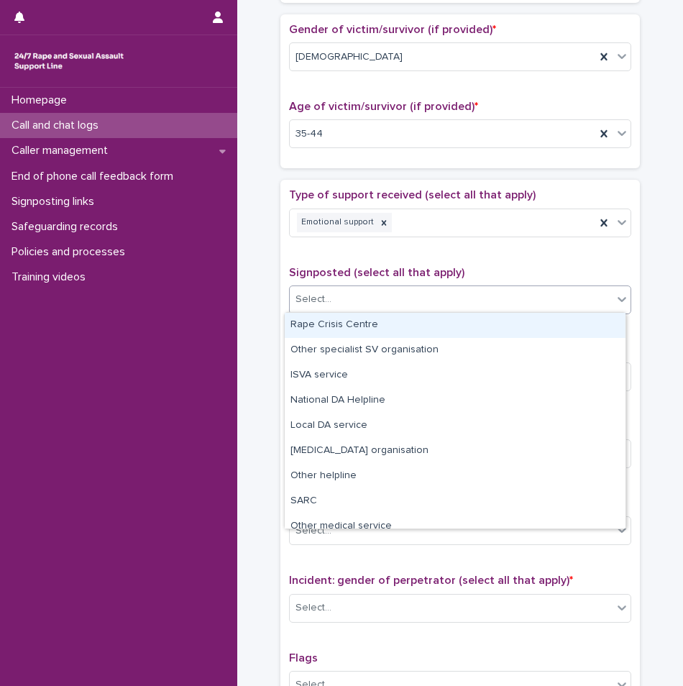
click at [365, 273] on span "Signposted (select all that apply)" at bounding box center [377, 273] width 176 height 12
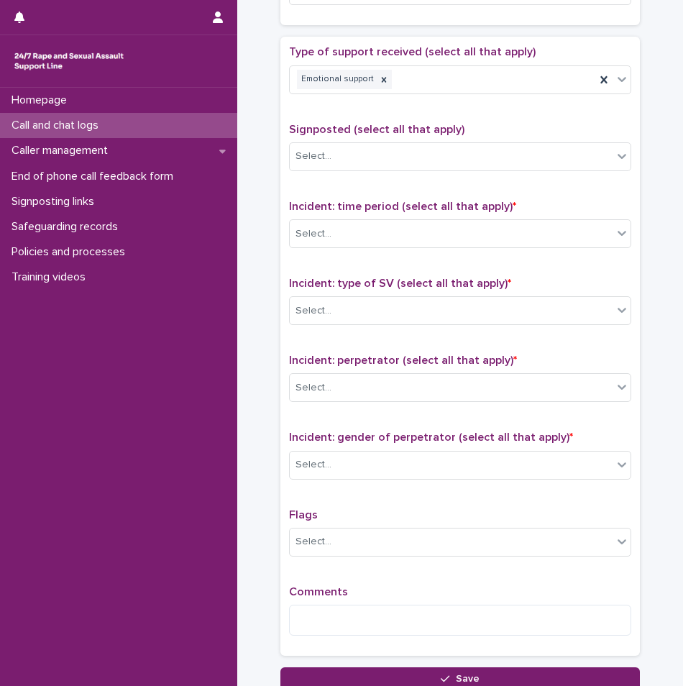
scroll to position [863, 0]
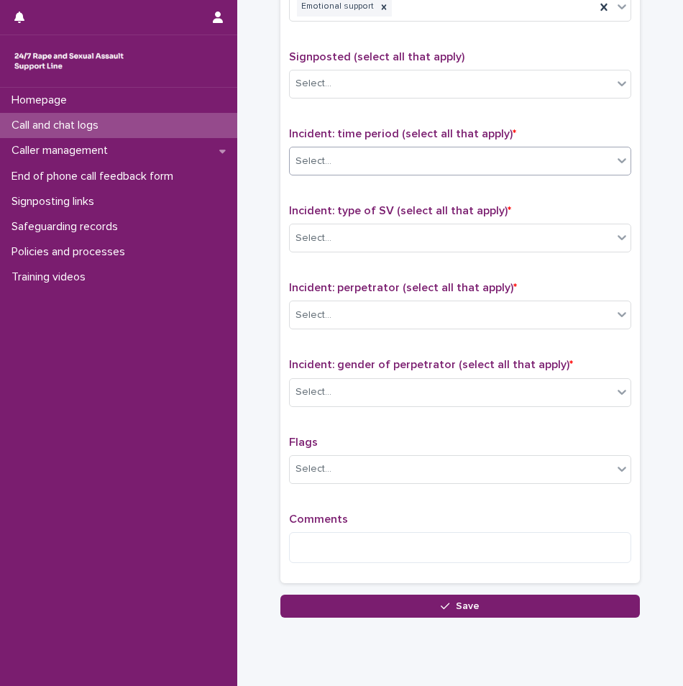
click at [359, 172] on div "Select..." at bounding box center [460, 161] width 342 height 29
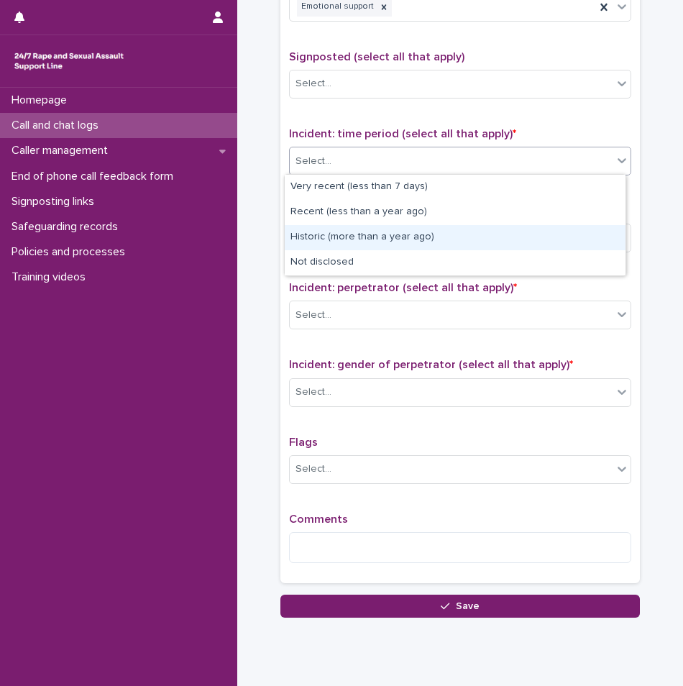
click at [349, 243] on div "Historic (more than a year ago)" at bounding box center [455, 237] width 341 height 25
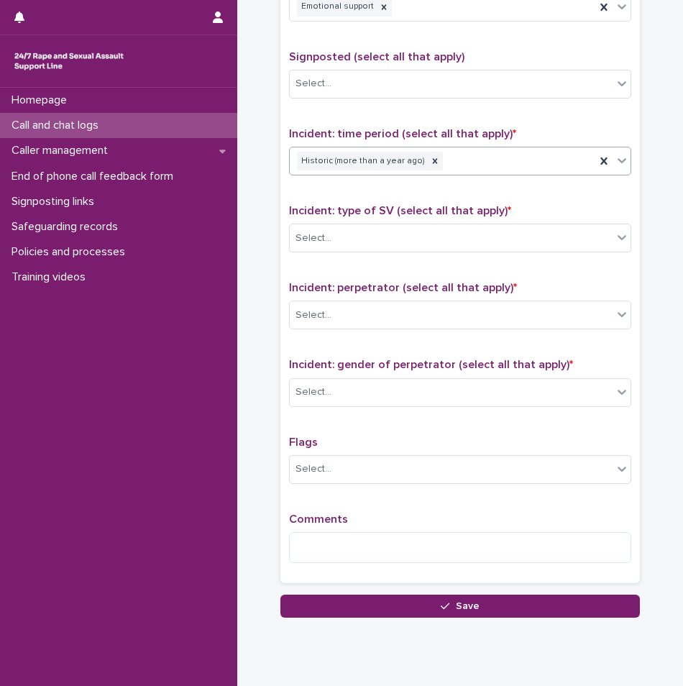
click at [349, 243] on div "Select..." at bounding box center [451, 239] width 323 height 24
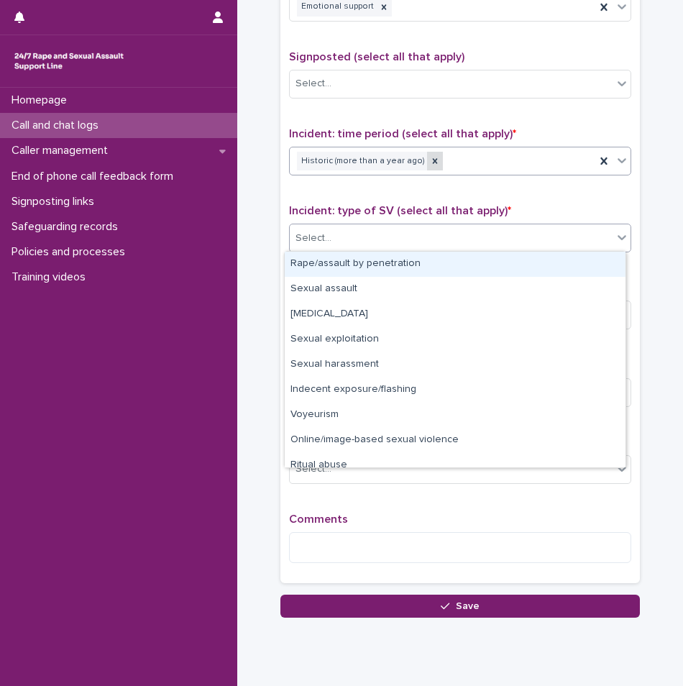
click at [430, 161] on icon at bounding box center [435, 161] width 10 height 10
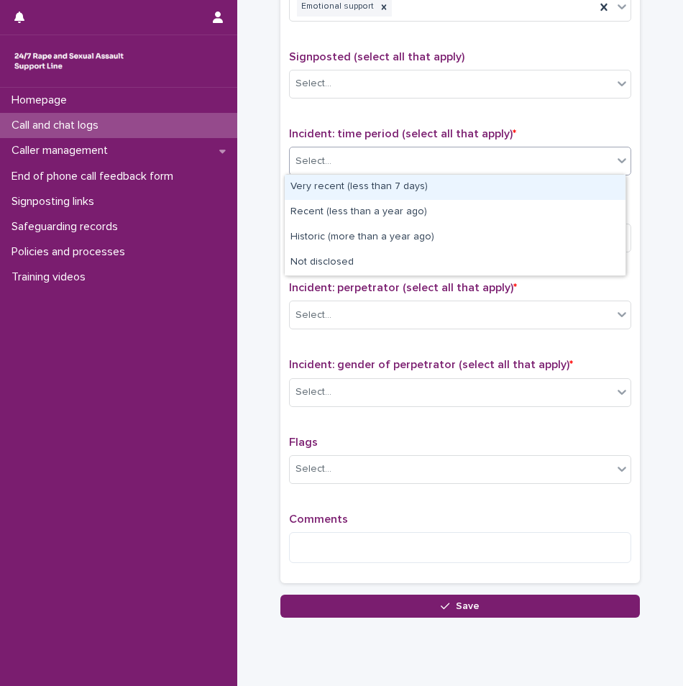
click at [444, 160] on div "Select..." at bounding box center [451, 162] width 323 height 24
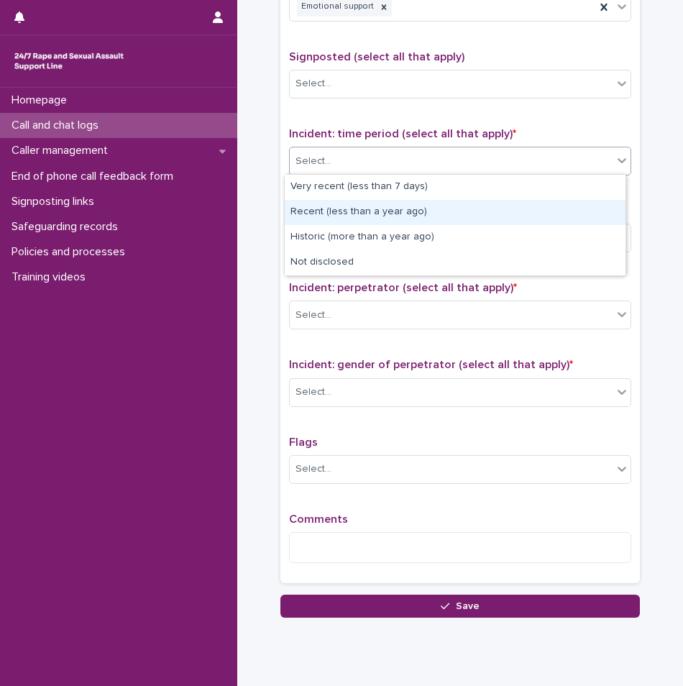
click at [399, 206] on div "Recent (less than a year ago)" at bounding box center [455, 212] width 341 height 25
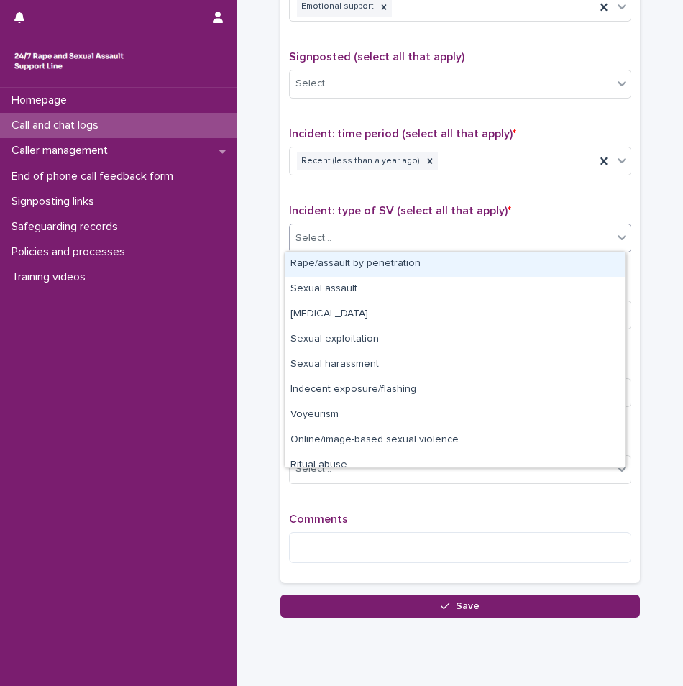
click at [363, 247] on div "Select..." at bounding box center [451, 239] width 323 height 24
click at [353, 261] on div "Rape/assault by penetration" at bounding box center [455, 264] width 341 height 25
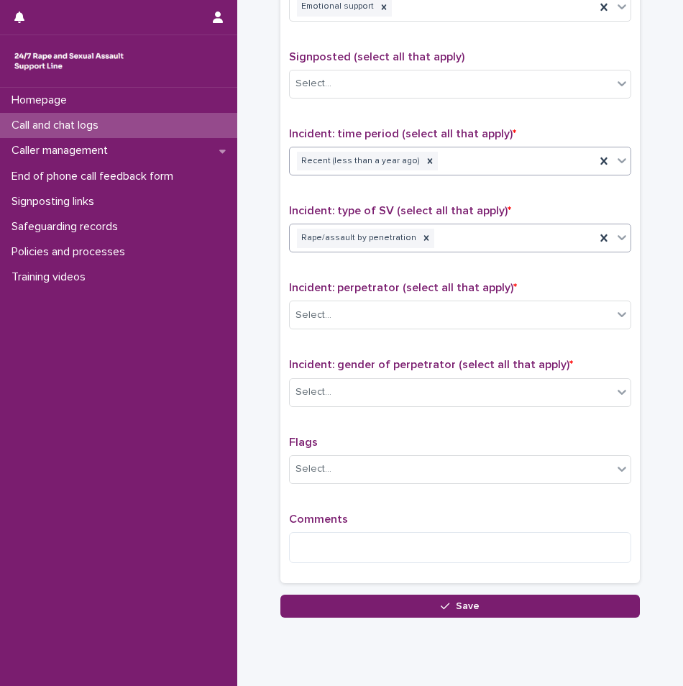
click at [458, 158] on div "Recent (less than a year ago)" at bounding box center [443, 161] width 306 height 25
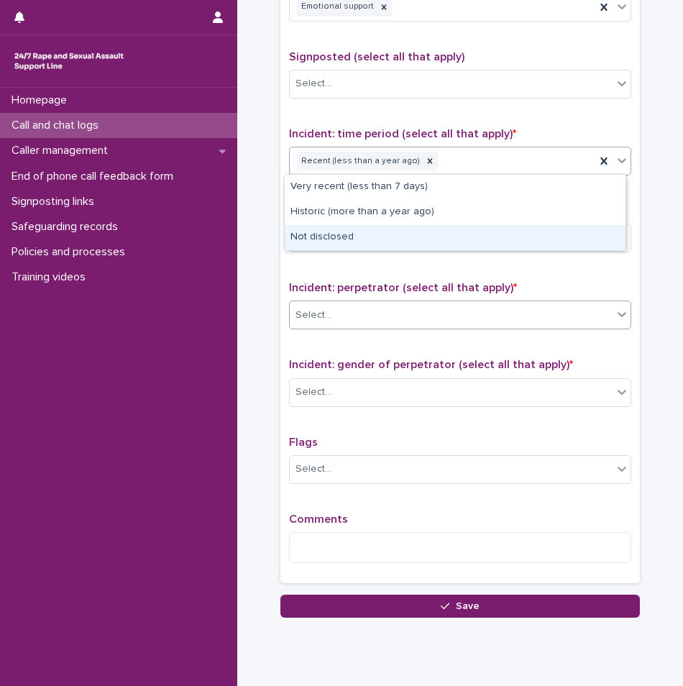
click at [391, 304] on div "Select..." at bounding box center [451, 316] width 323 height 24
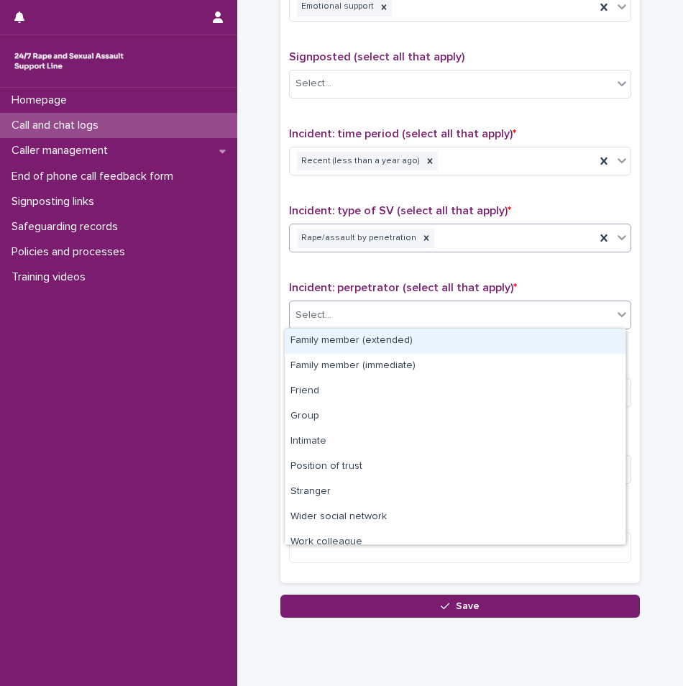
click at [455, 239] on div "Rape/assault by penetration" at bounding box center [443, 238] width 306 height 25
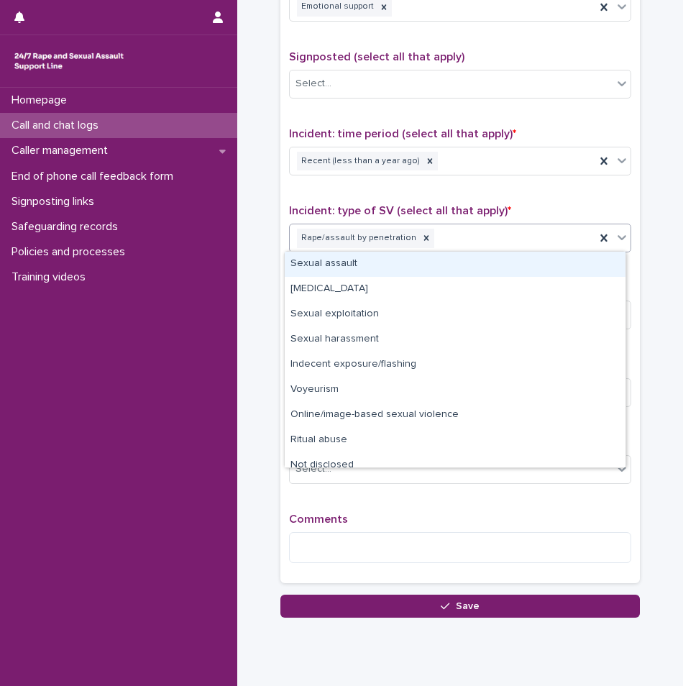
click at [455, 198] on div "Type of support received (select all that apply) Emotional support Signposted (…" at bounding box center [460, 274] width 342 height 602
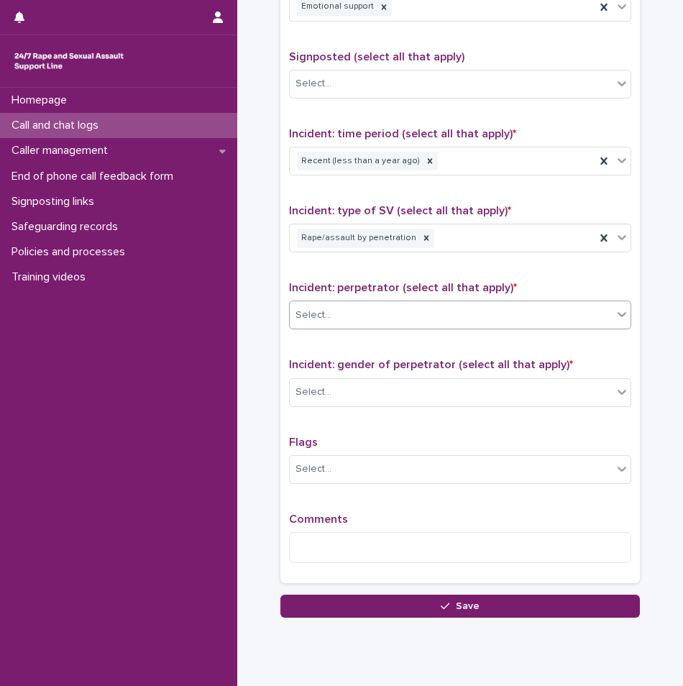
click at [370, 304] on div "Select..." at bounding box center [451, 316] width 323 height 24
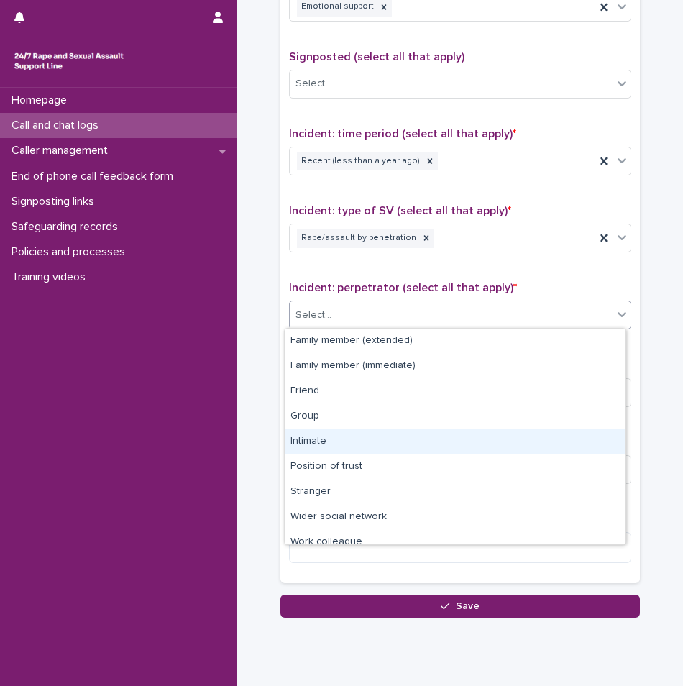
click at [321, 442] on div "Intimate" at bounding box center [455, 441] width 341 height 25
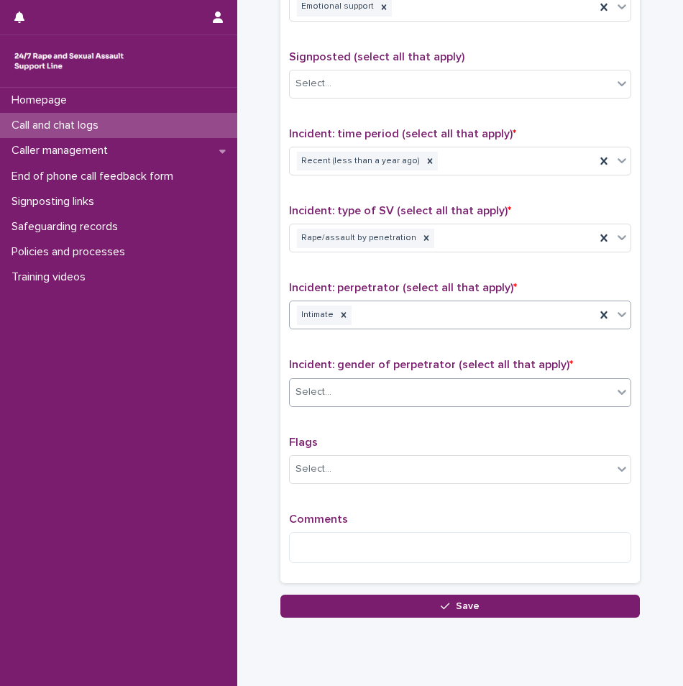
click at [337, 398] on div "Select..." at bounding box center [451, 393] width 323 height 24
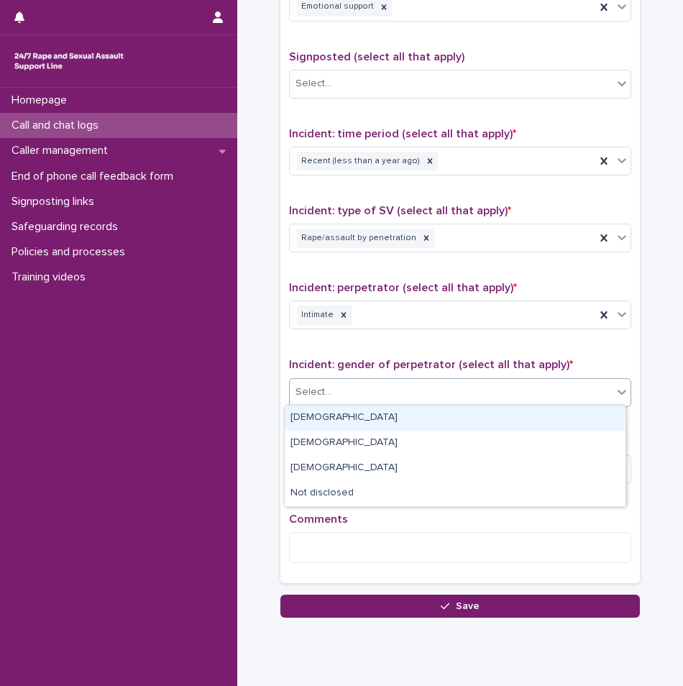
click at [327, 414] on div "[DEMOGRAPHIC_DATA]" at bounding box center [455, 418] width 341 height 25
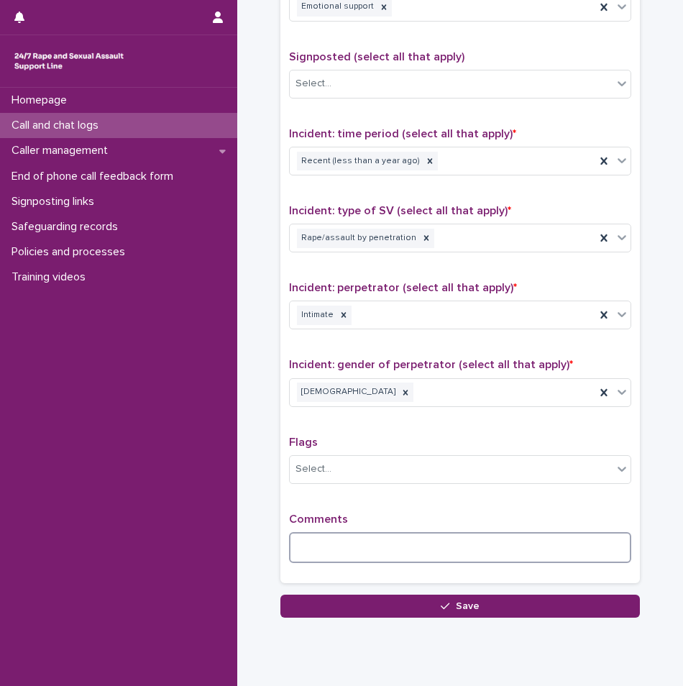
click at [342, 542] on textarea at bounding box center [460, 547] width 342 height 31
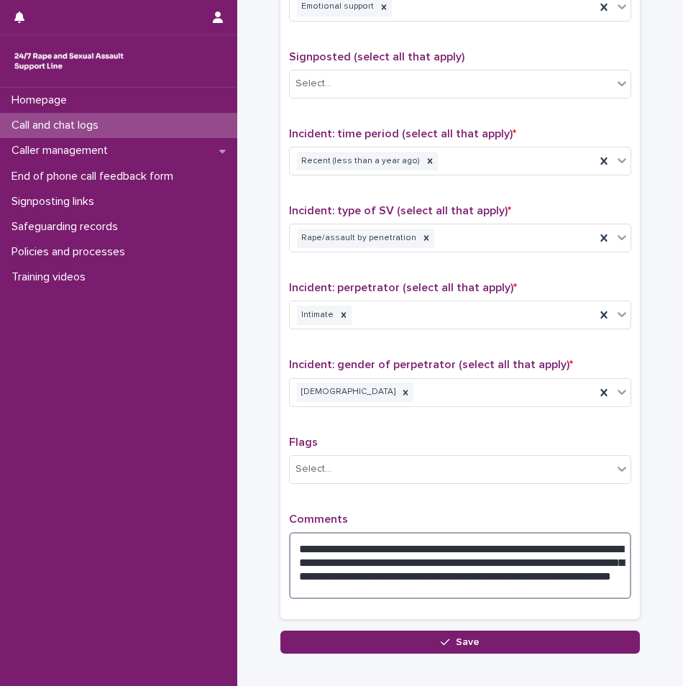
click at [350, 594] on textarea "**********" at bounding box center [460, 565] width 342 height 67
click at [463, 586] on textarea "**********" at bounding box center [460, 565] width 342 height 67
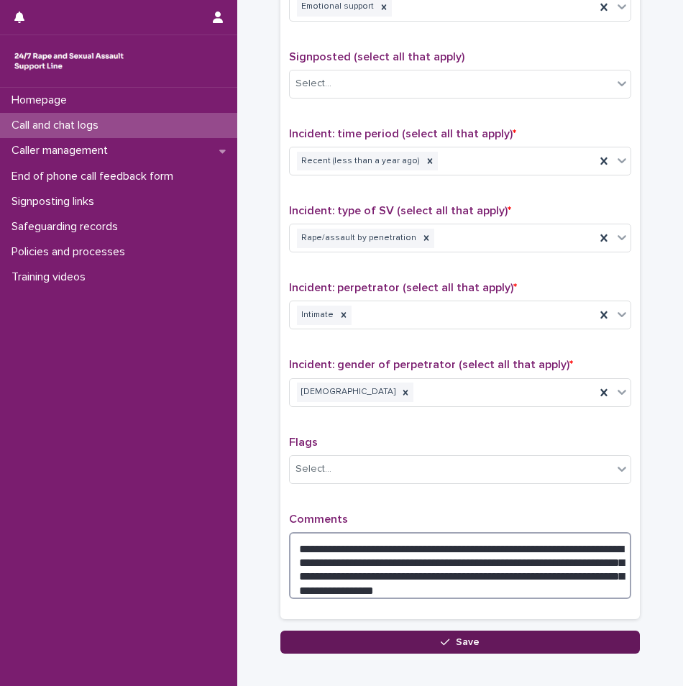
type textarea "**********"
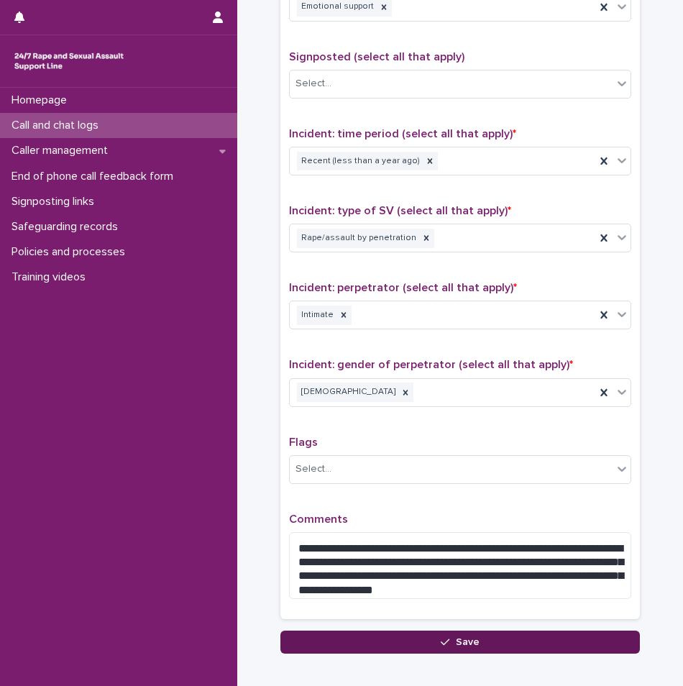
click at [429, 645] on button "Save" at bounding box center [461, 642] width 360 height 23
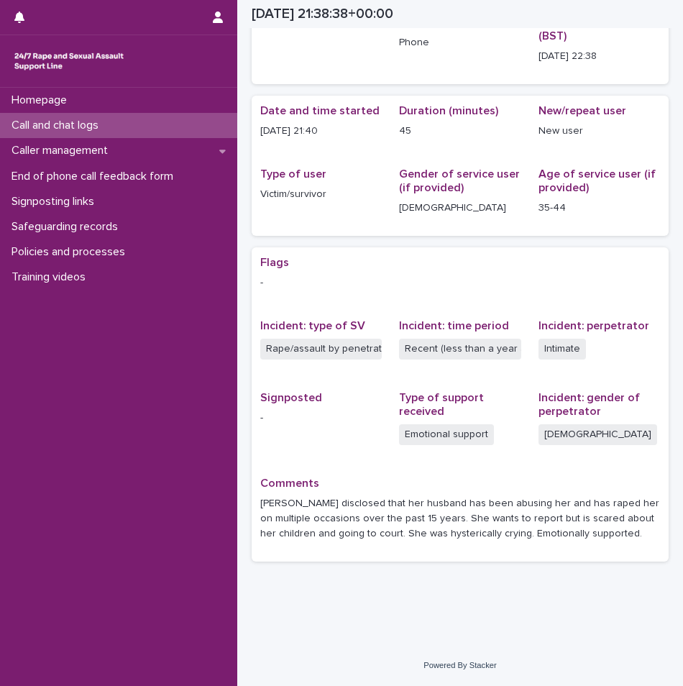
scroll to position [79, 0]
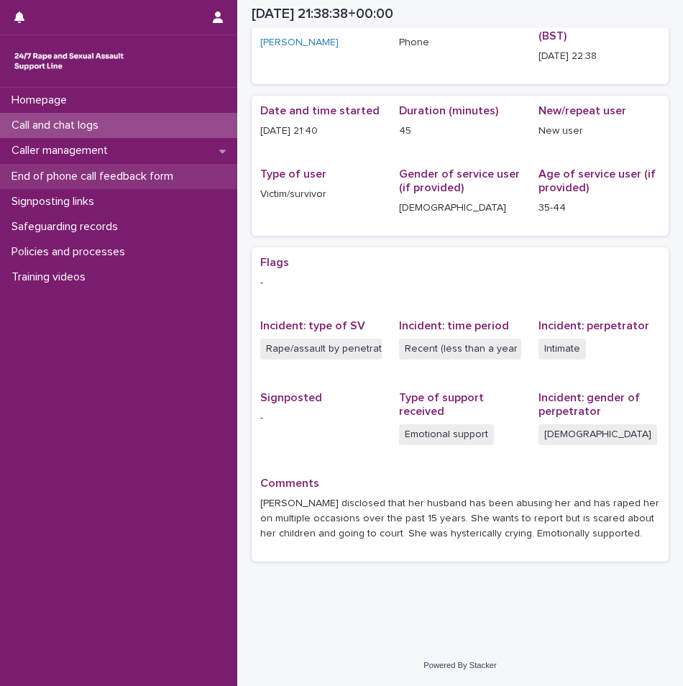
click at [70, 184] on div "End of phone call feedback form" at bounding box center [118, 176] width 237 height 25
